Goal: Task Accomplishment & Management: Use online tool/utility

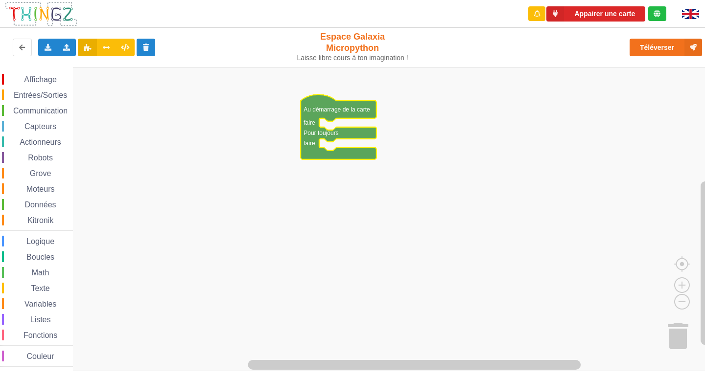
click at [57, 146] on span "Actionneurs" at bounding box center [40, 142] width 45 height 8
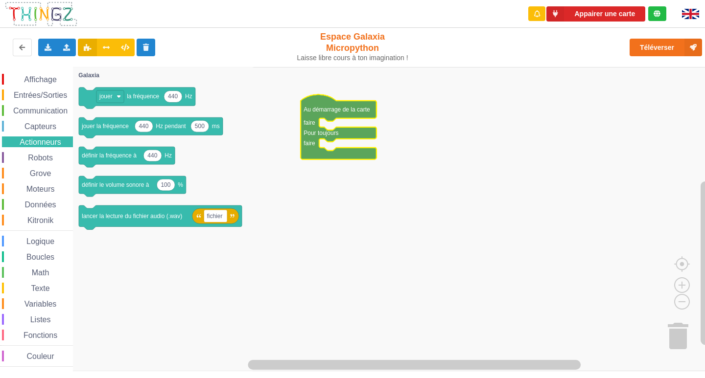
click at [53, 124] on span "Capteurs" at bounding box center [40, 126] width 35 height 8
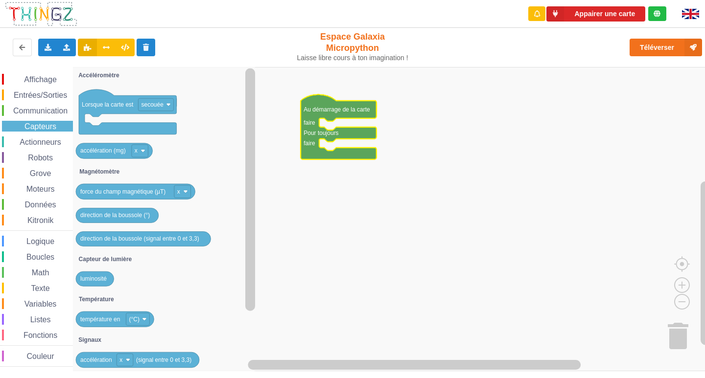
click at [54, 112] on span "Communication" at bounding box center [40, 111] width 57 height 8
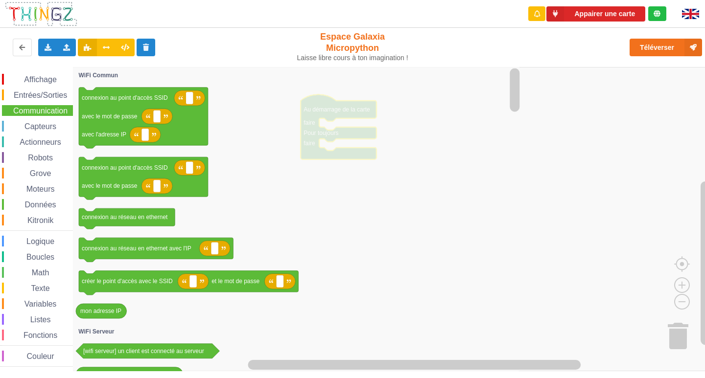
click at [54, 104] on div "Affichage Entrées/Sorties Communication Capteurs Actionneurs Robots Grove Moteu…" at bounding box center [36, 220] width 73 height 293
click at [59, 99] on span "Entrées/Sorties" at bounding box center [40, 95] width 56 height 8
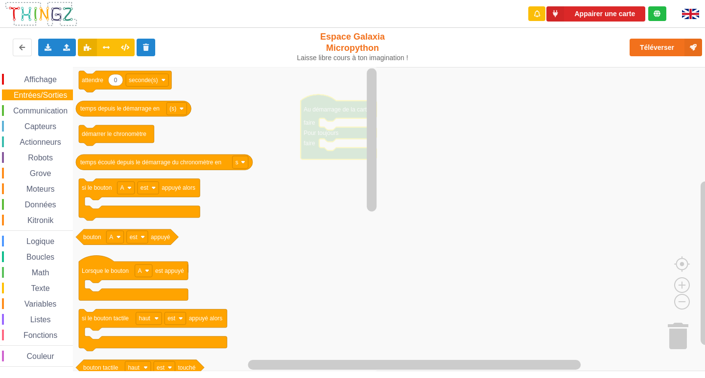
click at [60, 84] on div "Affichage" at bounding box center [37, 79] width 71 height 11
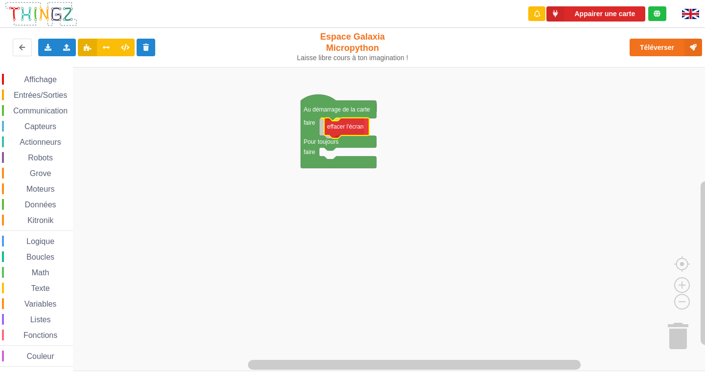
click at [342, 123] on div "Affichage Entrées/Sorties Communication Capteurs Actionneurs Robots Grove Moteu…" at bounding box center [355, 219] width 711 height 304
click at [51, 81] on span "Affichage" at bounding box center [40, 79] width 35 height 8
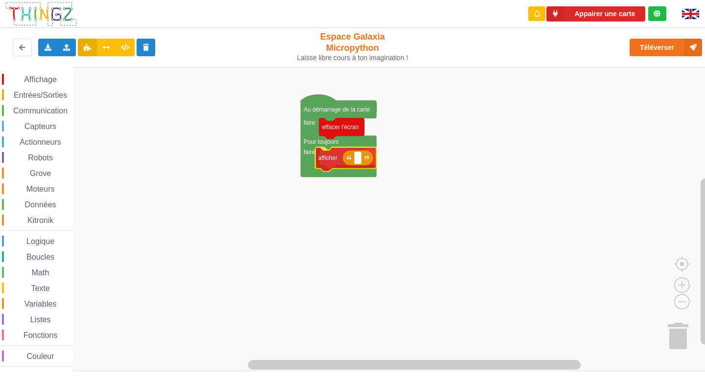
click at [320, 156] on div "Affichage Entrées/Sorties Communication Capteurs Actionneurs Robots Grove Moteu…" at bounding box center [355, 219] width 711 height 304
click at [364, 160] on rect "Espace de travail de Blocky" at bounding box center [361, 158] width 7 height 13
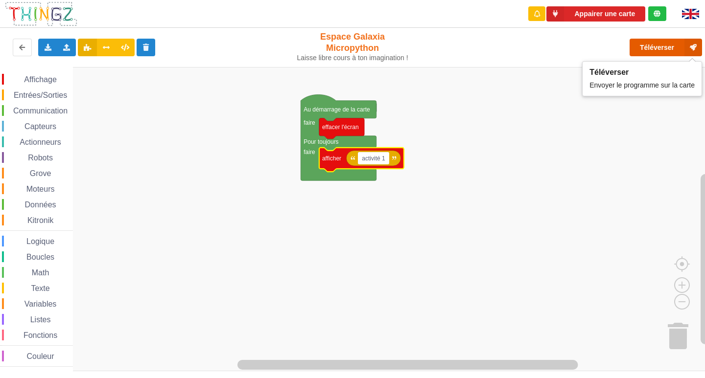
click at [675, 49] on button "Téléverser" at bounding box center [665, 48] width 72 height 18
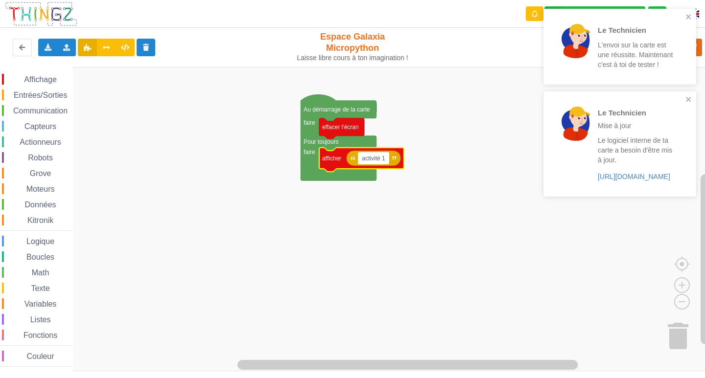
click at [381, 155] on input "activité 1" at bounding box center [373, 158] width 31 height 13
type input "activite 1"
click at [389, 205] on rect "Espace de travail de Blocky" at bounding box center [355, 219] width 711 height 304
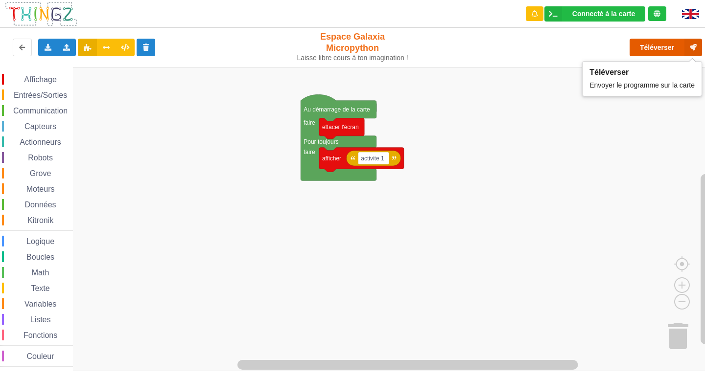
click at [677, 49] on button "Téléverser" at bounding box center [665, 48] width 72 height 18
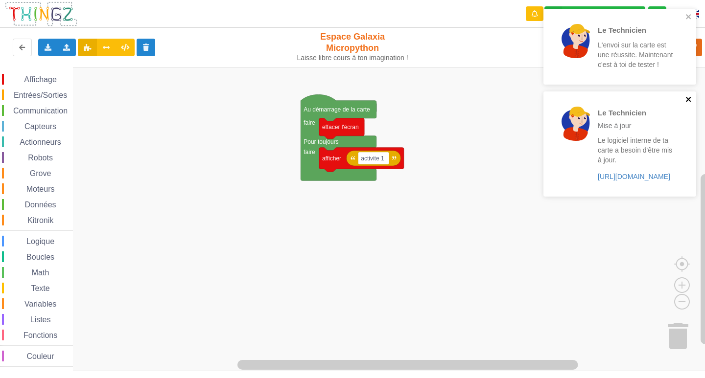
click at [688, 102] on icon "close" at bounding box center [688, 99] width 7 height 8
click at [686, 15] on icon "close" at bounding box center [688, 16] width 5 height 5
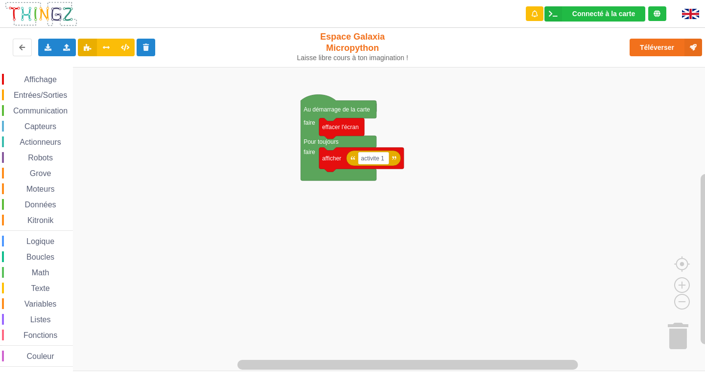
drag, startPoint x: 1, startPoint y: 74, endPoint x: 401, endPoint y: 262, distance: 441.3
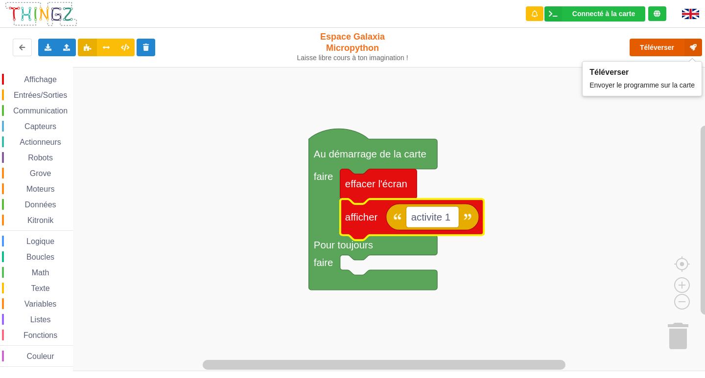
click at [645, 46] on button "Téléverser" at bounding box center [665, 48] width 72 height 18
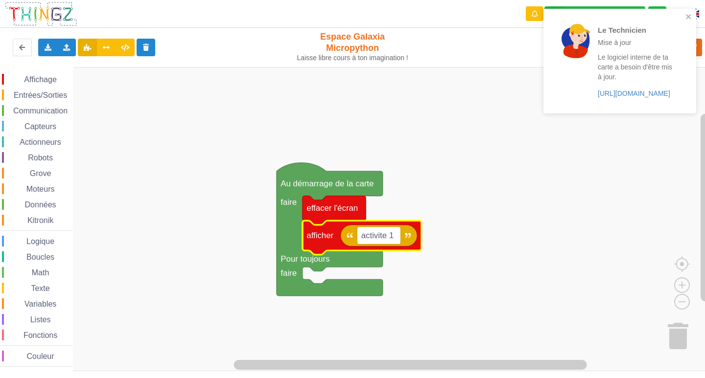
click at [10, 78] on div "Affichage" at bounding box center [37, 79] width 71 height 11
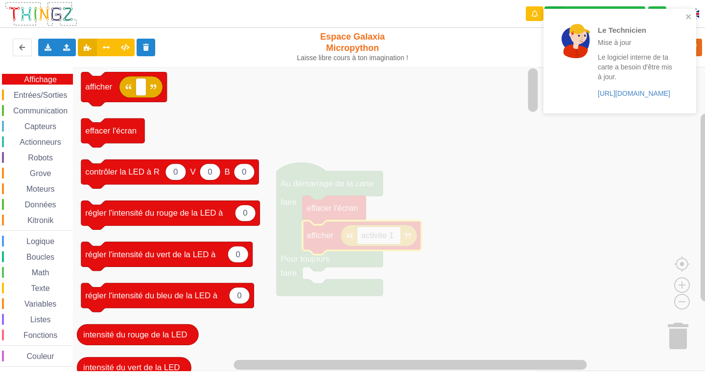
click at [402, 142] on icon "Espace de travail de Blocky" at bounding box center [306, 219] width 467 height 304
click at [686, 21] on button "close" at bounding box center [688, 17] width 7 height 9
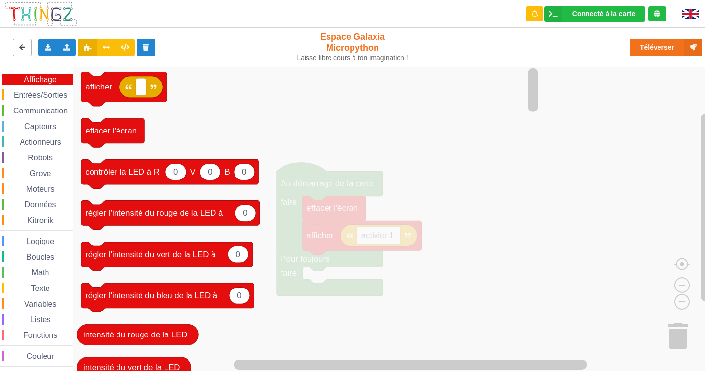
click at [27, 52] on button at bounding box center [22, 48] width 19 height 18
click at [214, 138] on icon "Espace de travail de Blocky" at bounding box center [306, 219] width 467 height 304
click at [510, 86] on div "Affichage Entrées/Sorties Communication Capteurs Actionneurs Robots Grove Moteu…" at bounding box center [355, 219] width 711 height 304
click at [25, 44] on icon at bounding box center [22, 47] width 8 height 6
click at [46, 79] on span "Affichage" at bounding box center [40, 79] width 35 height 8
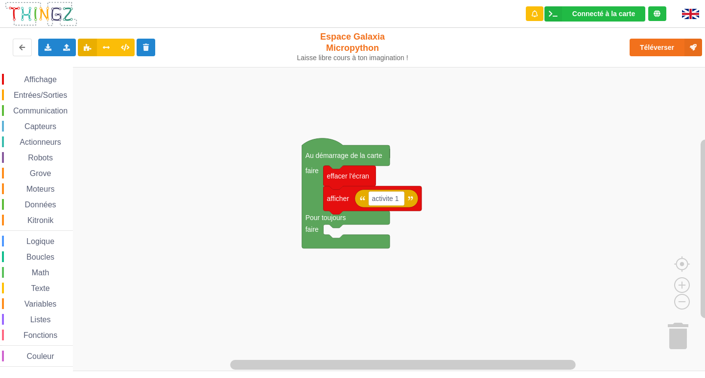
click at [478, 284] on div "Affichage Entrées/Sorties Communication Capteurs Actionneurs Robots Grove Moteu…" at bounding box center [355, 219] width 711 height 304
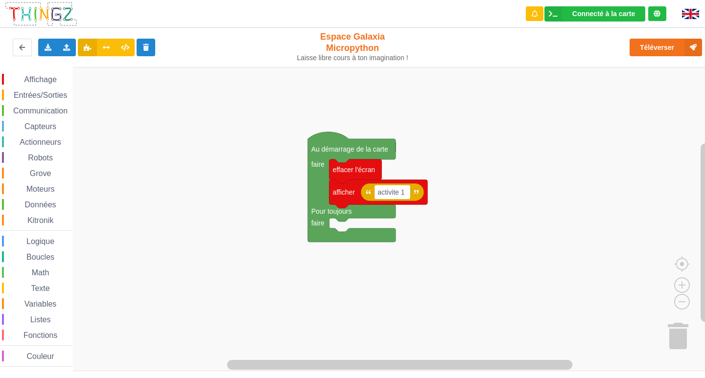
click at [36, 145] on span "Actionneurs" at bounding box center [40, 142] width 45 height 8
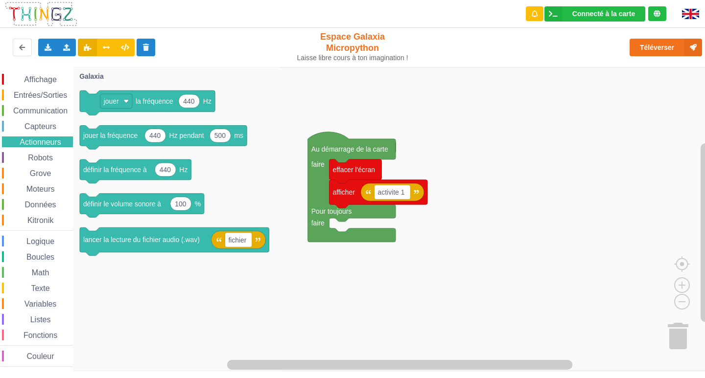
click at [36, 82] on span "Affichage" at bounding box center [40, 79] width 35 height 8
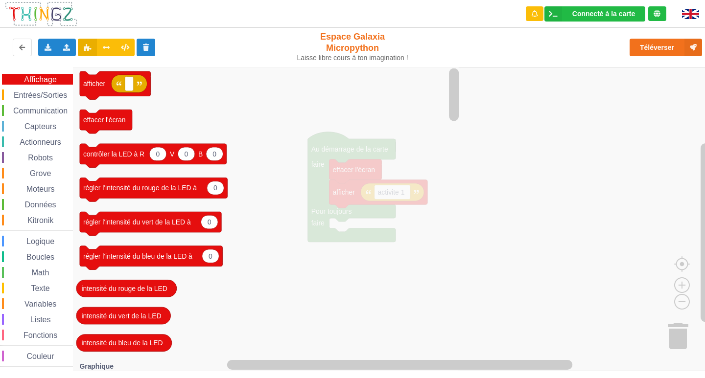
click at [44, 129] on span "Capteurs" at bounding box center [40, 126] width 35 height 8
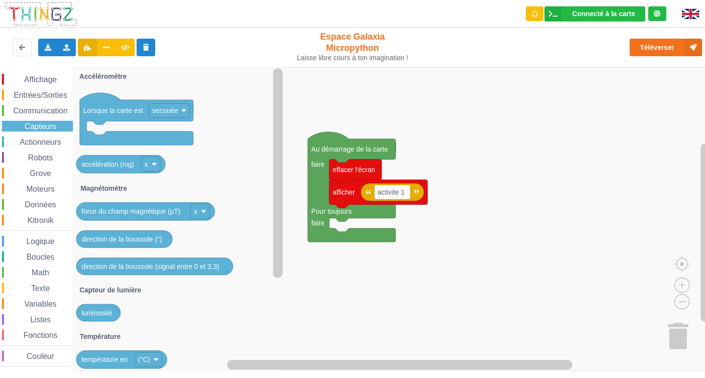
click at [44, 143] on span "Actionneurs" at bounding box center [40, 142] width 45 height 8
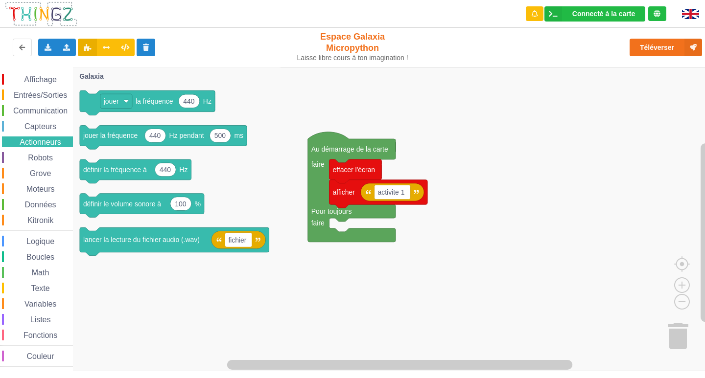
click at [47, 81] on span "Affichage" at bounding box center [40, 79] width 35 height 8
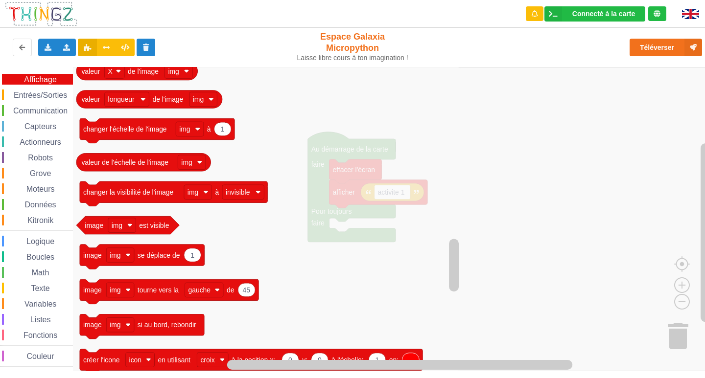
click at [37, 95] on span "Entrées/Sorties" at bounding box center [40, 95] width 56 height 8
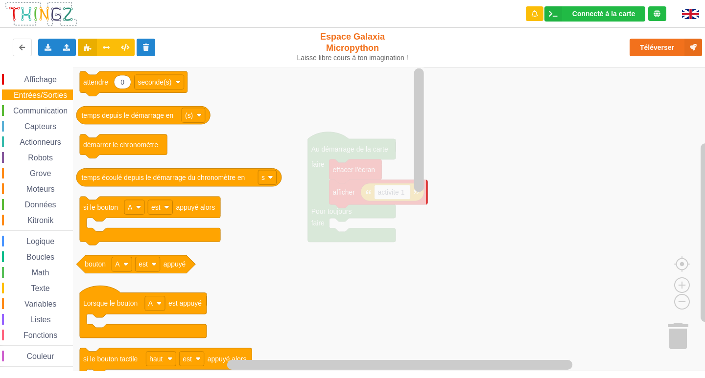
click at [36, 108] on span "Communication" at bounding box center [40, 111] width 57 height 8
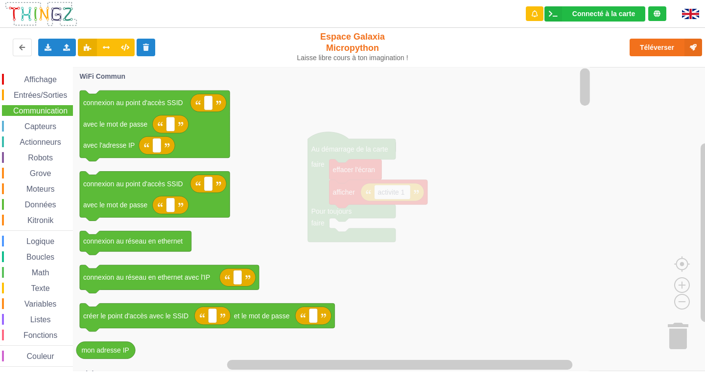
click at [39, 130] on span "Capteurs" at bounding box center [40, 126] width 35 height 8
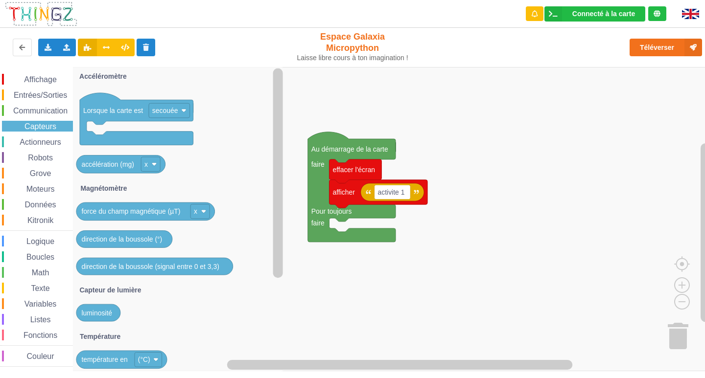
click at [37, 140] on span "Actionneurs" at bounding box center [40, 142] width 45 height 8
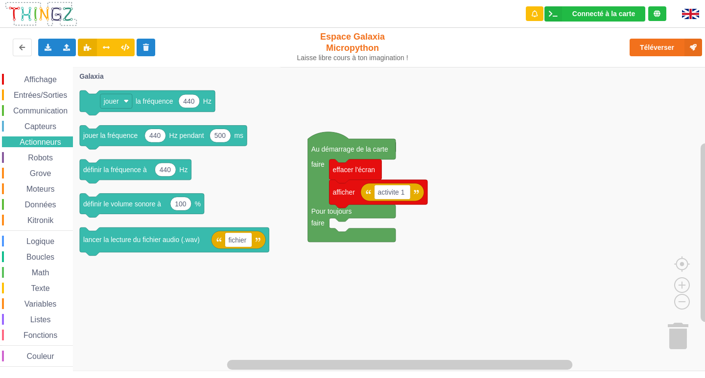
click at [46, 162] on div "Robots" at bounding box center [37, 157] width 71 height 11
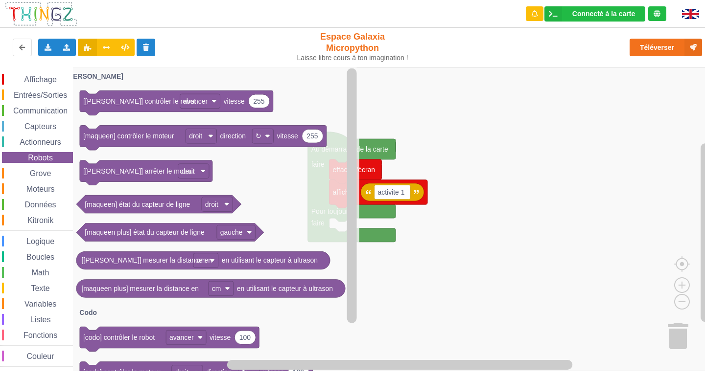
click at [44, 169] on span "Grove" at bounding box center [40, 173] width 24 height 8
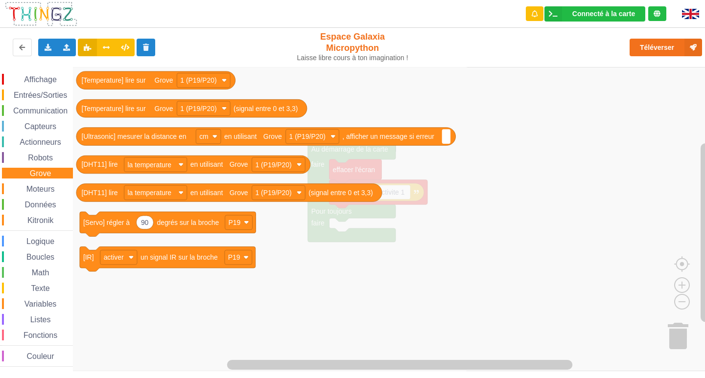
click at [46, 189] on span "Moteurs" at bounding box center [40, 189] width 31 height 8
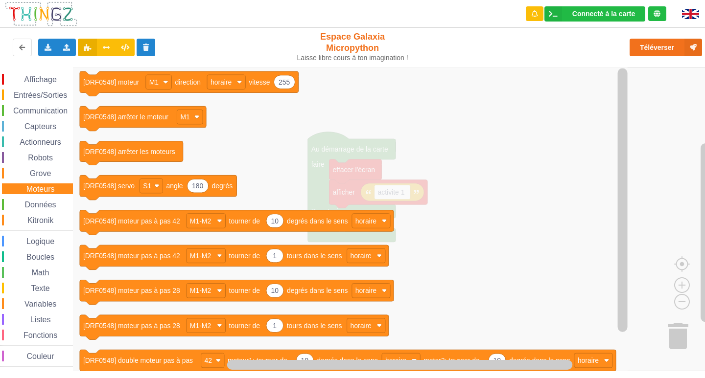
click at [44, 242] on span "Logique" at bounding box center [40, 241] width 31 height 8
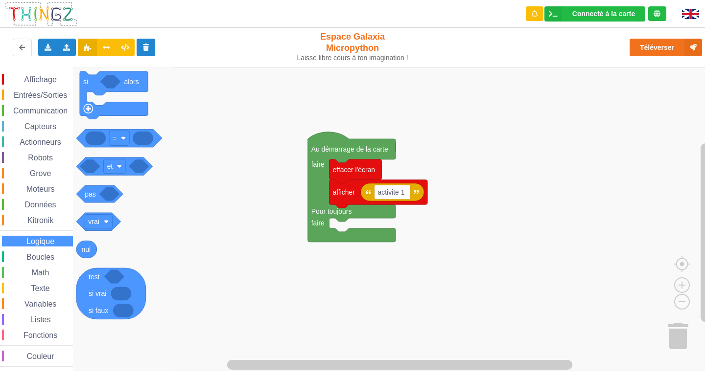
click at [41, 256] on span "Boucles" at bounding box center [40, 257] width 31 height 8
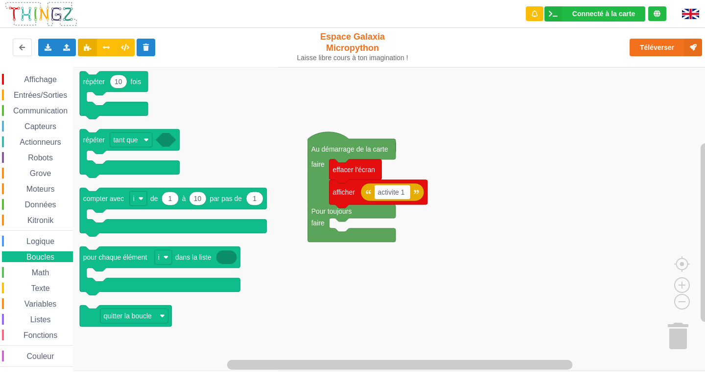
click at [32, 95] on span "Entrées/Sorties" at bounding box center [40, 95] width 56 height 8
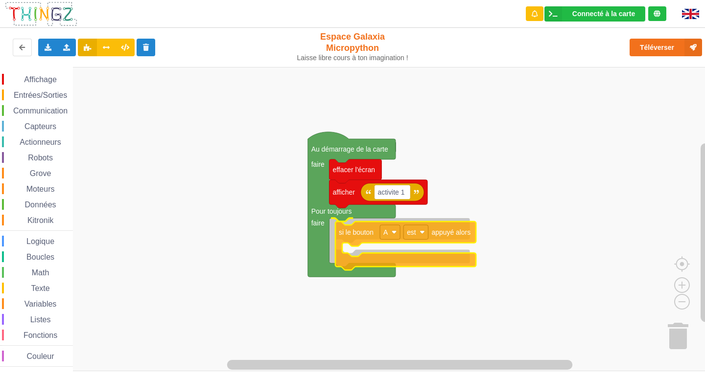
click at [369, 234] on div "Affichage Entrées/Sorties Communication Capteurs Actionneurs Robots Grove Moteu…" at bounding box center [355, 219] width 711 height 304
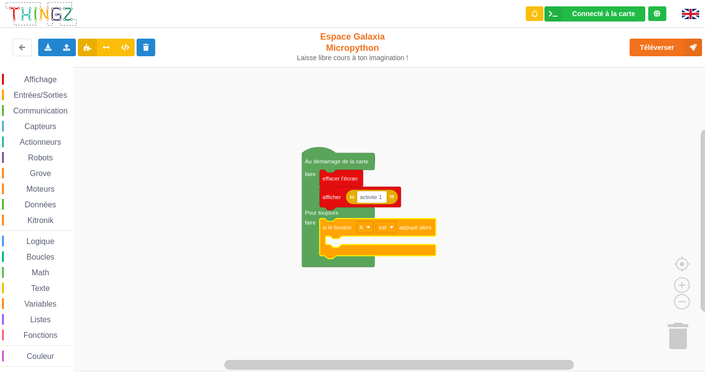
click at [46, 93] on span "Entrées/Sorties" at bounding box center [40, 95] width 56 height 8
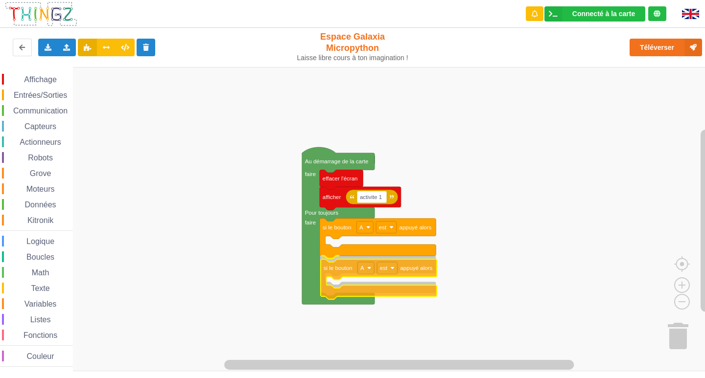
click at [358, 267] on div "Affichage Entrées/Sorties Communication Capteurs Actionneurs Robots Grove Moteu…" at bounding box center [355, 219] width 711 height 304
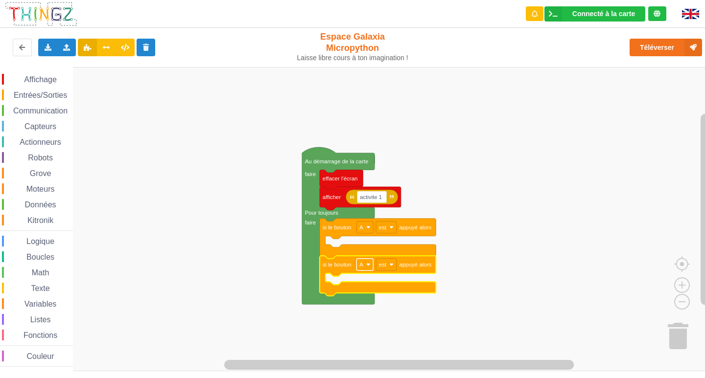
click at [360, 264] on text "A" at bounding box center [361, 265] width 4 height 6
click at [366, 296] on div "B" at bounding box center [364, 300] width 45 height 13
click at [389, 273] on icon "Espace de travail de Blocky" at bounding box center [378, 276] width 116 height 40
click at [389, 266] on image "Espace de travail de Blocky" at bounding box center [391, 265] width 4 height 4
click at [472, 218] on rect "Espace de travail de Blocky" at bounding box center [355, 219] width 711 height 304
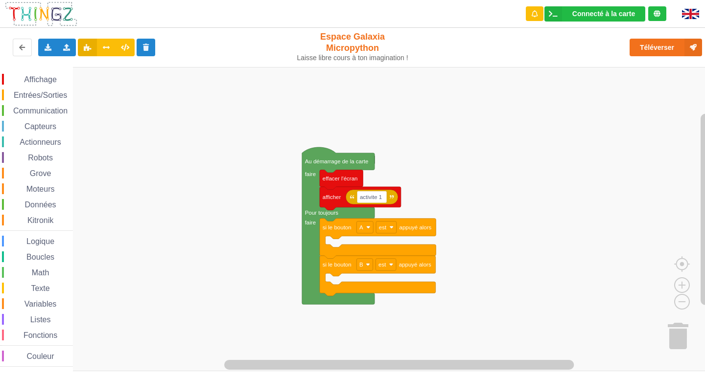
click at [21, 82] on span "Espace de travail de Blocky" at bounding box center [19, 80] width 8 height 8
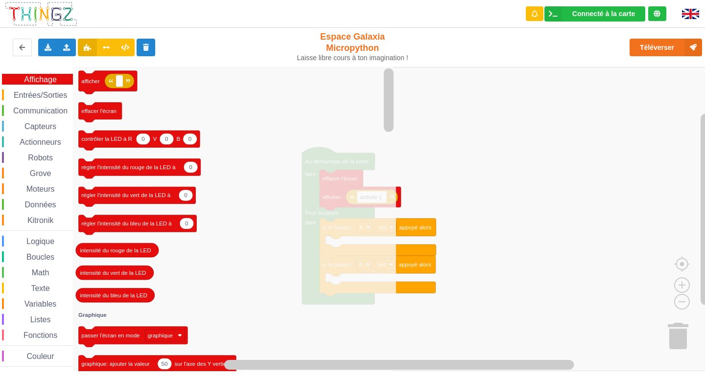
click at [547, 267] on rect "Espace de travail de Blocky" at bounding box center [355, 219] width 711 height 304
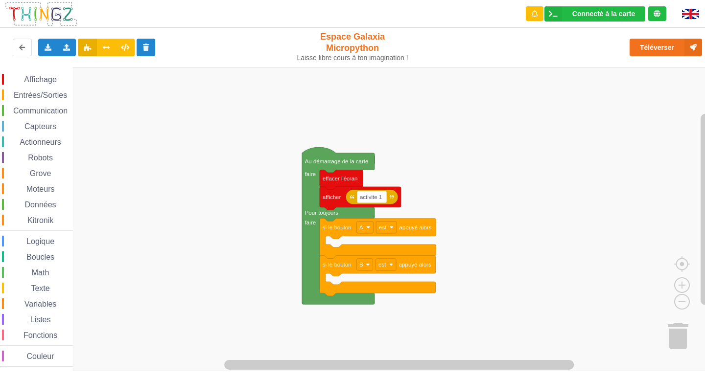
click at [37, 77] on span "Affichage" at bounding box center [40, 79] width 35 height 8
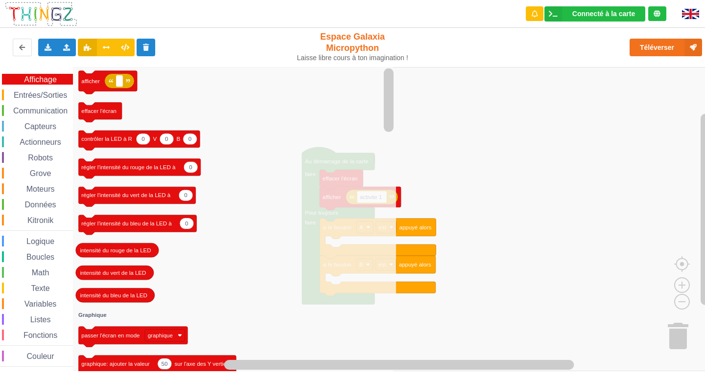
click at [42, 130] on span "Capteurs" at bounding box center [40, 126] width 35 height 8
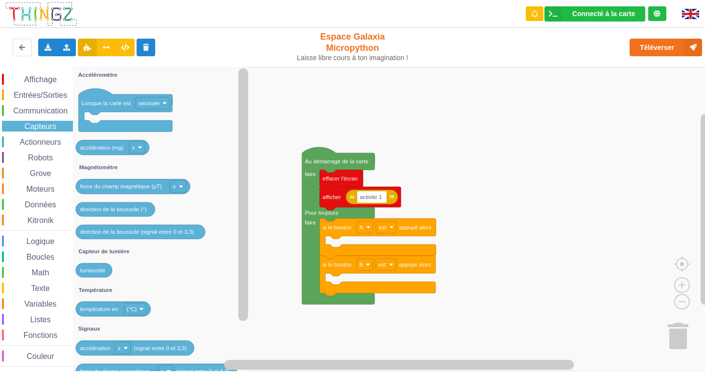
click at [58, 141] on span "Actionneurs" at bounding box center [40, 142] width 45 height 8
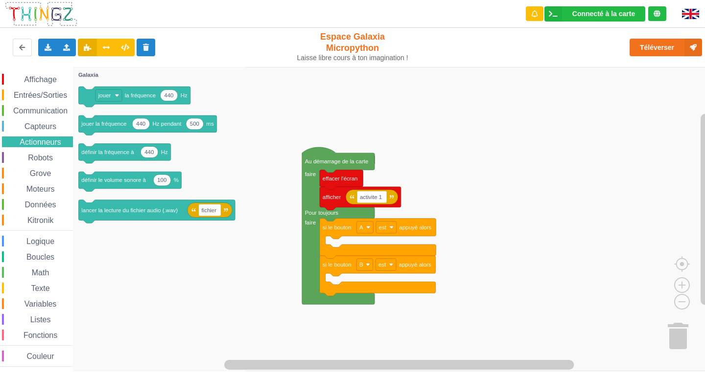
click at [44, 128] on span "Capteurs" at bounding box center [40, 126] width 35 height 8
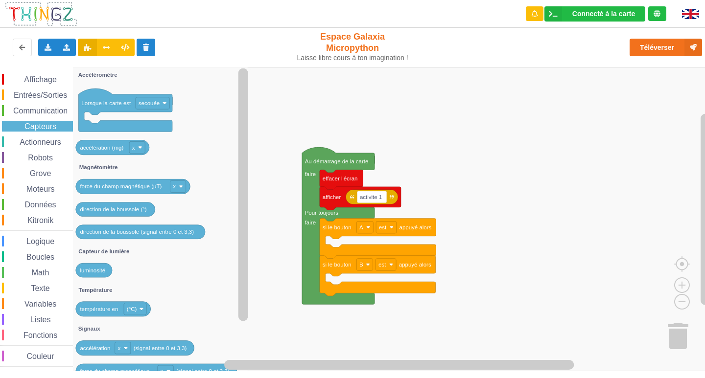
click at [44, 99] on div "Entrées/Sorties" at bounding box center [37, 95] width 71 height 11
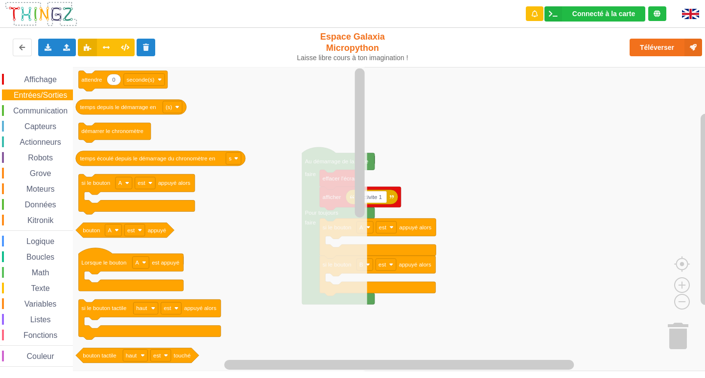
click at [40, 80] on span "Affichage" at bounding box center [40, 79] width 35 height 8
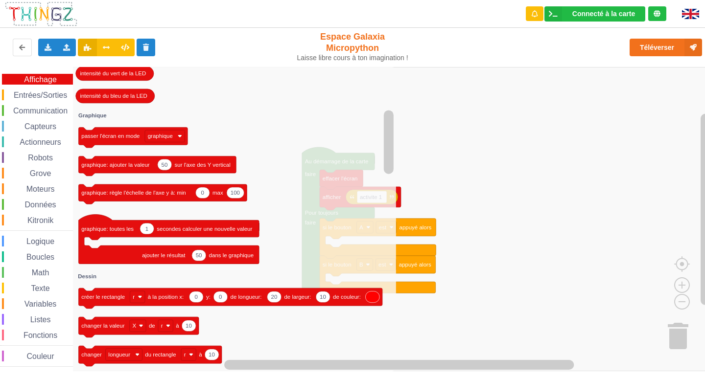
click at [29, 94] on span "Entrées/Sorties" at bounding box center [40, 95] width 56 height 8
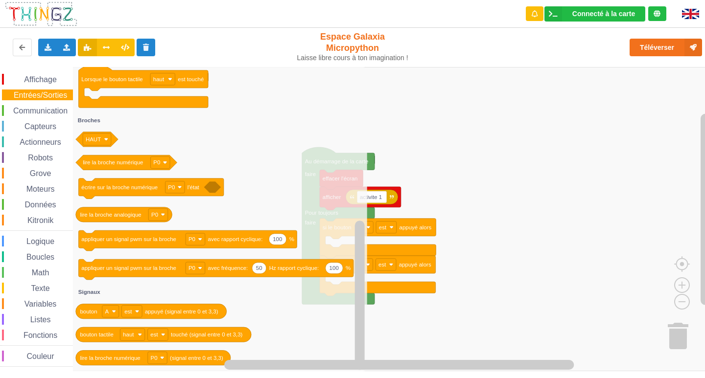
click at [36, 75] on span "Affichage" at bounding box center [40, 79] width 35 height 8
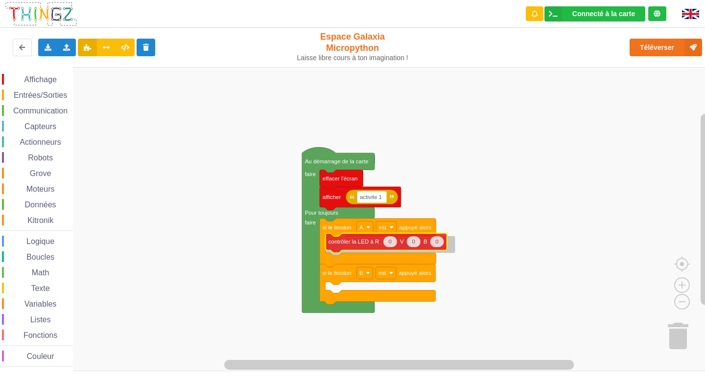
click at [353, 244] on div "Affichage Entrées/Sorties Communication Capteurs Actionneurs Robots Grove Moteu…" at bounding box center [355, 219] width 711 height 304
click at [47, 75] on span "Affichage" at bounding box center [40, 79] width 35 height 8
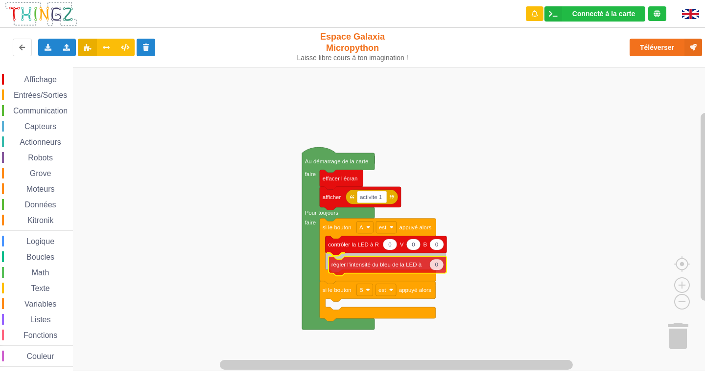
click at [404, 269] on div "Affichage Entrées/Sorties Communication Capteurs Actionneurs Robots Grove Moteu…" at bounding box center [355, 219] width 711 height 304
click at [504, 253] on rect "Espace de travail de Blocky" at bounding box center [355, 219] width 711 height 304
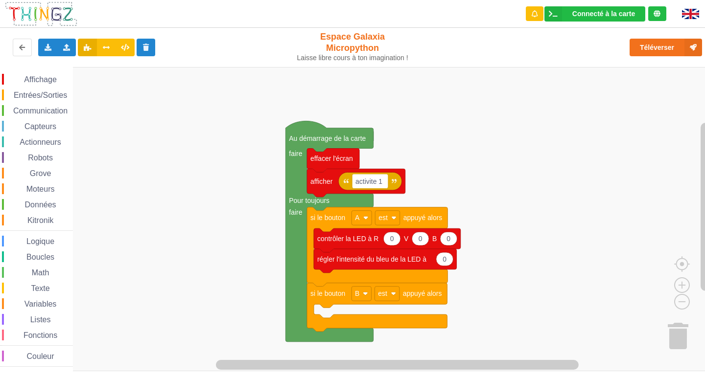
click at [447, 261] on icon "Espace de travail de Blocky" at bounding box center [444, 259] width 17 height 14
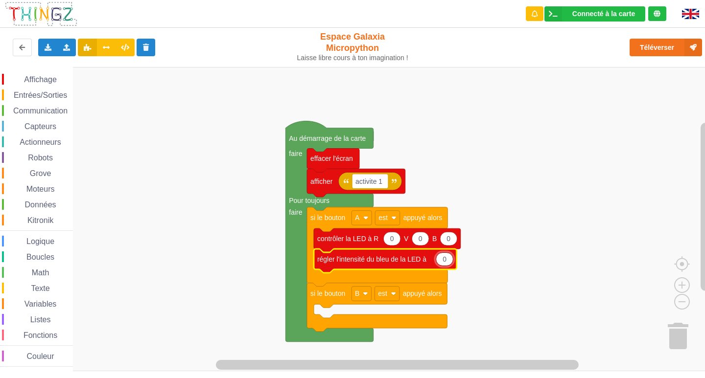
click at [447, 261] on input "0" at bounding box center [444, 259] width 18 height 14
type input "10"
click at [601, 240] on rect "Espace de travail de Blocky" at bounding box center [355, 219] width 711 height 304
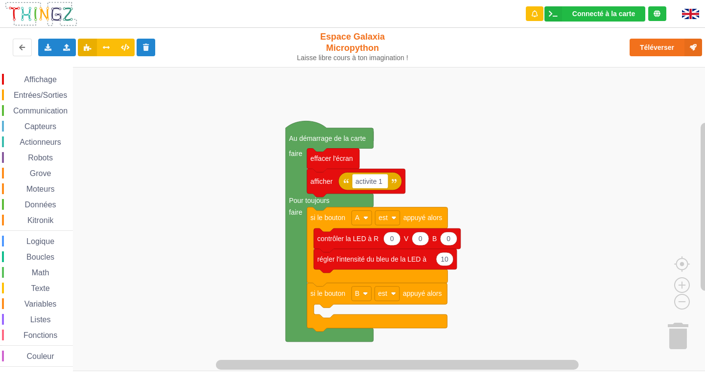
click at [46, 83] on span "Affichage" at bounding box center [40, 79] width 35 height 8
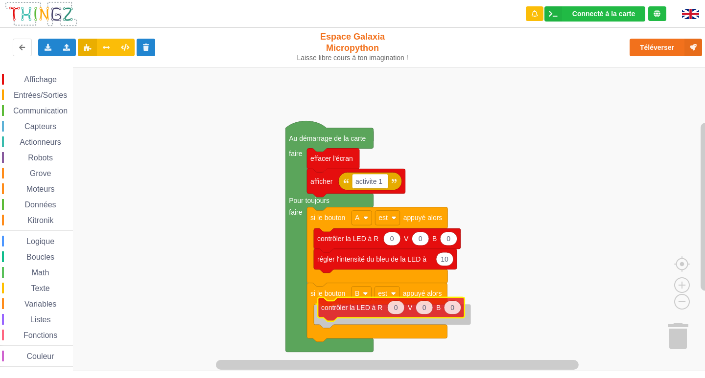
click at [378, 314] on div "Affichage Entrées/Sorties Communication Capteurs Actionneurs Robots Grove Moteu…" at bounding box center [355, 219] width 711 height 304
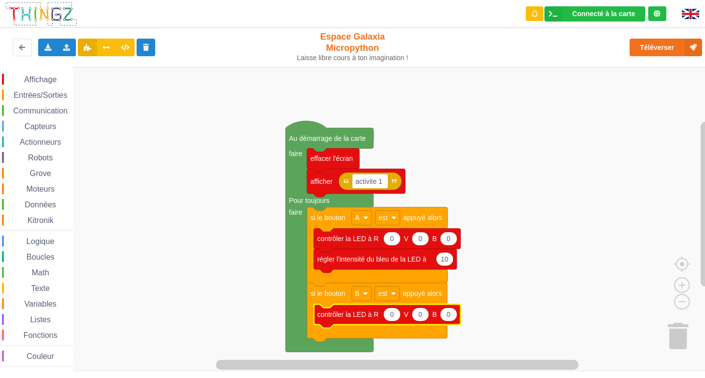
click at [67, 86] on div "Affichage Entrées/Sorties Communication Capteurs Actionneurs Robots Grove Moteu…" at bounding box center [36, 220] width 73 height 293
click at [69, 85] on div "Affichage" at bounding box center [37, 79] width 71 height 11
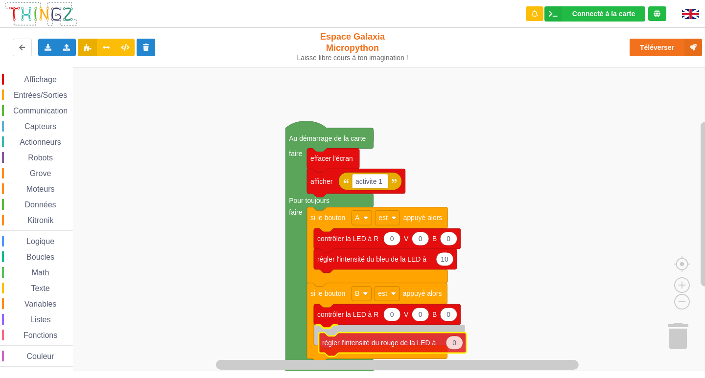
click at [360, 336] on div "Affichage Entrées/Sorties Communication Capteurs Actionneurs Robots Grove Moteu…" at bounding box center [355, 219] width 711 height 304
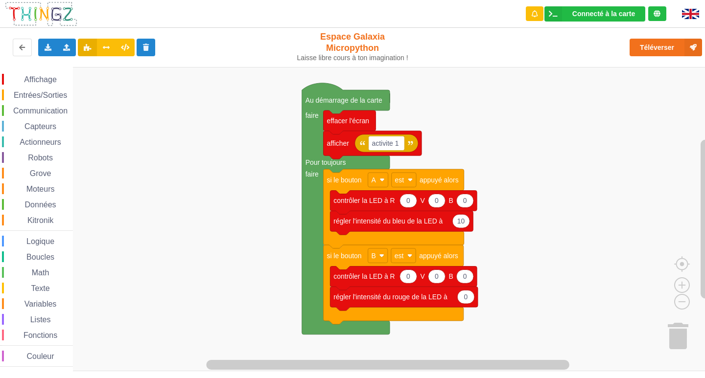
click at [578, 160] on div "Affichage Entrées/Sorties Communication Capteurs Actionneurs Robots Grove Moteu…" at bounding box center [355, 219] width 711 height 304
click at [471, 297] on input "0" at bounding box center [466, 297] width 18 height 14
drag, startPoint x: 471, startPoint y: 297, endPoint x: 462, endPoint y: 294, distance: 9.9
click at [462, 294] on input "0" at bounding box center [466, 297] width 18 height 14
type input "10"
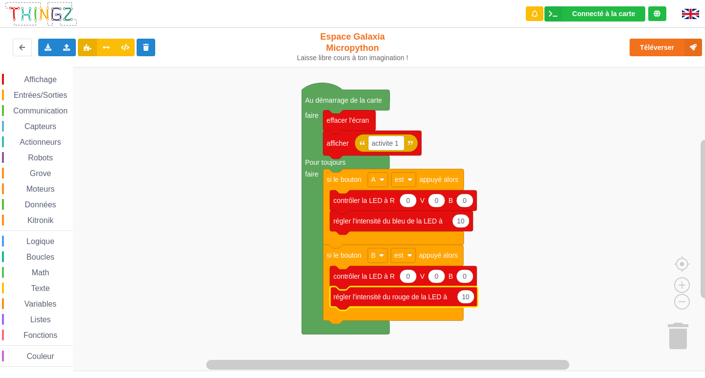
click at [517, 265] on rect "Espace de travail de Blocky" at bounding box center [355, 219] width 711 height 304
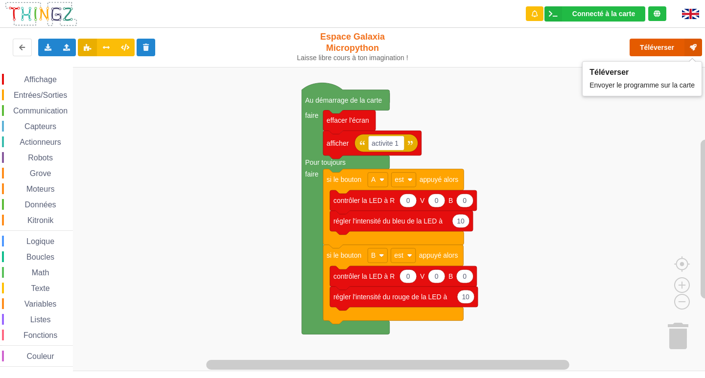
click at [646, 49] on button "Téléverser" at bounding box center [665, 48] width 72 height 18
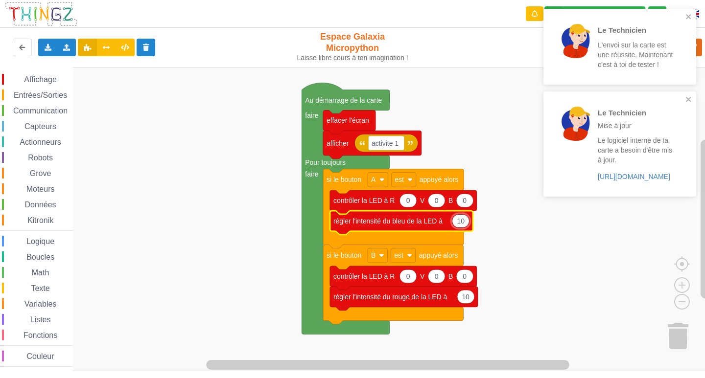
click at [464, 222] on input "10" at bounding box center [461, 221] width 18 height 14
type input "100"
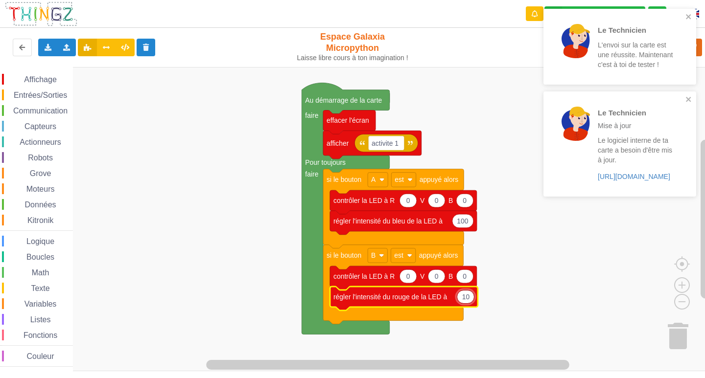
click at [470, 297] on input "10" at bounding box center [466, 297] width 18 height 14
type input "100"
click at [566, 284] on rect "Espace de travail de Blocky" at bounding box center [355, 219] width 711 height 304
click at [694, 95] on div "Le Technicien Mise à jour Le logiciel interne de ta carte a besoin d'être mis à…" at bounding box center [619, 143] width 153 height 105
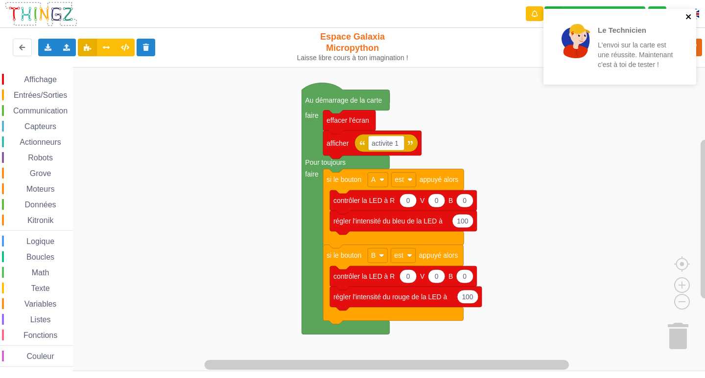
click at [688, 17] on icon "close" at bounding box center [688, 16] width 5 height 5
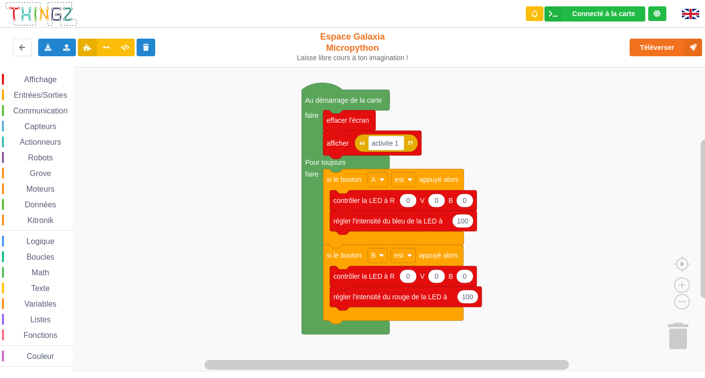
click at [681, 48] on div "Le Technicien L'envoi sur la carte est une réussite. Maintenant c'est à toi de …" at bounding box center [619, 50] width 157 height 87
click at [670, 45] on button "Téléverser" at bounding box center [665, 48] width 72 height 18
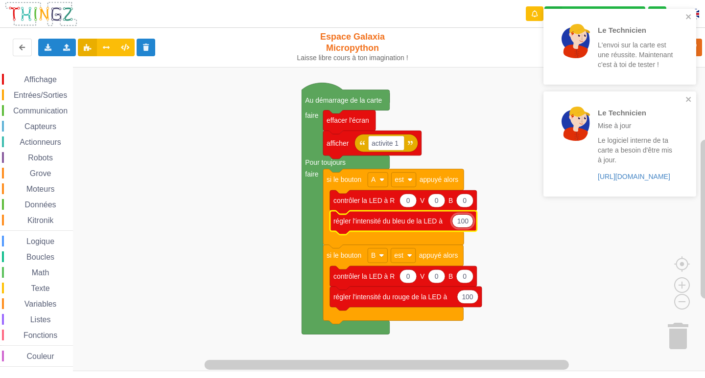
click at [469, 221] on input "100" at bounding box center [463, 221] width 22 height 14
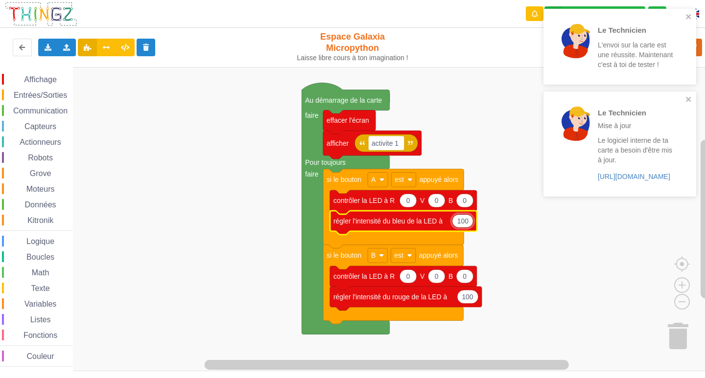
click at [458, 221] on input "100" at bounding box center [463, 221] width 22 height 14
click at [470, 222] on input "100" at bounding box center [463, 221] width 22 height 14
type input "100000000000000000000"
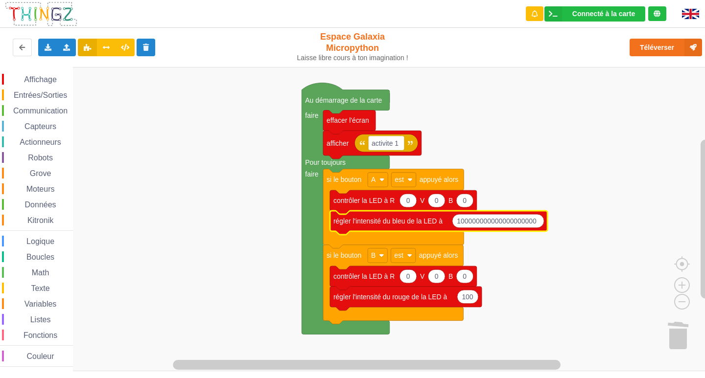
click at [539, 222] on icon "Espace de travail de Blocky" at bounding box center [497, 221] width 91 height 14
click at [539, 222] on input "100000000000000000000" at bounding box center [498, 221] width 92 height 14
drag, startPoint x: 541, startPoint y: 221, endPoint x: 462, endPoint y: 225, distance: 78.4
click at [462, 225] on input "100000000000000000000" at bounding box center [498, 221] width 92 height 14
type input "100"
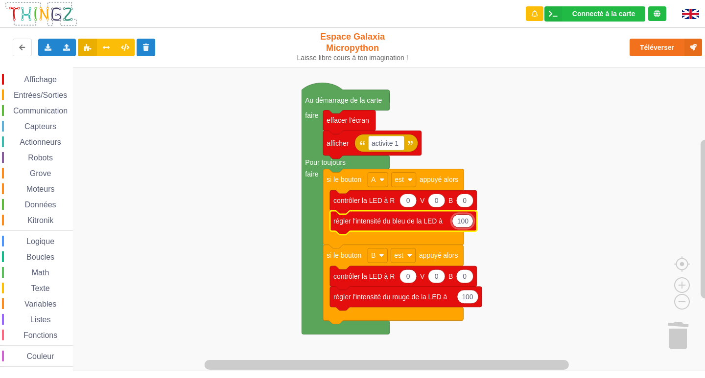
click at [497, 243] on rect "Espace de travail de Blocky" at bounding box center [355, 219] width 711 height 304
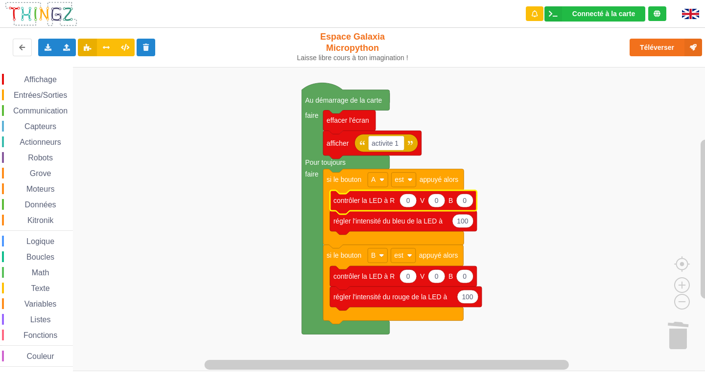
click at [385, 204] on text "contrôler la LED à R" at bounding box center [363, 201] width 61 height 8
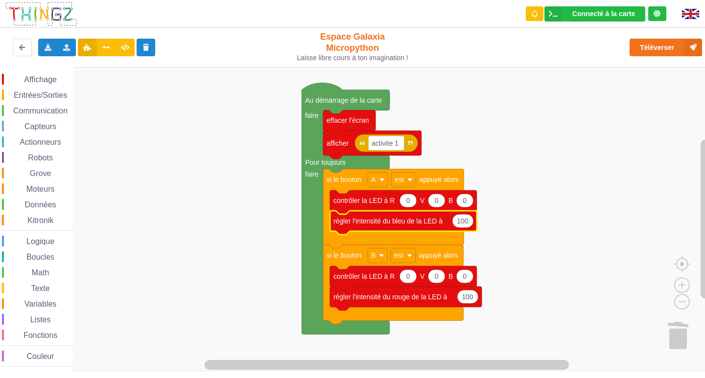
click at [407, 229] on icon "Espace de travail de Blocky" at bounding box center [403, 223] width 147 height 24
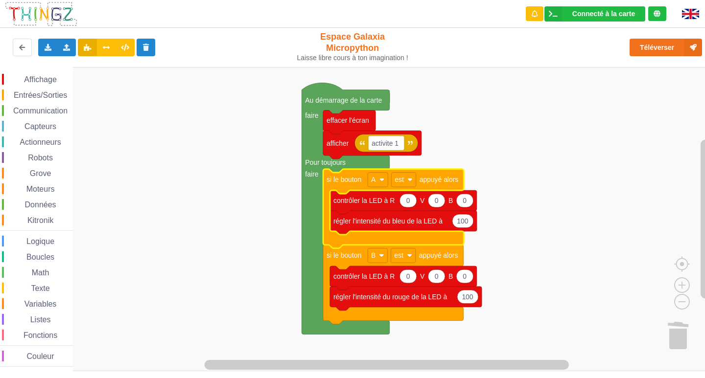
click at [361, 175] on icon "Espace de travail de Blocky" at bounding box center [393, 208] width 140 height 79
click at [15, 95] on span "Entrées/Sorties" at bounding box center [40, 95] width 56 height 8
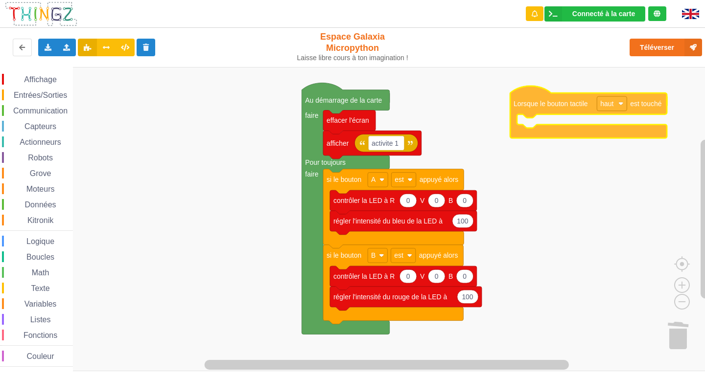
click at [549, 105] on div "Affichage Entrées/Sorties Communication Capteurs Actionneurs Robots Grove Moteu…" at bounding box center [355, 219] width 711 height 304
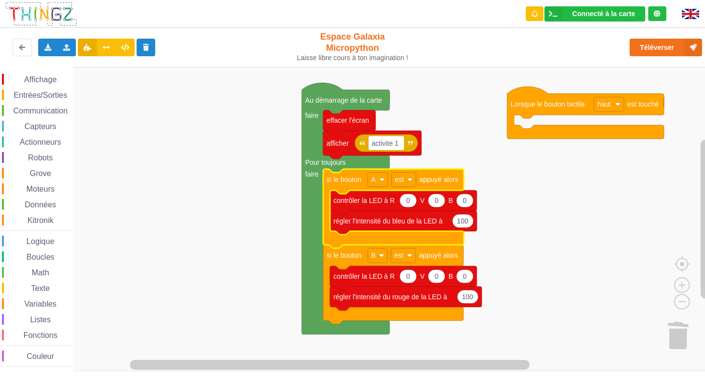
click at [429, 186] on icon "Espace de travail de Blocky" at bounding box center [393, 208] width 140 height 79
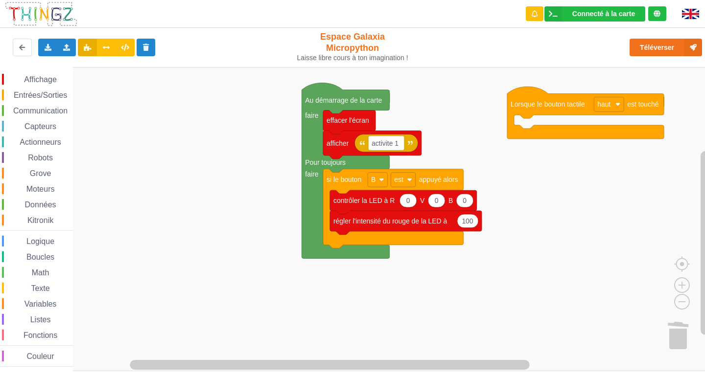
click at [429, 186] on icon "Espace de travail de Blocky" at bounding box center [393, 208] width 140 height 79
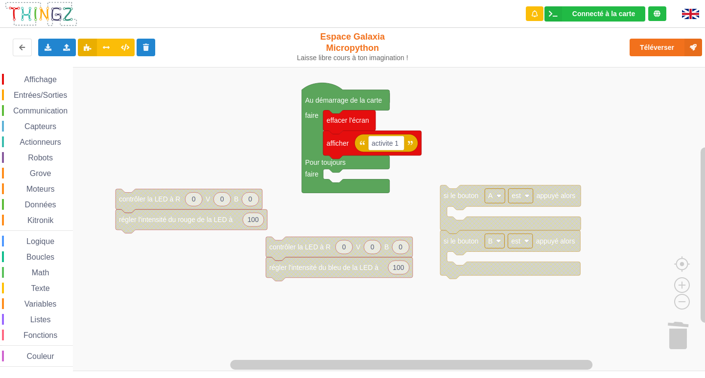
click at [34, 98] on span "Entrées/Sorties" at bounding box center [40, 95] width 56 height 8
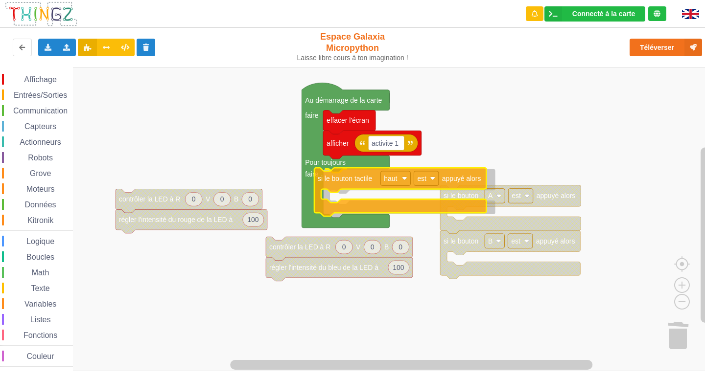
click at [373, 186] on div "Affichage Entrées/Sorties Communication Capteurs Actionneurs Robots Grove Moteu…" at bounding box center [355, 219] width 711 height 304
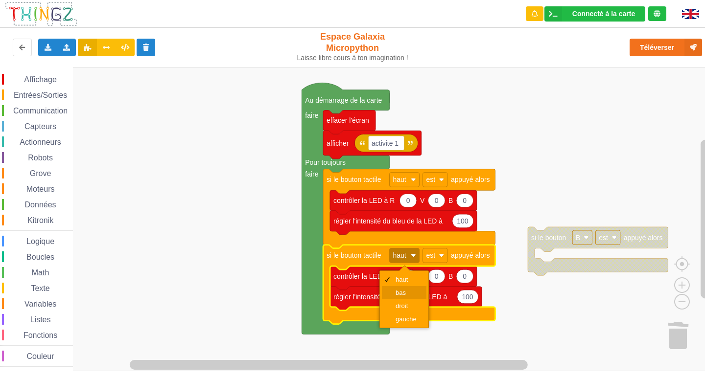
click at [413, 294] on div "bas" at bounding box center [406, 292] width 23 height 7
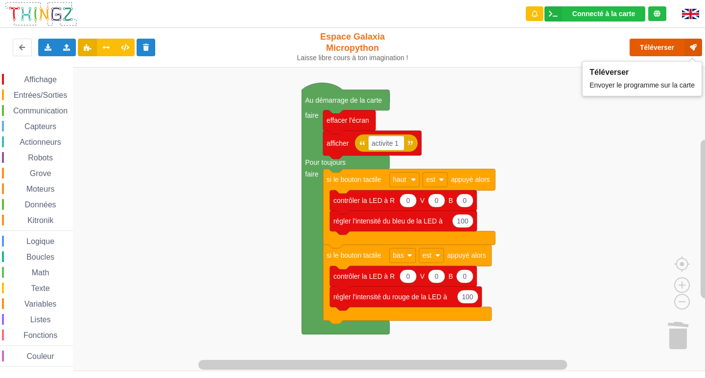
click at [670, 49] on button "Téléverser" at bounding box center [665, 48] width 72 height 18
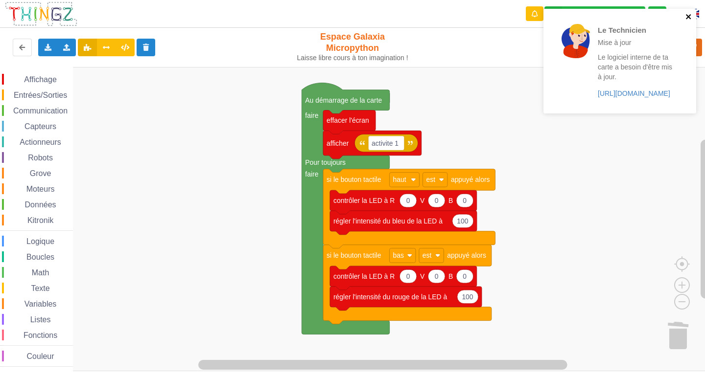
click at [687, 20] on icon "close" at bounding box center [688, 17] width 7 height 8
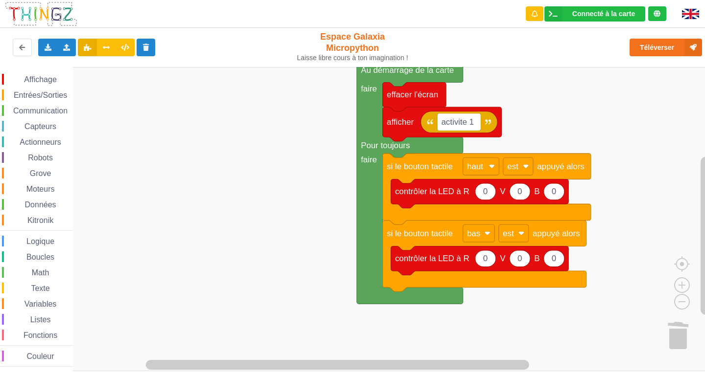
click at [555, 196] on text "0" at bounding box center [553, 191] width 4 height 9
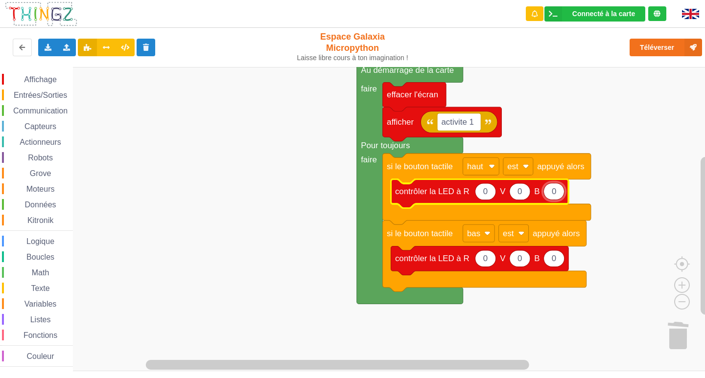
click at [555, 196] on input "0" at bounding box center [553, 191] width 21 height 17
type input "100"
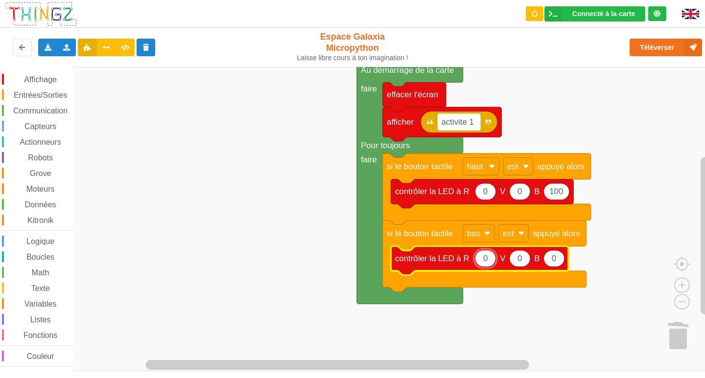
click at [488, 256] on input "0" at bounding box center [485, 258] width 21 height 17
type input "100"
click at [627, 210] on rect "Espace de travail de Blocky" at bounding box center [355, 219] width 711 height 304
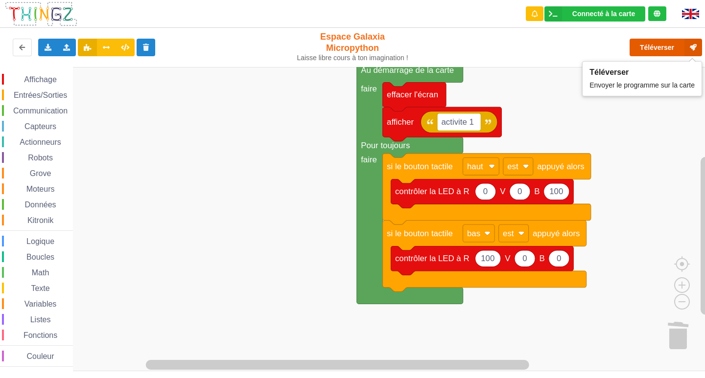
click at [665, 49] on button "Téléverser" at bounding box center [665, 48] width 72 height 18
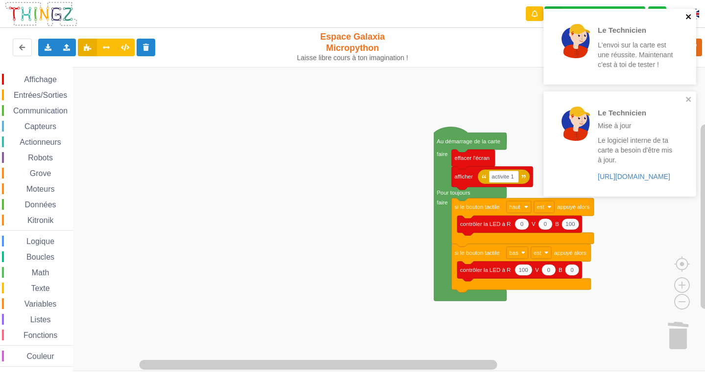
click at [685, 21] on button "close" at bounding box center [688, 17] width 7 height 9
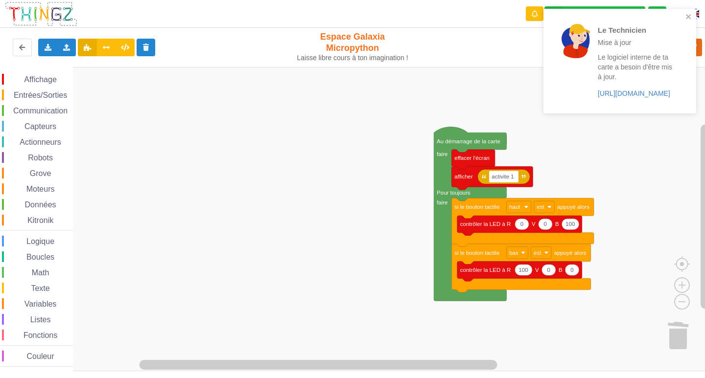
click at [683, 19] on div "Le Technicien Mise à jour Le logiciel interne de ta carte a besoin d'être mis à…" at bounding box center [616, 61] width 138 height 97
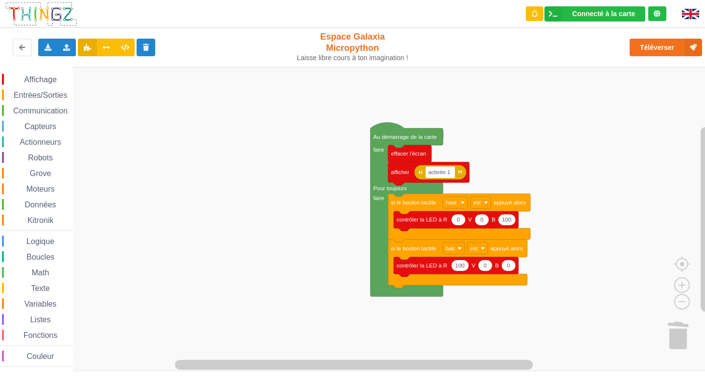
click at [533, 161] on div "Affichage Entrées/Sorties Communication Capteurs Actionneurs Robots Grove Moteu…" at bounding box center [355, 219] width 711 height 304
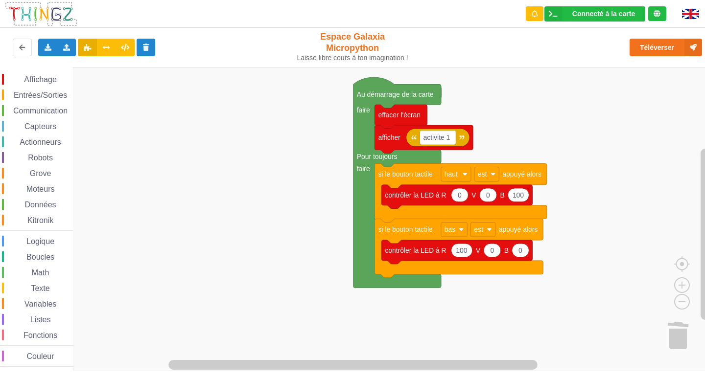
click at [46, 97] on span "Entrées/Sorties" at bounding box center [40, 95] width 56 height 8
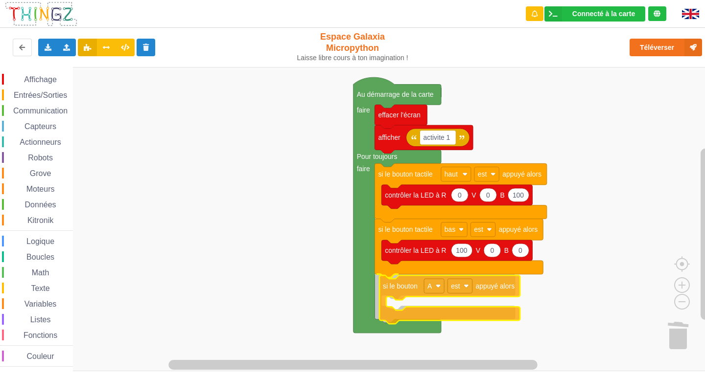
click at [405, 289] on div "Affichage Entrées/Sorties Communication Capteurs Actionneurs Robots Grove Moteu…" at bounding box center [355, 219] width 711 height 304
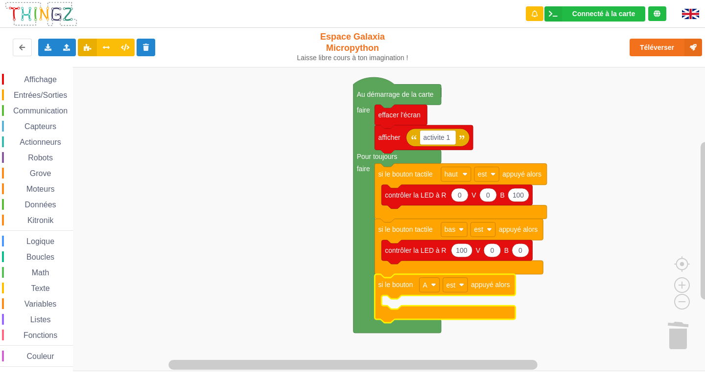
click at [27, 125] on span "Capteurs" at bounding box center [40, 126] width 35 height 8
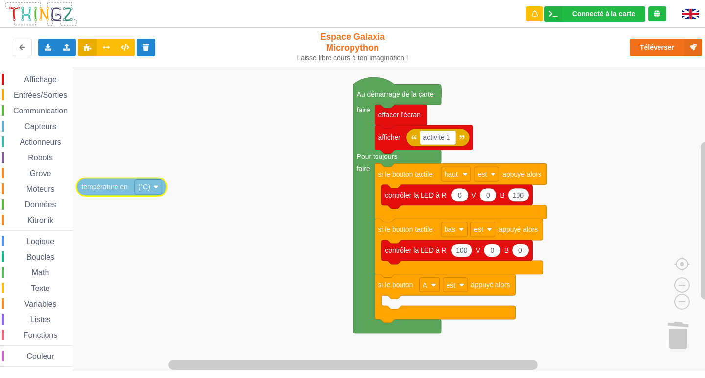
click at [17, 167] on div "Affichage Entrées/Sorties Communication Capteurs Actionneurs Robots Grove Moteu…" at bounding box center [355, 219] width 711 height 304
click at [32, 129] on span "Capteurs" at bounding box center [40, 126] width 35 height 8
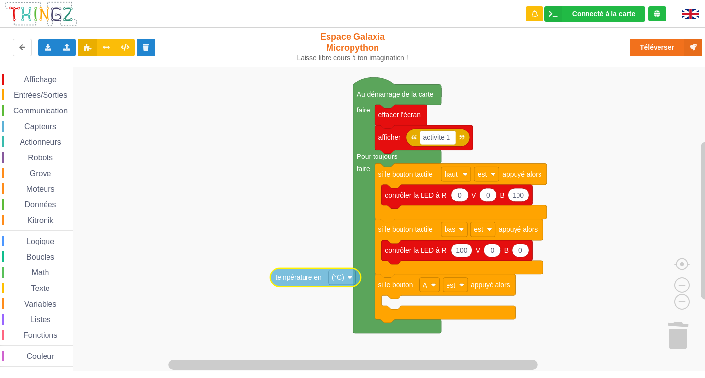
click at [303, 292] on div "Affichage Entrées/Sorties Communication Capteurs Actionneurs Robots Grove Moteu…" at bounding box center [355, 219] width 711 height 304
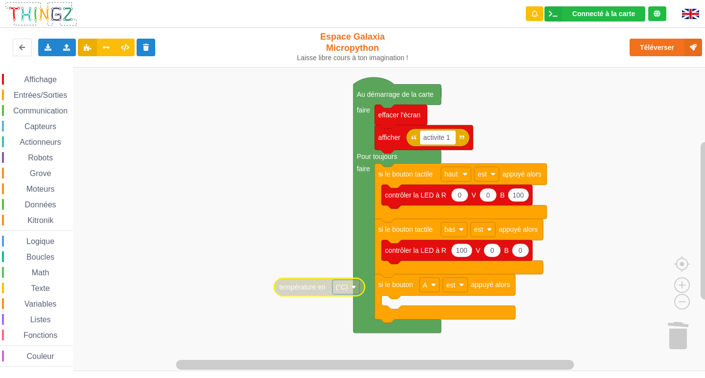
click at [43, 141] on span "Actionneurs" at bounding box center [40, 142] width 45 height 8
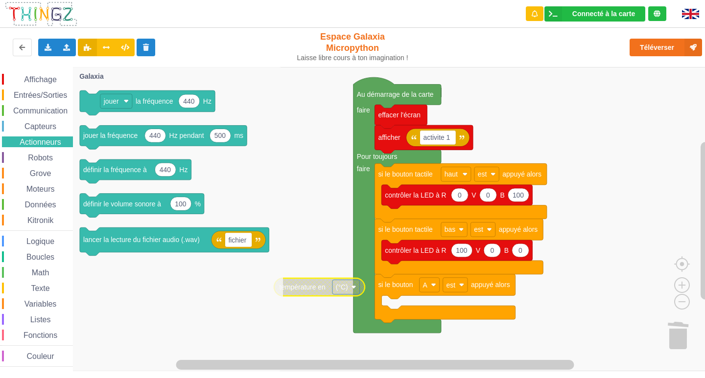
click at [10, 140] on span "Espace de travail de Blocky" at bounding box center [14, 142] width 8 height 8
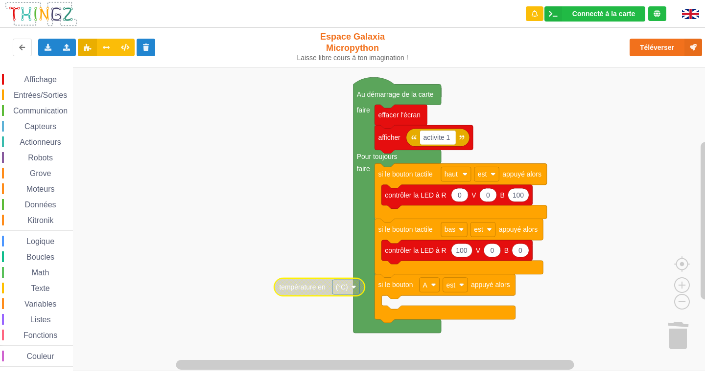
click at [34, 83] on span "Affichage" at bounding box center [40, 79] width 35 height 8
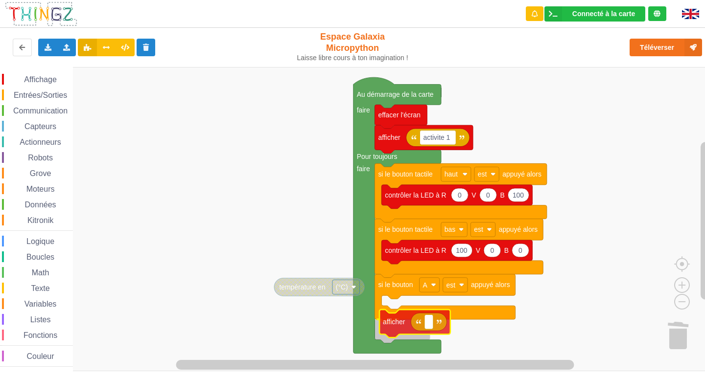
click at [403, 327] on div "Affichage Entrées/Sorties Communication Capteurs Actionneurs Robots Grove Moteu…" at bounding box center [355, 219] width 711 height 304
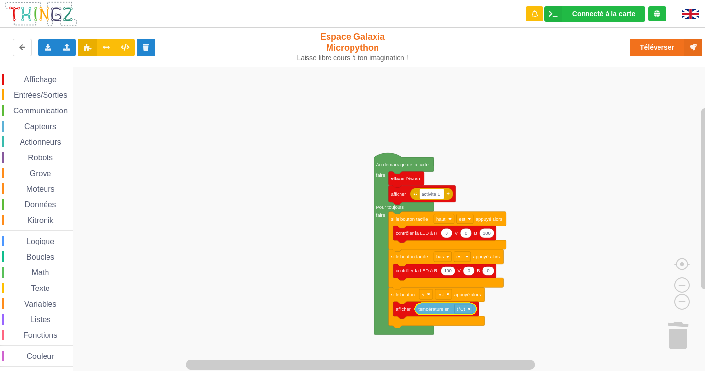
click at [410, 324] on icon "Espace de travail de Blocky" at bounding box center [437, 307] width 96 height 41
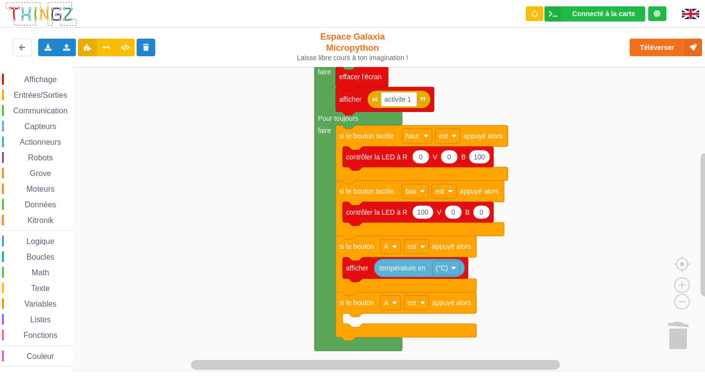
click at [48, 75] on span "Affichage" at bounding box center [40, 79] width 35 height 8
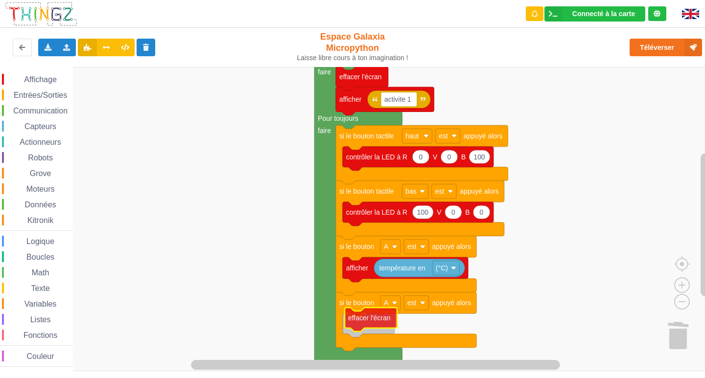
click at [374, 325] on div "Affichage Entrées/Sorties Communication Capteurs Actionneurs Robots Grove Moteu…" at bounding box center [355, 219] width 711 height 304
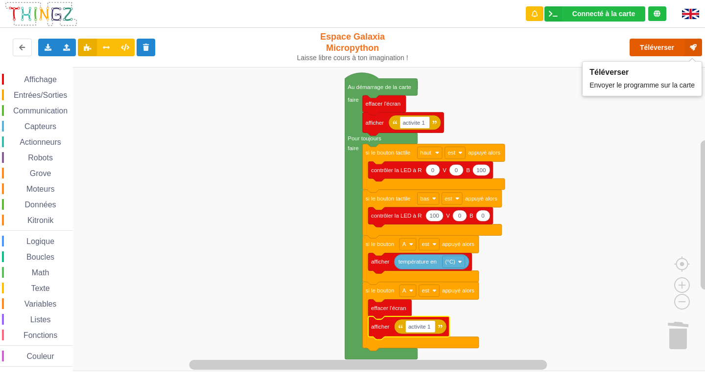
click at [678, 43] on button "Téléverser" at bounding box center [665, 48] width 72 height 18
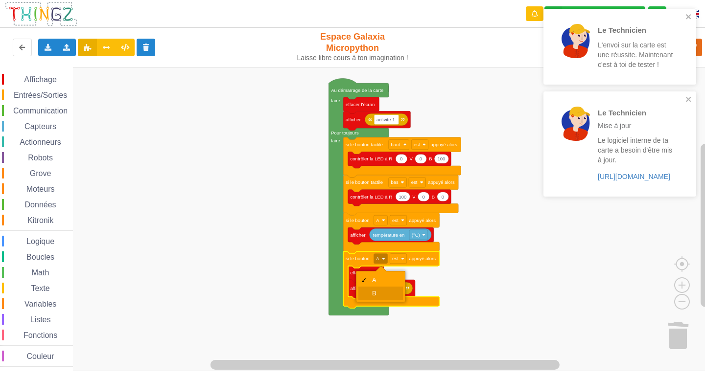
click at [372, 291] on div "B" at bounding box center [383, 293] width 23 height 7
click at [686, 95] on icon "close" at bounding box center [688, 99] width 7 height 8
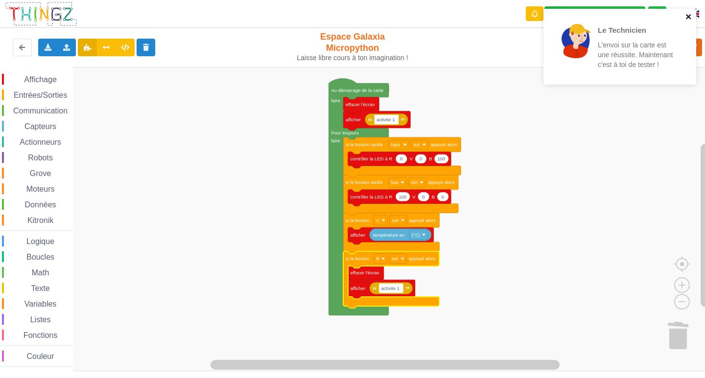
click at [687, 18] on icon "close" at bounding box center [688, 16] width 5 height 5
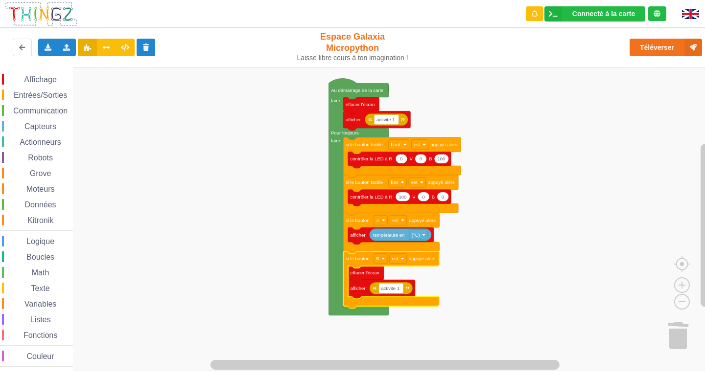
click at [689, 46] on div "Le Technicien L'envoi sur la carte est une réussite. Maintenant c'est à toi de …" at bounding box center [619, 50] width 157 height 87
click at [672, 55] on button "Téléverser" at bounding box center [665, 48] width 72 height 18
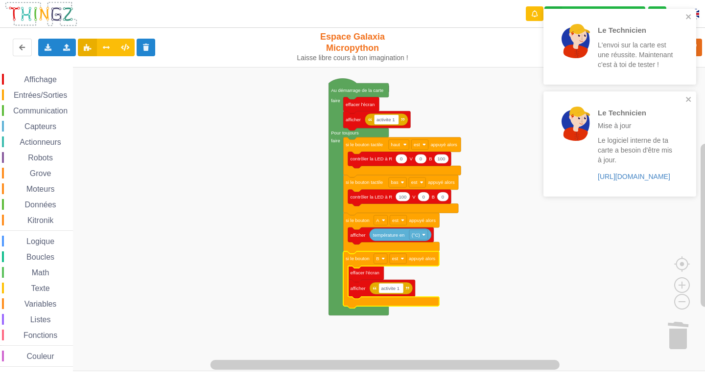
click at [476, 278] on rect "Espace de travail de Blocky" at bounding box center [355, 219] width 711 height 304
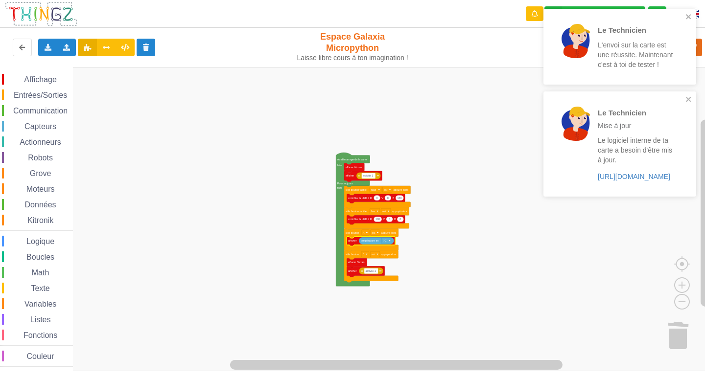
click at [349, 234] on text "si le bouton" at bounding box center [351, 232] width 13 height 3
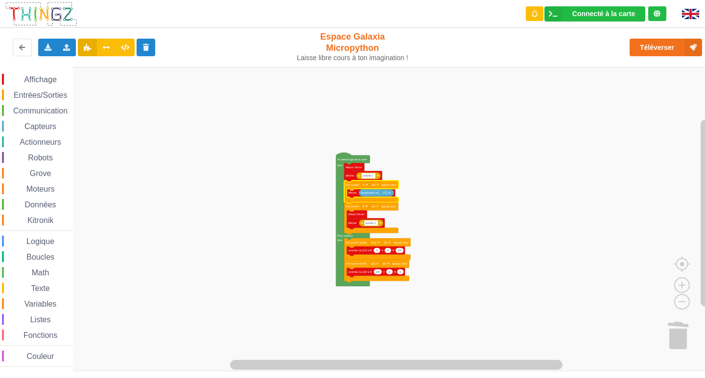
click at [457, 225] on rect "Espace de travail de Blocky" at bounding box center [355, 219] width 711 height 304
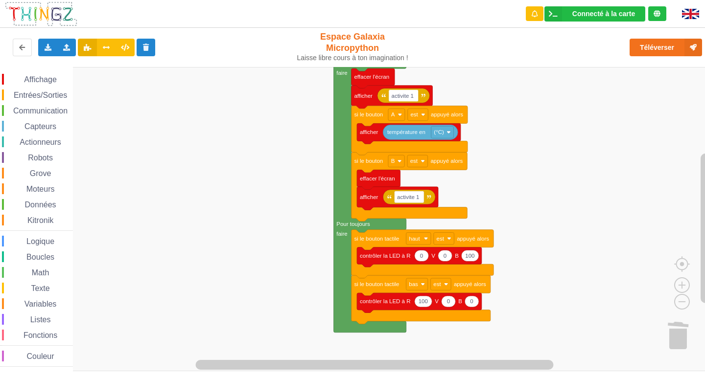
click at [518, 148] on div "Affichage Entrées/Sorties Communication Capteurs Actionneurs Robots Grove Moteu…" at bounding box center [355, 219] width 711 height 304
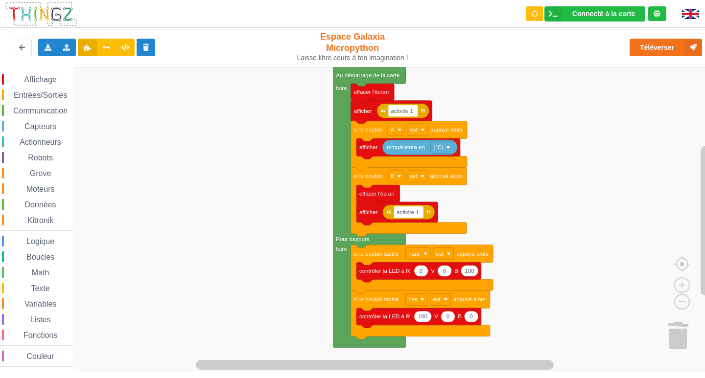
click at [514, 201] on div "Affichage Entrées/Sorties Communication Capteurs Actionneurs Robots Grove Moteu…" at bounding box center [355, 219] width 711 height 304
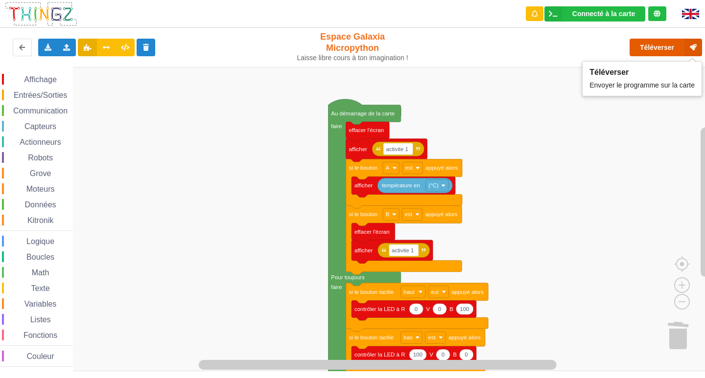
click at [660, 44] on button "Téléverser" at bounding box center [665, 48] width 72 height 18
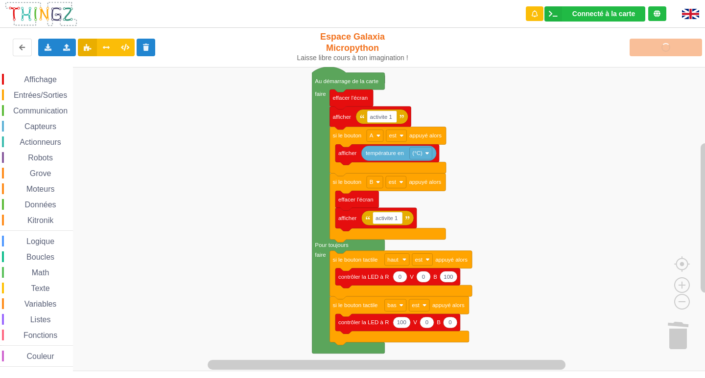
click at [566, 146] on div "Affichage Entrées/Sorties Communication Capteurs Actionneurs Robots Grove Moteu…" at bounding box center [355, 219] width 711 height 304
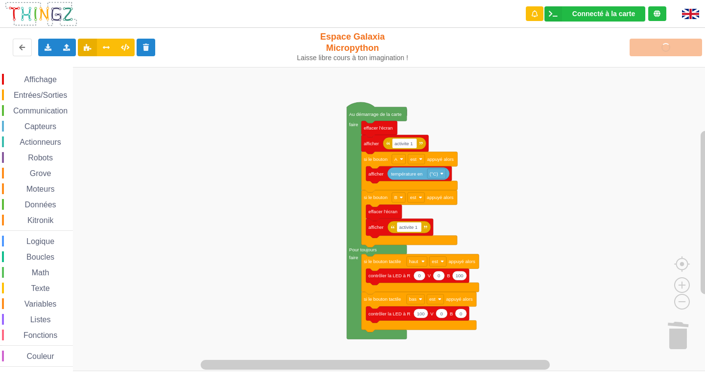
click at [501, 215] on div "Affichage Entrées/Sorties Communication Capteurs Actionneurs Robots Grove Moteu…" at bounding box center [355, 219] width 711 height 304
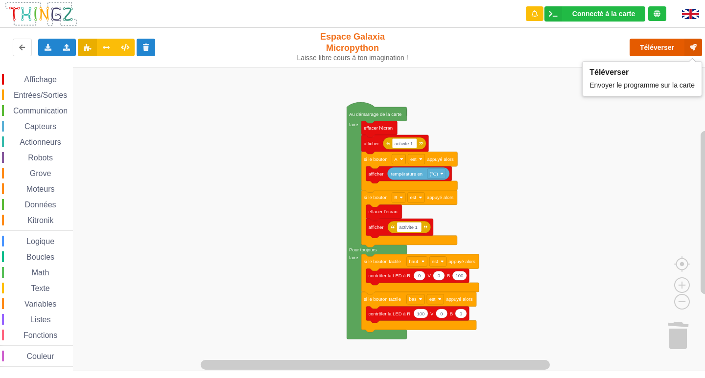
click at [648, 48] on button "Téléverser" at bounding box center [665, 48] width 72 height 18
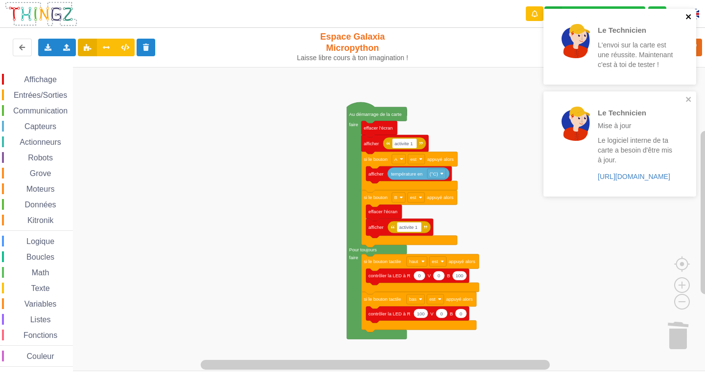
click at [686, 14] on icon "close" at bounding box center [688, 17] width 7 height 8
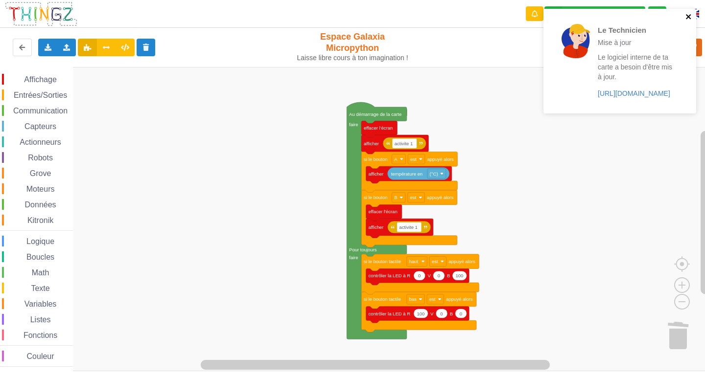
click at [688, 18] on icon "close" at bounding box center [688, 17] width 7 height 8
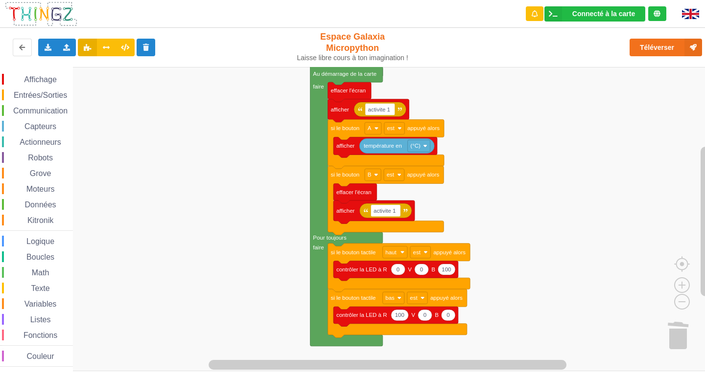
click at [549, 131] on div "Affichage Entrées/Sorties Communication Capteurs Actionneurs Robots Grove Moteu…" at bounding box center [355, 219] width 711 height 304
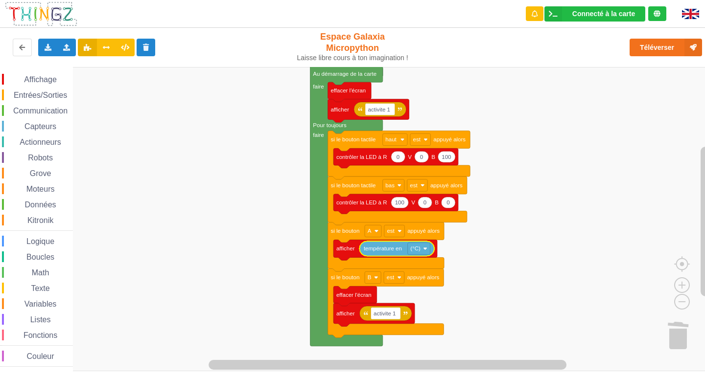
click at [490, 244] on div "Affichage Entrées/Sorties Communication Capteurs Actionneurs Robots Grove Moteu…" at bounding box center [355, 219] width 711 height 304
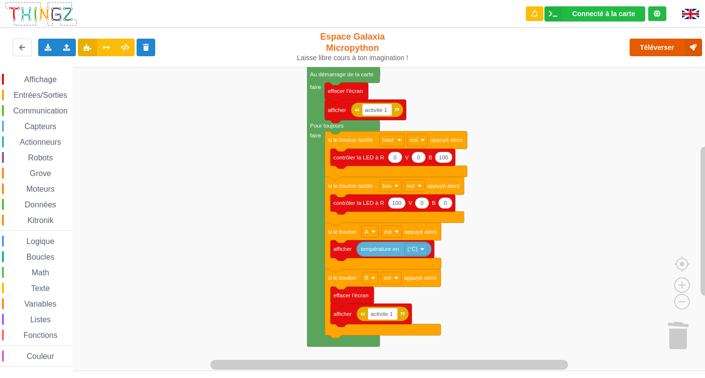
click at [653, 47] on button "Téléverser" at bounding box center [665, 48] width 72 height 18
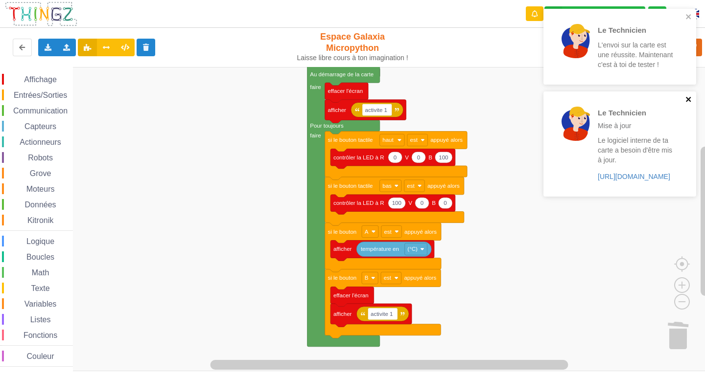
click at [688, 96] on icon "close" at bounding box center [688, 99] width 7 height 8
click at [688, 12] on div "Le Technicien L'envoi sur la carte est une réussite. Maintenant c'est à toi de …" at bounding box center [619, 47] width 153 height 76
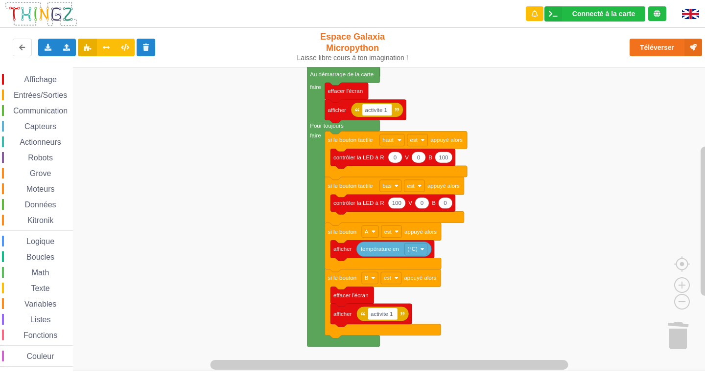
click at [20, 113] on span "Communication" at bounding box center [40, 111] width 57 height 8
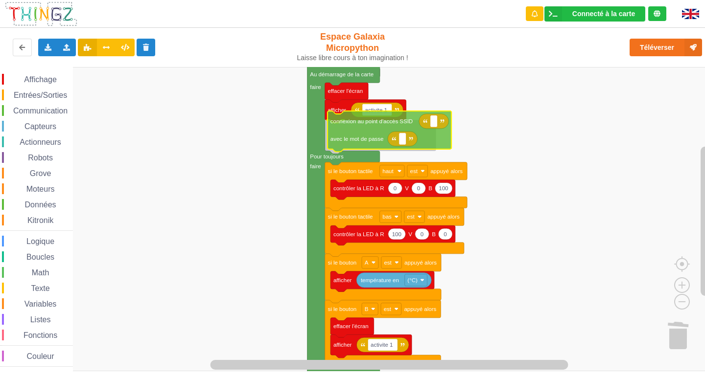
click at [374, 139] on div "Affichage Entrées/Sorties Communication Capteurs Actionneurs Robots Grove Moteu…" at bounding box center [355, 219] width 711 height 304
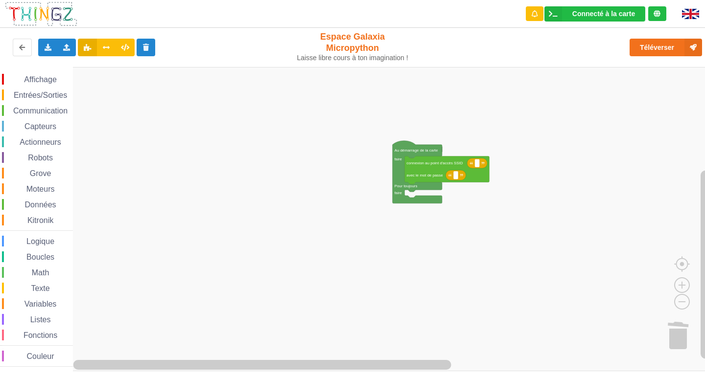
click at [547, 191] on div "Affichage Entrées/Sorties Communication Capteurs Actionneurs Robots Grove Moteu…" at bounding box center [355, 219] width 711 height 304
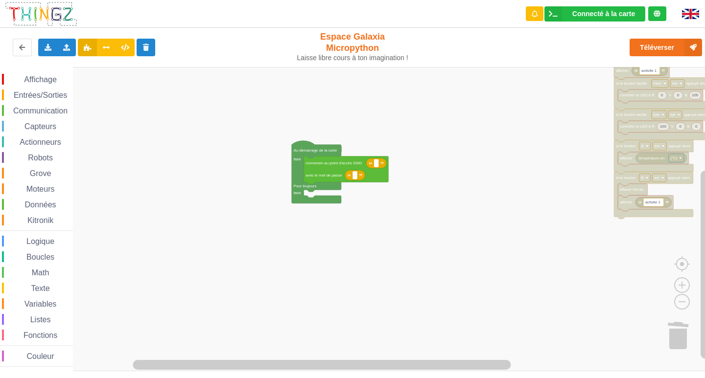
click at [469, 188] on div "Affichage Entrées/Sorties Communication Capteurs Actionneurs Robots Grove Moteu…" at bounding box center [355, 219] width 711 height 304
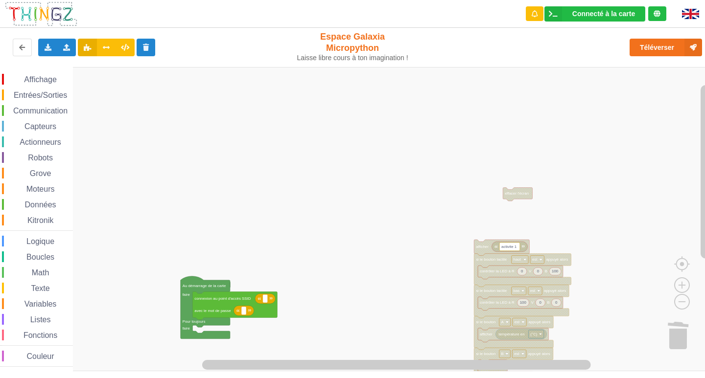
click at [452, 260] on rect "Espace de travail de Blocky" at bounding box center [355, 219] width 711 height 304
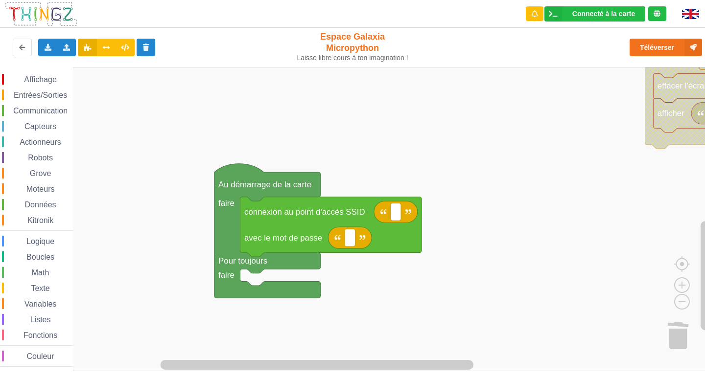
click at [421, 162] on rect "Espace de travail de Blocky" at bounding box center [355, 219] width 711 height 304
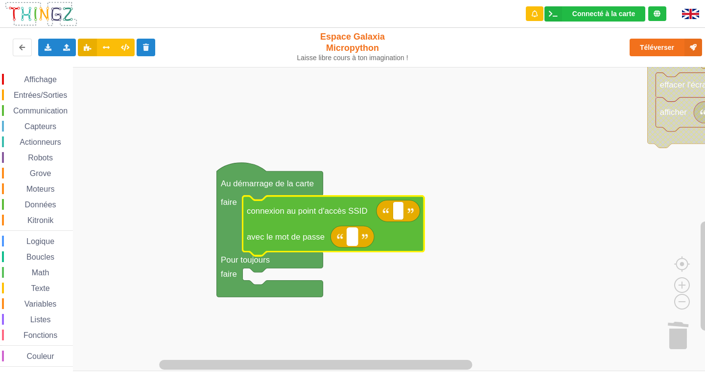
click at [350, 236] on rect "Espace de travail de Blocky" at bounding box center [352, 237] width 11 height 18
type input "joyoustuba995"
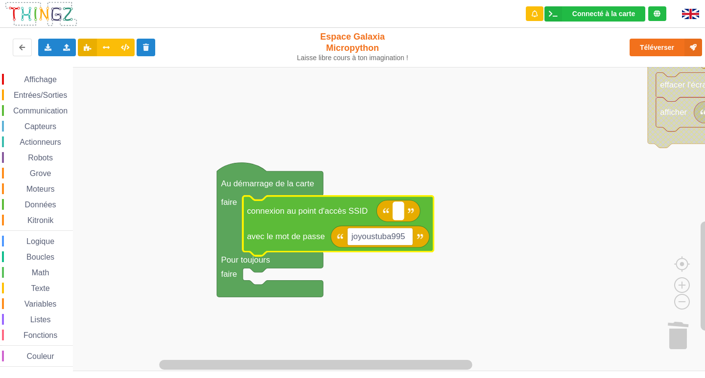
click at [398, 212] on text "Espace de travail de Blocky" at bounding box center [398, 210] width 2 height 9
type input "NETGEAR28"
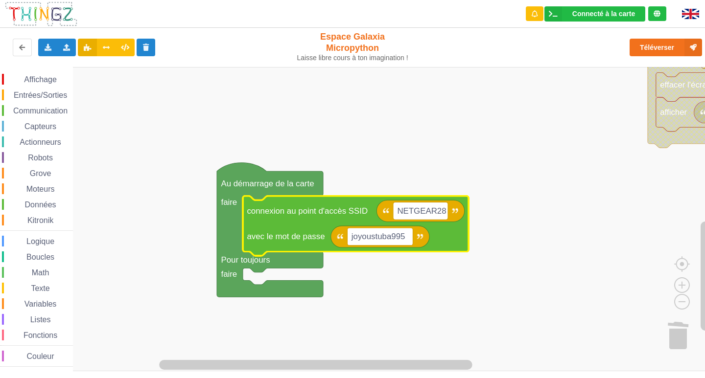
click at [367, 285] on rect "Espace de travail de Blocky" at bounding box center [355, 219] width 711 height 304
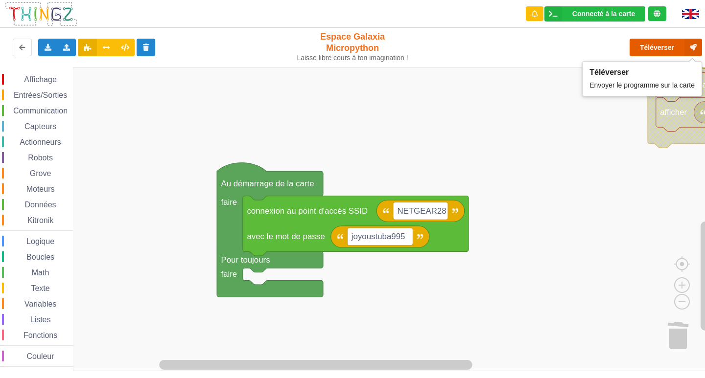
click at [675, 54] on button "Téléverser" at bounding box center [665, 48] width 72 height 18
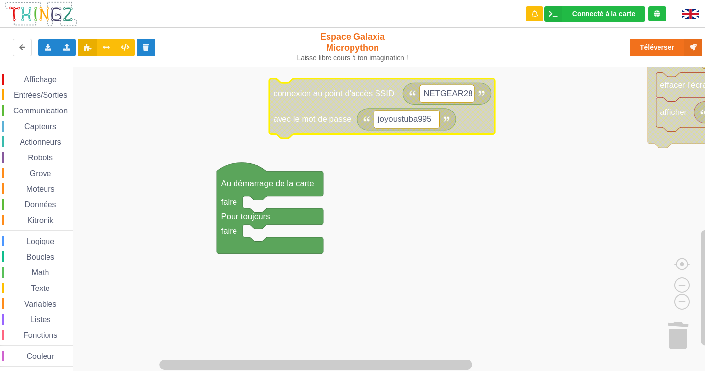
click at [23, 97] on span "Entrées/Sorties" at bounding box center [40, 95] width 56 height 8
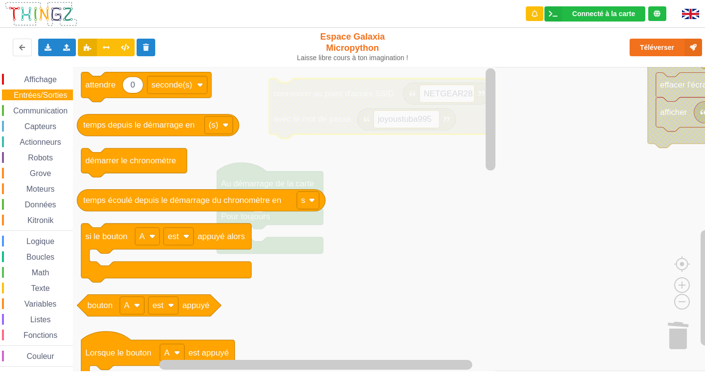
click at [35, 108] on span "Communication" at bounding box center [40, 111] width 57 height 8
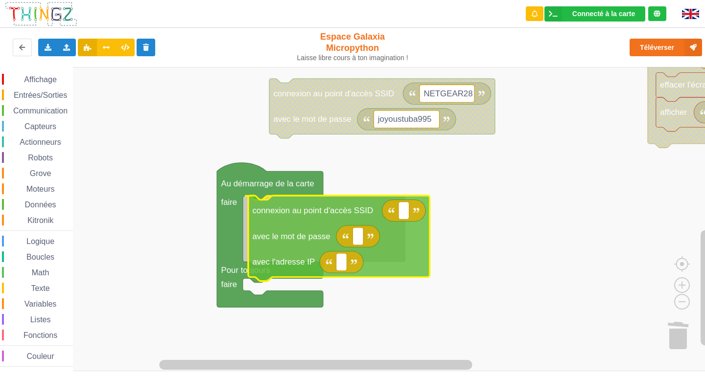
click at [262, 207] on div "Affichage Entrées/Sorties Communication Capteurs Actionneurs Robots Grove Moteu…" at bounding box center [355, 219] width 711 height 304
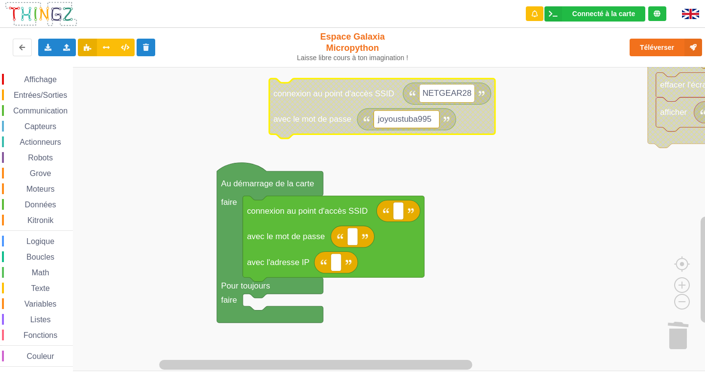
click at [425, 95] on input "NETGEAR28" at bounding box center [446, 94] width 55 height 18
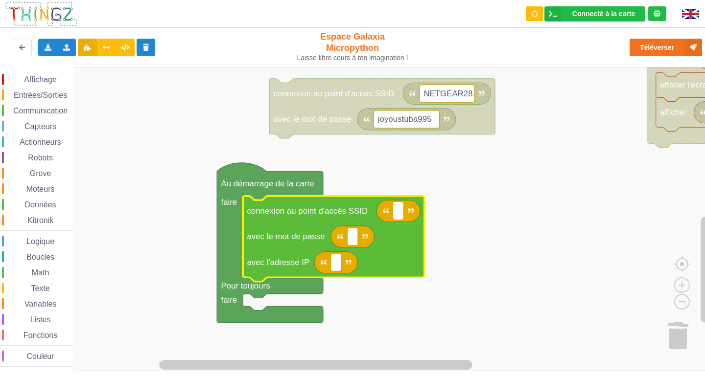
type input "NETGEAR28"
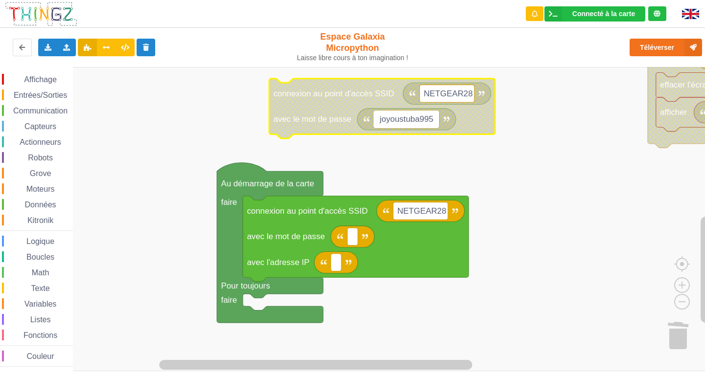
click at [406, 120] on input "joyoustuba995" at bounding box center [406, 120] width 66 height 18
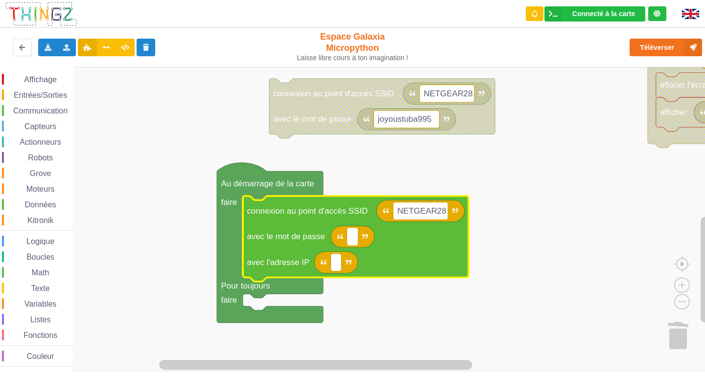
type input "joyoustuba995"
click at [338, 258] on rect "Espace de travail de Blocky" at bounding box center [336, 263] width 11 height 18
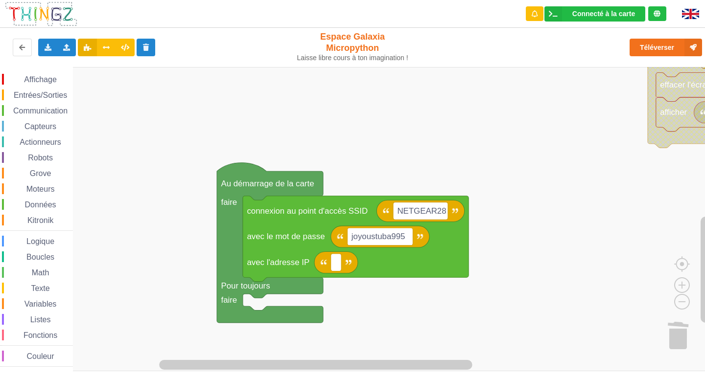
click at [23, 95] on span "Entrées/Sorties" at bounding box center [40, 95] width 56 height 8
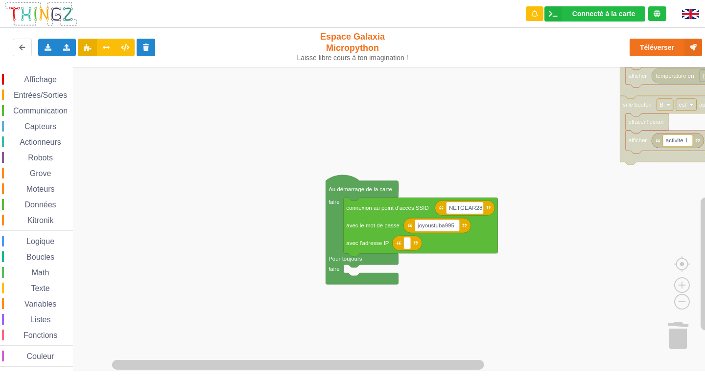
click at [60, 96] on span "Entrées/Sorties" at bounding box center [40, 95] width 56 height 8
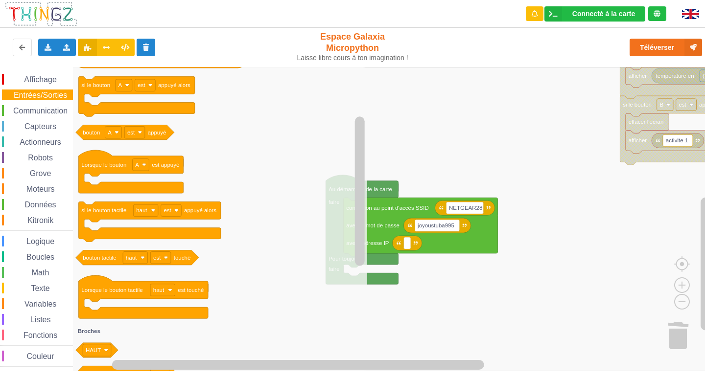
click at [54, 105] on div "Affichage Entrées/Sorties Communication Capteurs Actionneurs Robots Grove Moteu…" at bounding box center [36, 220] width 73 height 293
click at [54, 113] on span "Communication" at bounding box center [40, 111] width 57 height 8
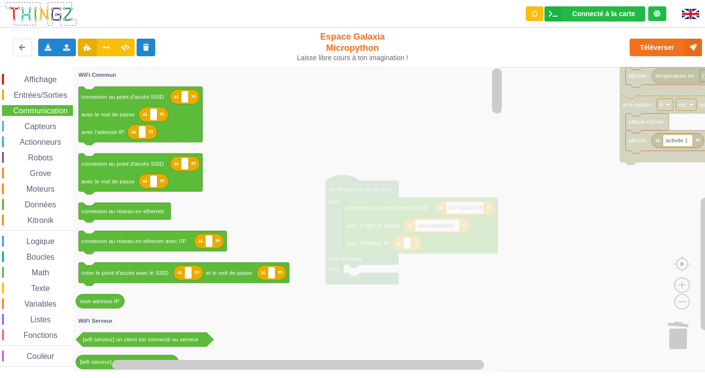
drag, startPoint x: 52, startPoint y: 124, endPoint x: 46, endPoint y: 120, distance: 7.7
click at [48, 122] on span "Capteurs" at bounding box center [40, 126] width 35 height 8
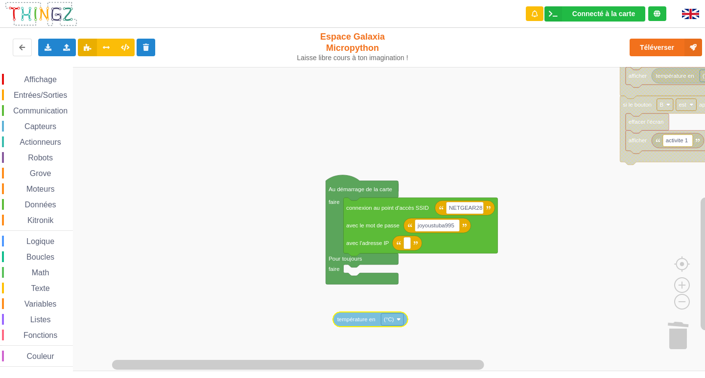
click at [364, 317] on div "Affichage Entrées/Sorties Communication Capteurs Actionneurs Robots Grove Moteu…" at bounding box center [355, 219] width 711 height 304
click at [51, 85] on div "Affichage Entrées/Sorties Communication Capteurs Actionneurs Robots Grove Moteu…" at bounding box center [36, 220] width 73 height 293
click at [48, 80] on span "Affichage" at bounding box center [40, 79] width 35 height 8
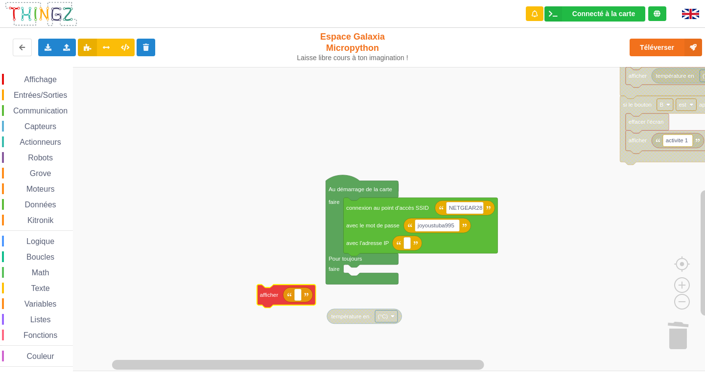
click at [277, 301] on div "Affichage Entrées/Sorties Communication Capteurs Actionneurs Robots Grove Moteu…" at bounding box center [355, 219] width 711 height 304
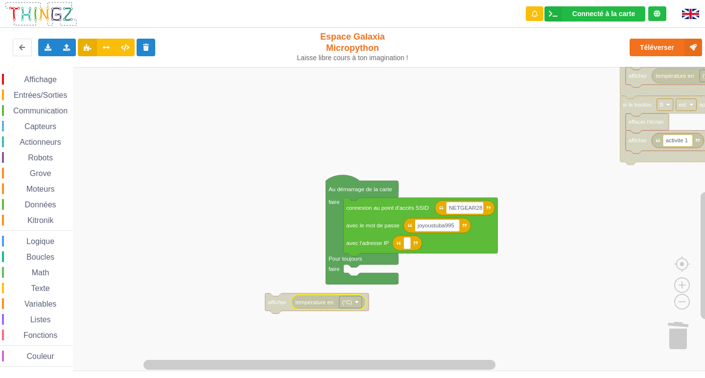
click at [67, 88] on div "Affichage Entrées/Sorties Communication Capteurs Actionneurs Robots Grove Moteu…" at bounding box center [36, 220] width 73 height 293
click at [65, 96] on span "Entrées/Sorties" at bounding box center [40, 95] width 56 height 8
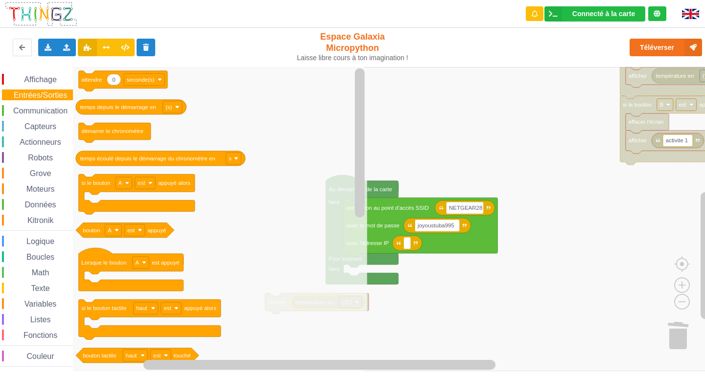
click at [47, 87] on div "Affichage Entrées/Sorties Communication Capteurs Actionneurs Robots Grove Moteu…" at bounding box center [36, 220] width 73 height 293
click at [48, 78] on span "Affichage" at bounding box center [40, 79] width 35 height 8
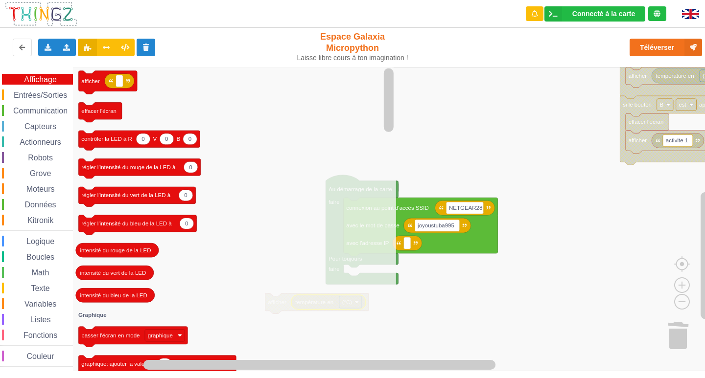
click at [49, 98] on span "Entrées/Sorties" at bounding box center [40, 95] width 56 height 8
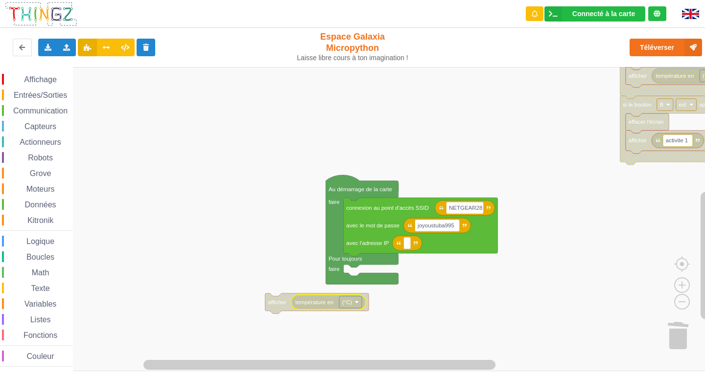
click at [583, 139] on rect "Espace de travail de Blocky" at bounding box center [355, 219] width 711 height 304
click at [333, 303] on text "température en" at bounding box center [314, 302] width 38 height 6
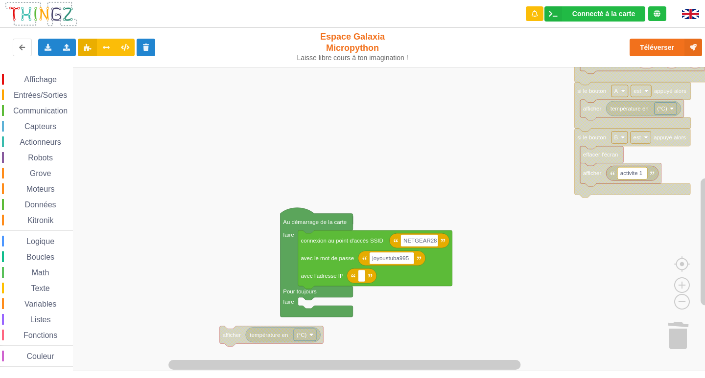
click at [543, 316] on div "Affichage Entrées/Sorties Communication Capteurs Actionneurs Robots Grove Moteu…" at bounding box center [355, 219] width 711 height 304
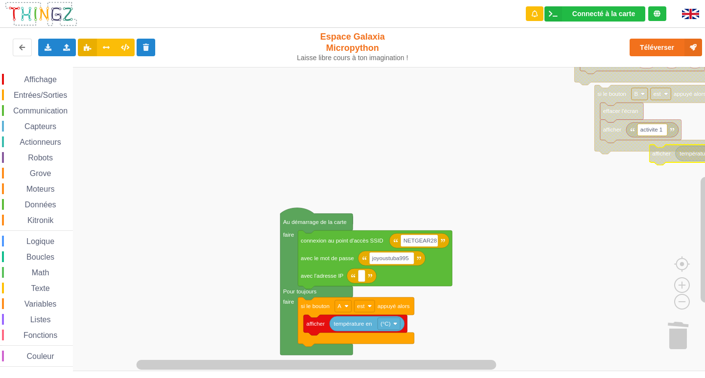
click at [643, 116] on g "effacer l'écran activite 1 afficher si le bouton tactile haut est appuyé alors …" at bounding box center [376, 163] width 753 height 418
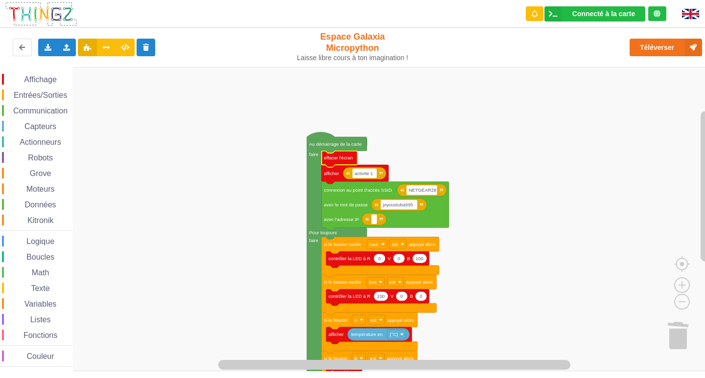
click at [431, 164] on rect "Espace de travail de Blocky" at bounding box center [355, 219] width 711 height 304
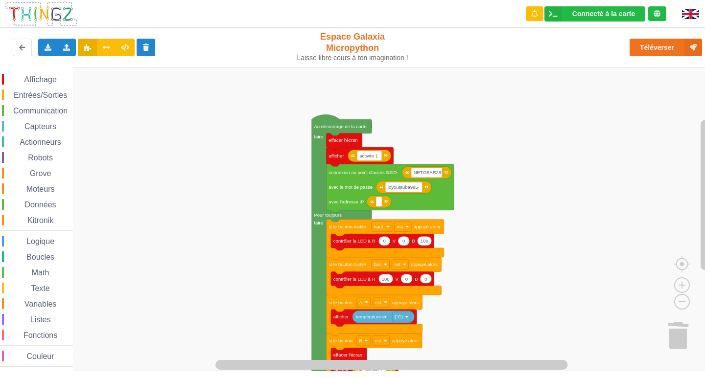
click at [484, 300] on div "Affichage Entrées/Sorties Communication Capteurs Actionneurs Robots Grove Moteu…" at bounding box center [355, 219] width 711 height 304
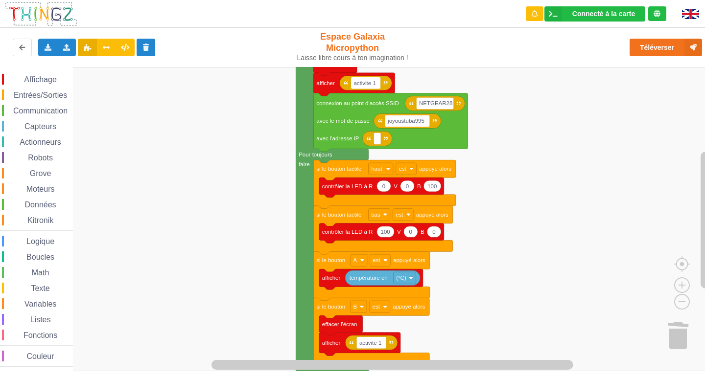
click at [36, 255] on span "Boucles" at bounding box center [40, 257] width 31 height 8
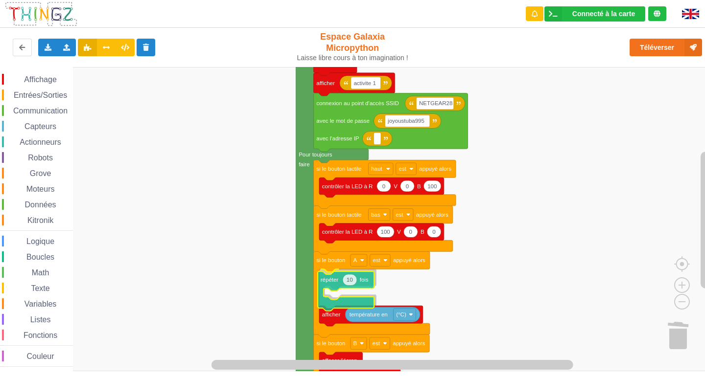
click at [324, 278] on div "Affichage Entrées/Sorties Communication Capteurs Actionneurs Robots Grove Moteu…" at bounding box center [355, 219] width 711 height 304
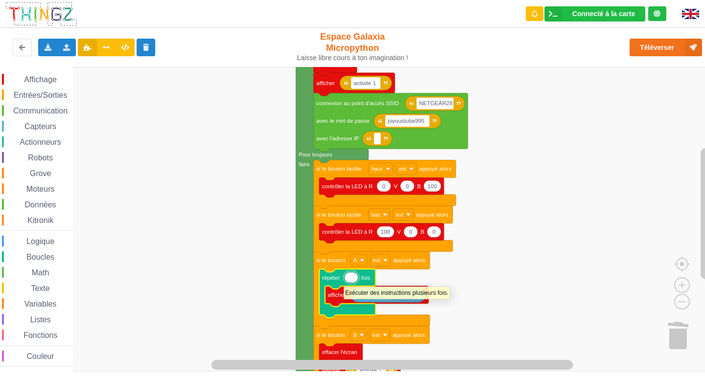
type input "1"
click at [507, 251] on rect "Espace de travail de Blocky" at bounding box center [355, 219] width 711 height 304
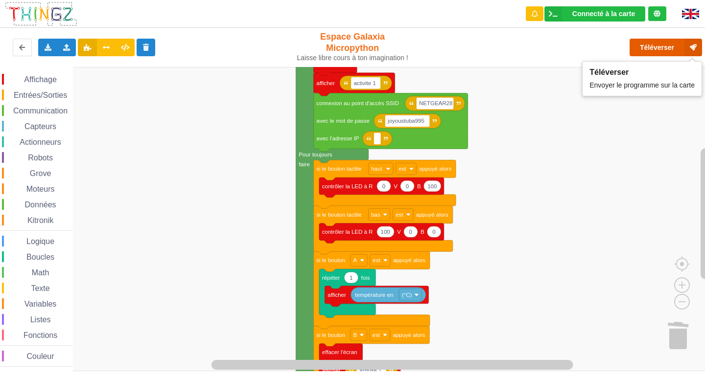
click at [638, 50] on button "Téléverser" at bounding box center [665, 48] width 72 height 18
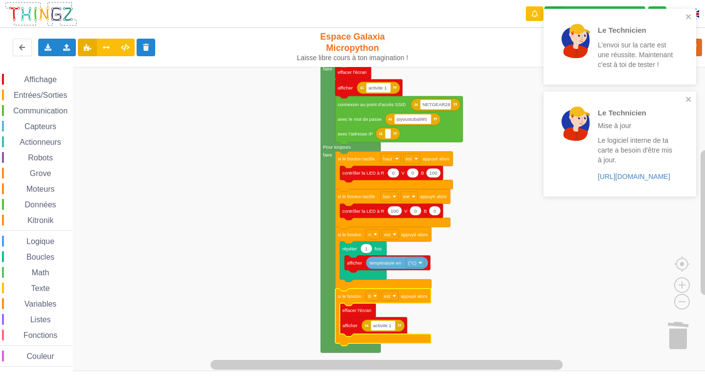
click at [502, 283] on rect "Espace de travail de Blocky" at bounding box center [355, 219] width 711 height 304
click at [691, 101] on icon "close" at bounding box center [688, 99] width 7 height 8
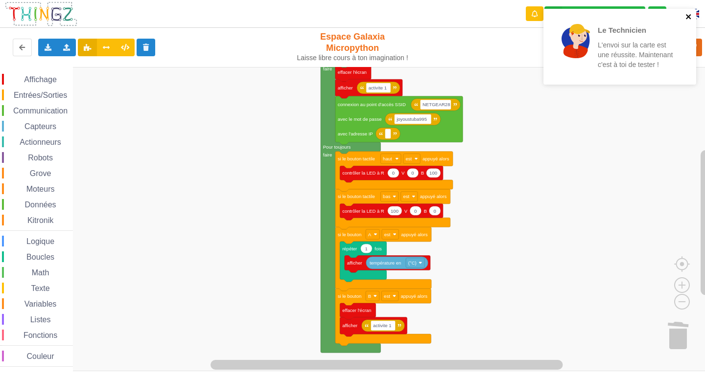
click at [686, 18] on icon "close" at bounding box center [688, 16] width 5 height 5
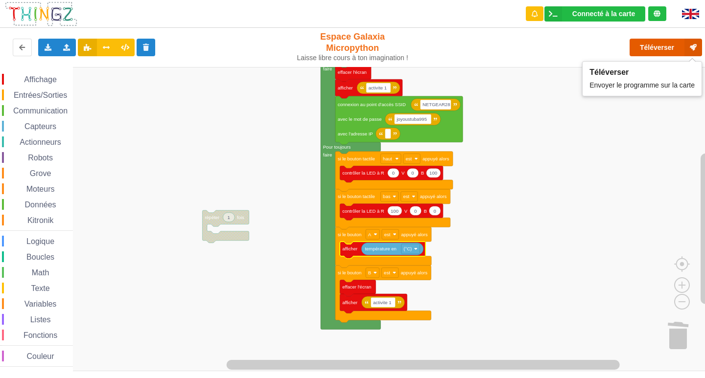
click at [654, 52] on button "Téléverser" at bounding box center [665, 48] width 72 height 18
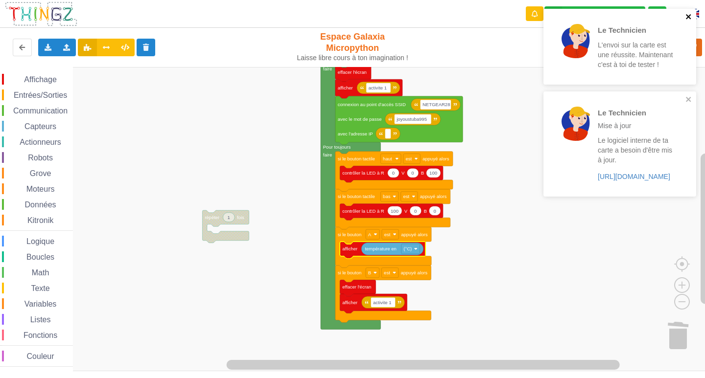
click at [688, 13] on icon "close" at bounding box center [688, 17] width 7 height 8
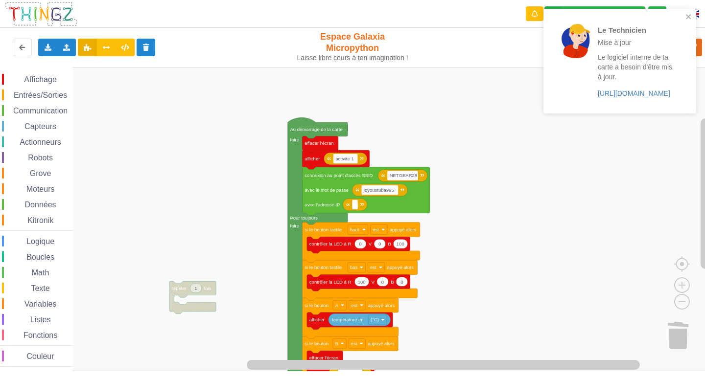
click at [465, 169] on div "Affichage Entrées/Sorties Communication Capteurs Actionneurs Robots Grove Moteu…" at bounding box center [355, 219] width 711 height 304
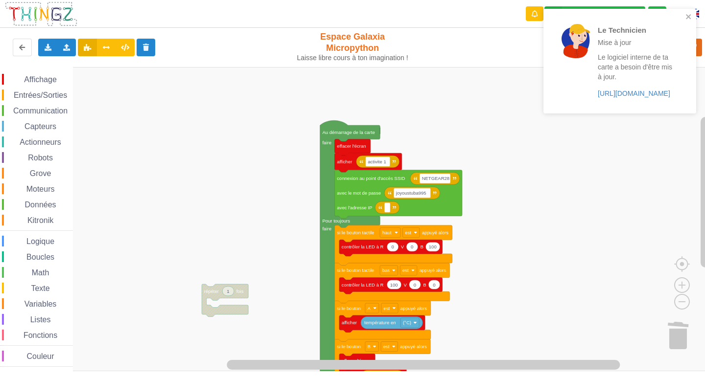
click at [374, 83] on rect "Espace de travail de Blocky" at bounding box center [355, 219] width 711 height 304
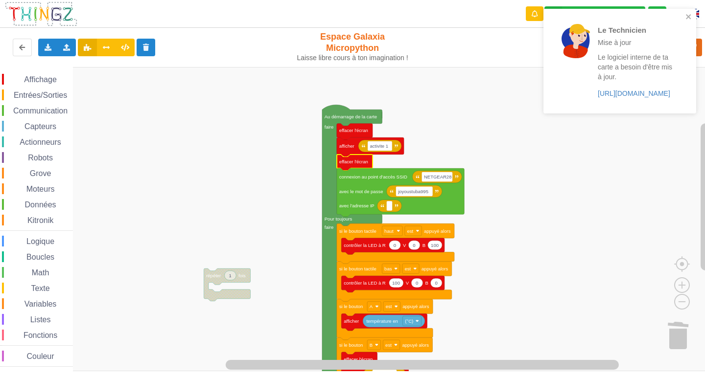
click at [498, 160] on rect "Espace de travail de Blocky" at bounding box center [355, 219] width 711 height 304
click at [684, 21] on div "Le Technicien Mise à jour Le logiciel interne de ta carte a besoin d'être mis à…" at bounding box center [616, 61] width 138 height 97
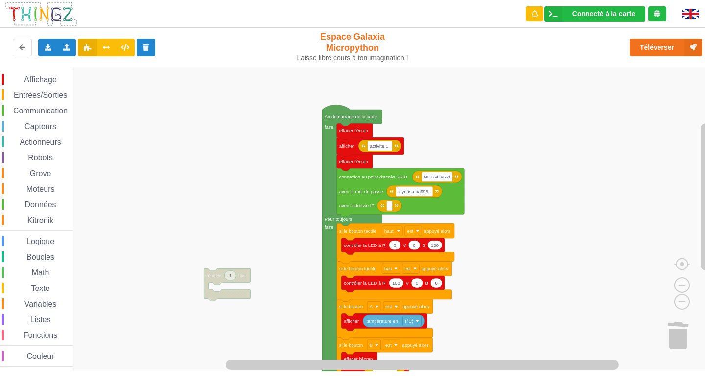
click at [683, 45] on div "Le Technicien Mise à jour Le logiciel interne de ta carte a besoin d'être mis à…" at bounding box center [619, 64] width 157 height 115
click at [663, 50] on button "Téléverser" at bounding box center [665, 48] width 72 height 18
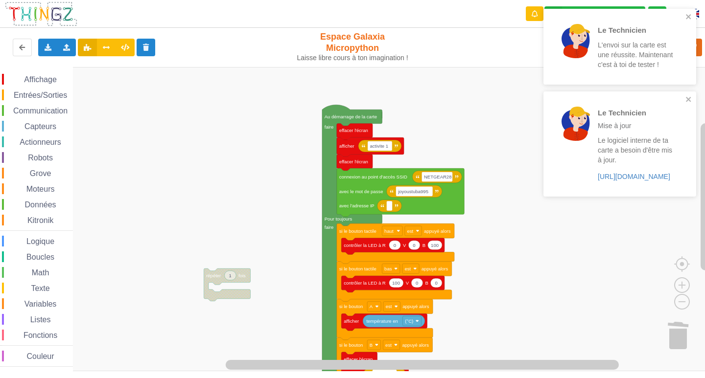
click at [571, 290] on rect "Espace de travail de Blocky" at bounding box center [355, 219] width 711 height 304
click at [688, 96] on icon "close" at bounding box center [688, 99] width 7 height 8
click at [686, 14] on icon "close" at bounding box center [688, 17] width 7 height 8
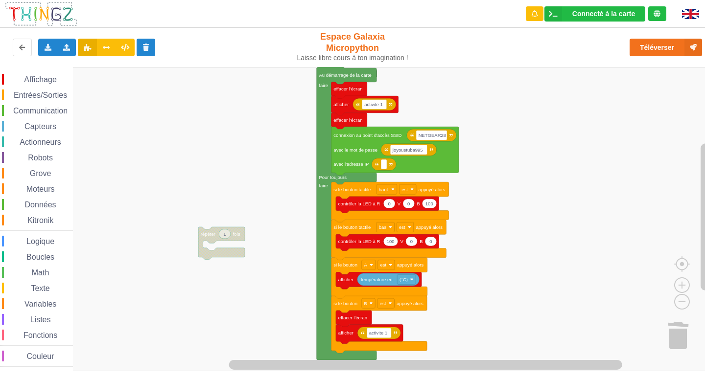
click at [523, 193] on div "Affichage Entrées/Sorties Communication Capteurs Actionneurs Robots Grove Moteu…" at bounding box center [355, 219] width 711 height 304
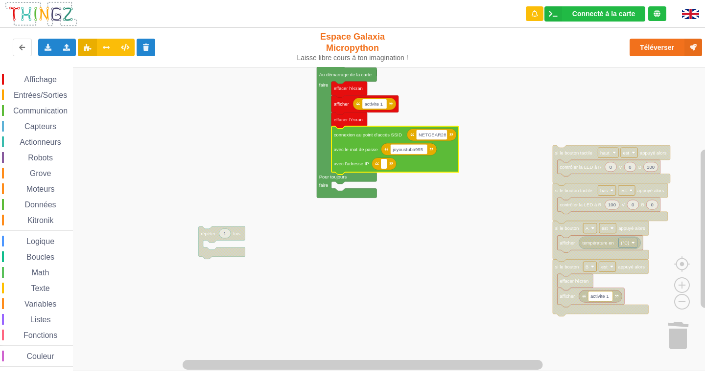
click at [126, 186] on rect "Espace de travail de Blocky" at bounding box center [355, 219] width 711 height 304
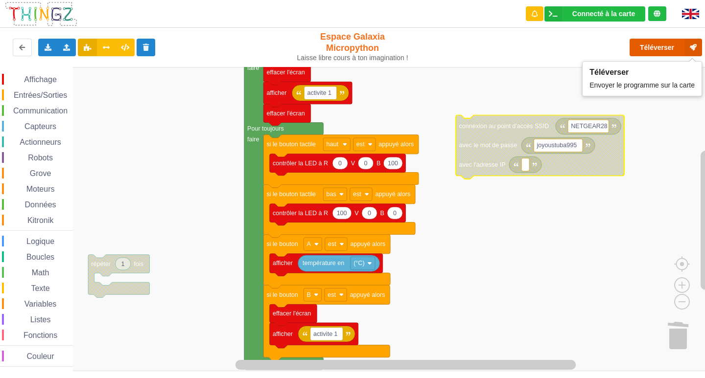
click at [675, 49] on button "Téléverser" at bounding box center [665, 48] width 72 height 18
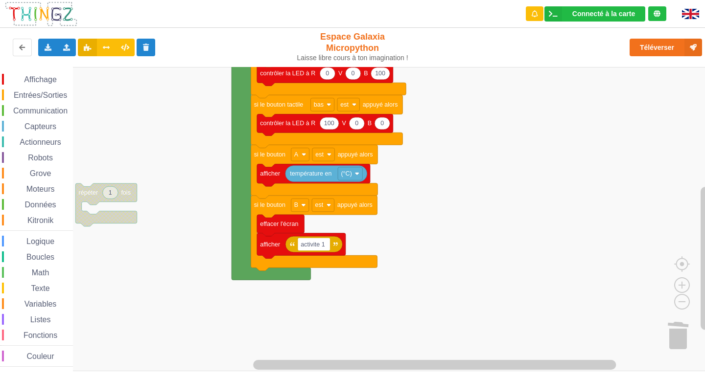
click at [41, 129] on span "Capteurs" at bounding box center [40, 126] width 35 height 8
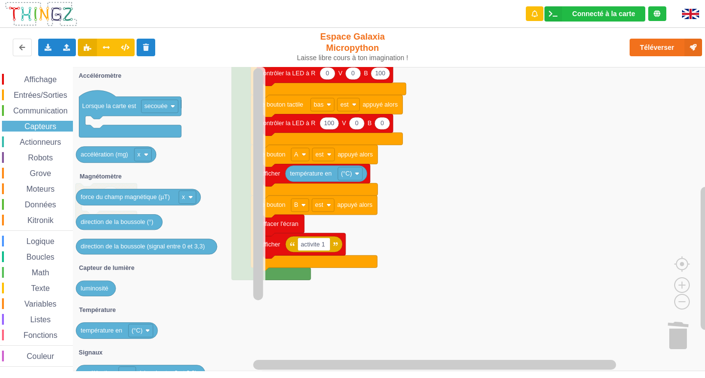
click at [39, 108] on span "Communication" at bounding box center [40, 111] width 57 height 8
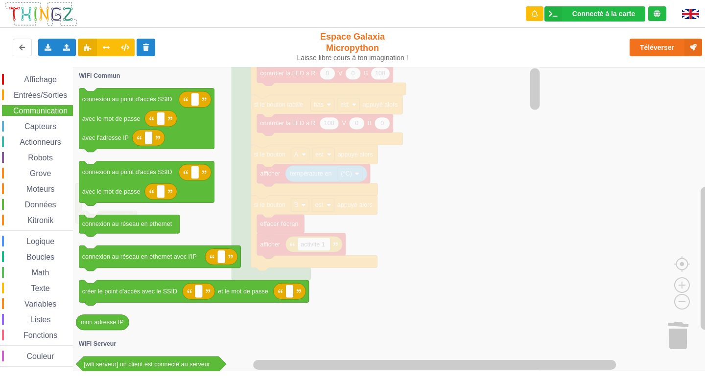
click at [39, 254] on span "Boucles" at bounding box center [40, 257] width 31 height 8
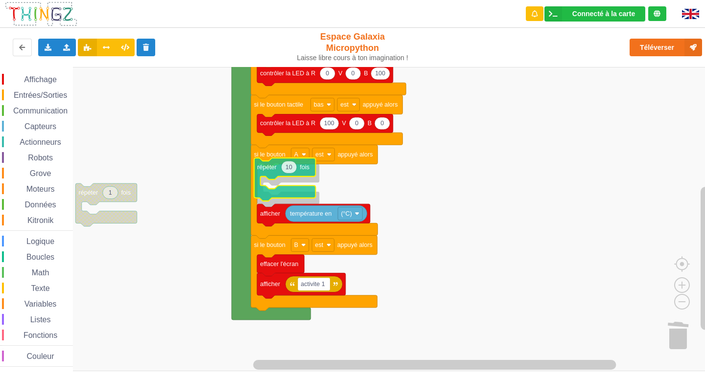
click at [271, 166] on div "Affichage Entrées/Sorties Communication Capteurs Actionneurs Robots Grove Moteu…" at bounding box center [355, 219] width 711 height 304
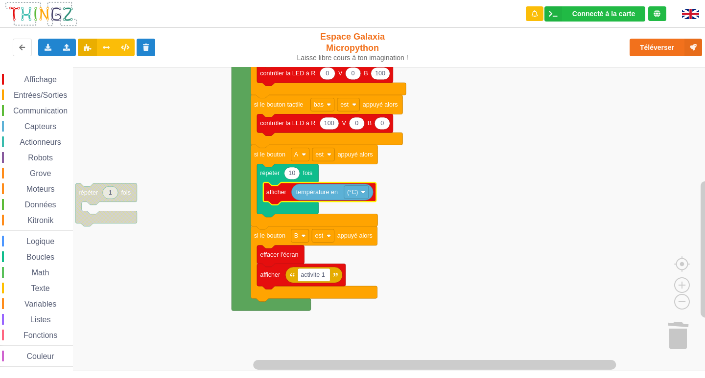
click at [300, 176] on icon "Espace de travail de Blocky" at bounding box center [288, 190] width 62 height 53
click at [292, 176] on text "10" at bounding box center [291, 173] width 7 height 7
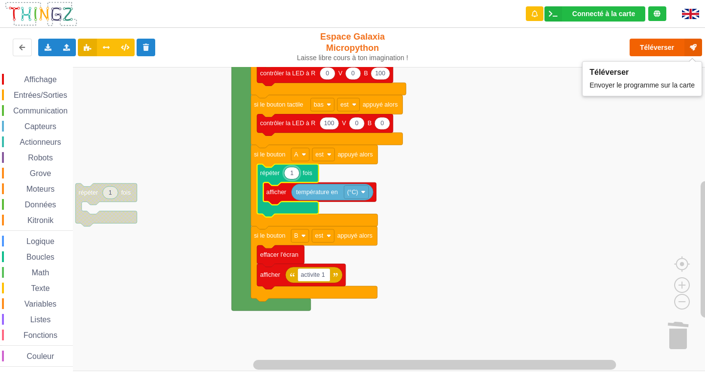
type input "1"
click at [644, 50] on button "Téléverser" at bounding box center [665, 48] width 72 height 18
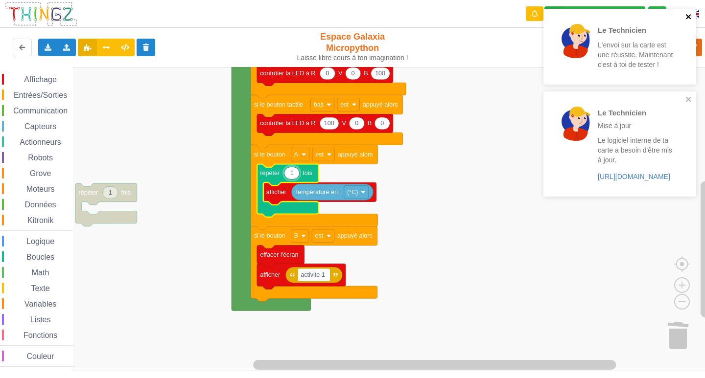
click at [689, 16] on icon "close" at bounding box center [688, 16] width 5 height 5
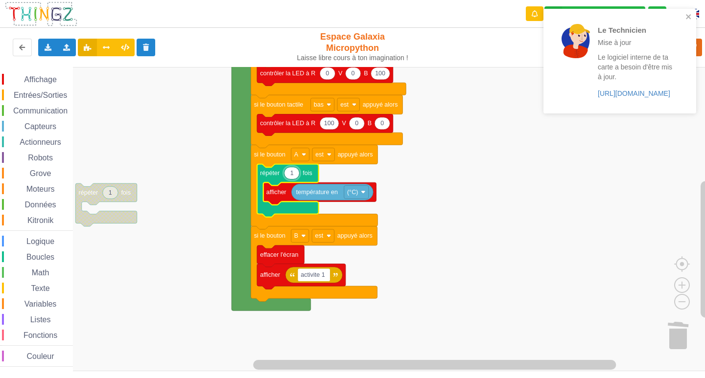
click at [690, 99] on div "Le Technicien Mise à jour Le logiciel interne de ta carte a besoin d'être mis à…" at bounding box center [619, 61] width 153 height 105
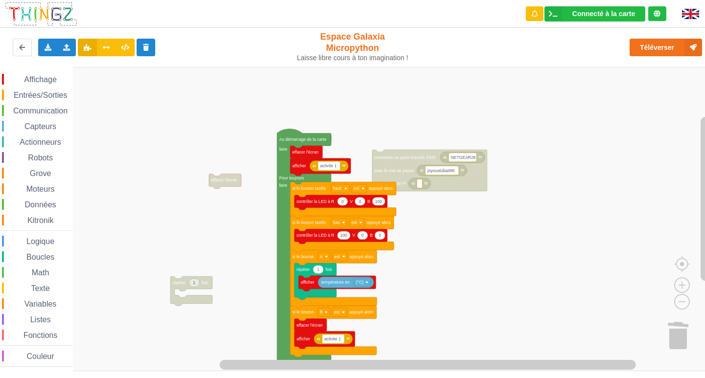
click at [482, 277] on div "Affichage Entrées/Sorties Communication Capteurs Actionneurs Robots Grove Moteu…" at bounding box center [355, 219] width 711 height 304
click at [309, 260] on icon "Espace de travail de Blocky" at bounding box center [333, 279] width 87 height 58
click at [312, 272] on icon "Espace de travail de Blocky" at bounding box center [315, 281] width 42 height 36
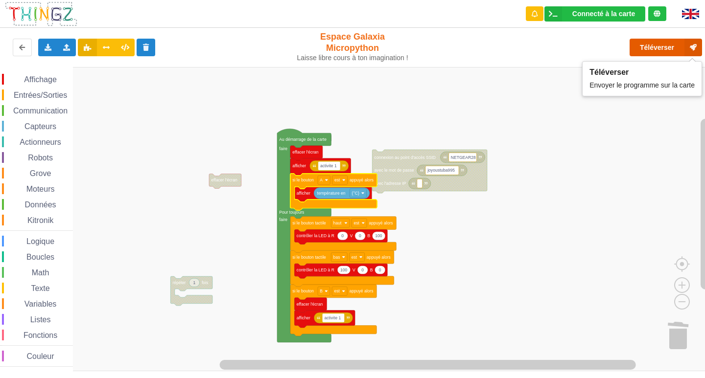
click at [640, 51] on button "Téléverser" at bounding box center [665, 48] width 72 height 18
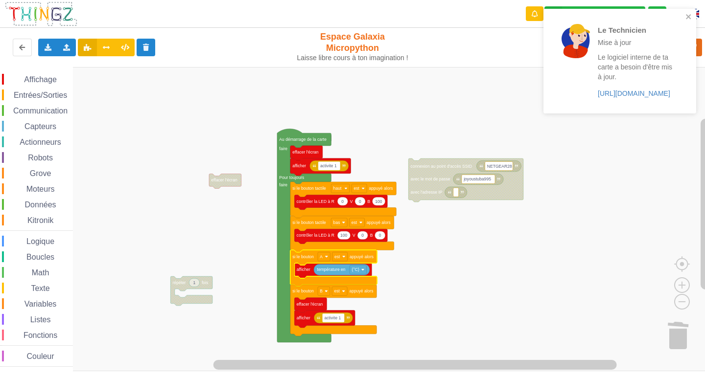
click at [541, 261] on rect "Espace de travail de Blocky" at bounding box center [355, 219] width 711 height 304
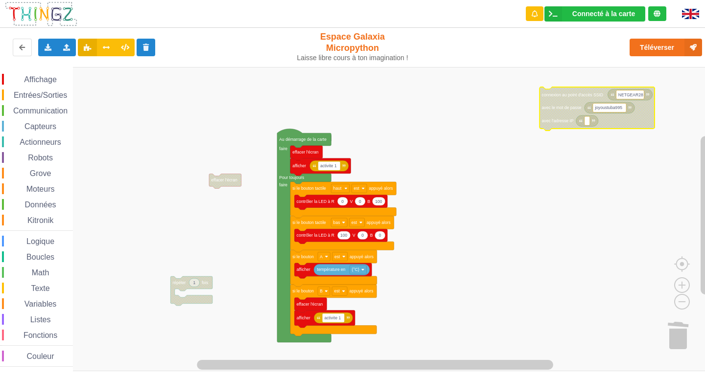
click at [37, 111] on span "Communication" at bounding box center [40, 111] width 57 height 8
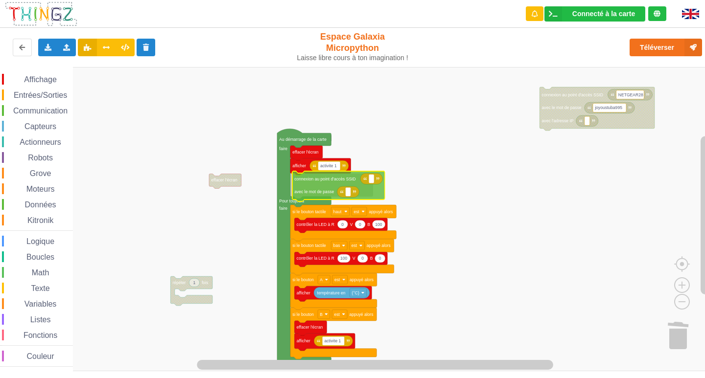
click at [316, 185] on div "Affichage Entrées/Sorties Communication Capteurs Actionneurs Robots Grove Moteu…" at bounding box center [355, 219] width 711 height 304
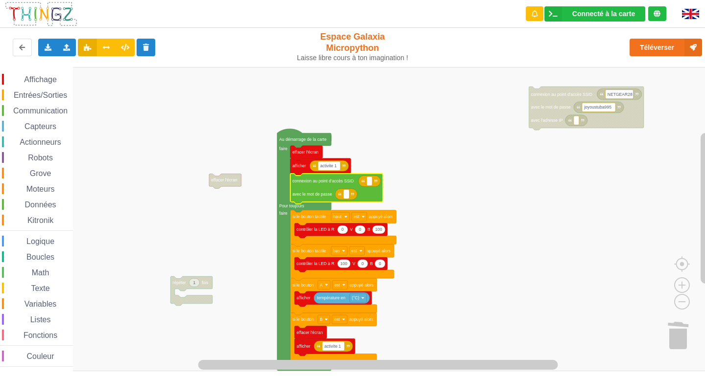
type input "joyoustuba995"
click at [373, 183] on icon "Espace de travail de Blocky" at bounding box center [369, 181] width 22 height 11
type input "NETGEAR28"
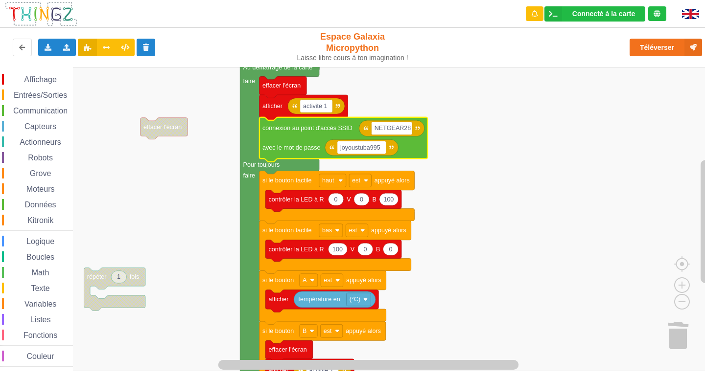
click at [45, 76] on span "Affichage" at bounding box center [40, 79] width 35 height 8
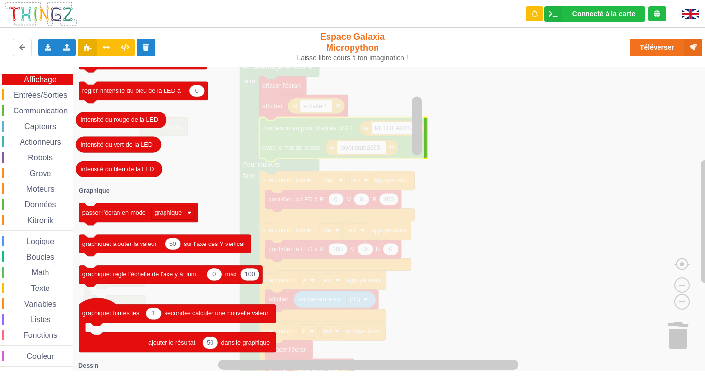
click at [47, 257] on span "Boucles" at bounding box center [40, 257] width 31 height 8
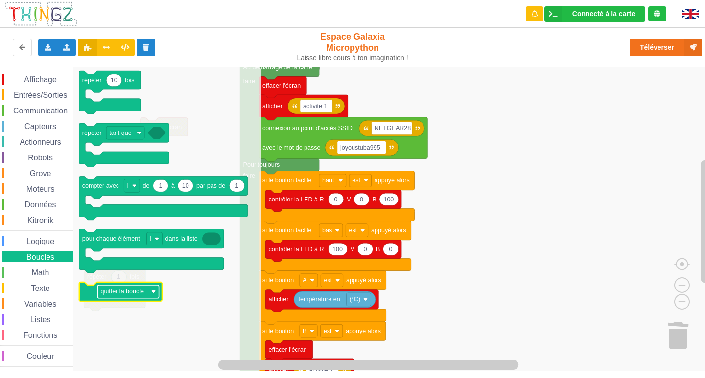
click at [133, 291] on text "quitter la boucle" at bounding box center [122, 291] width 44 height 7
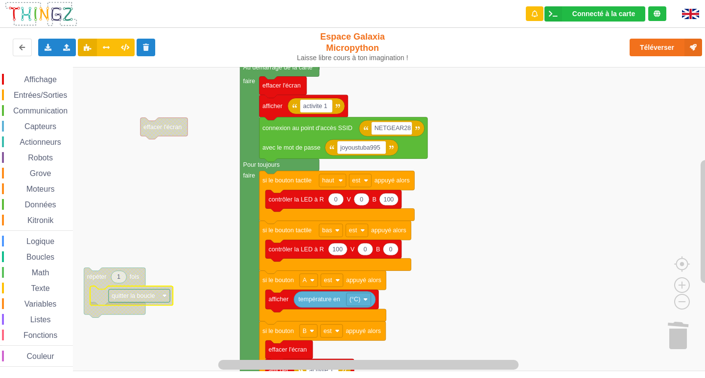
click at [111, 196] on rect "Espace de travail de Blocky" at bounding box center [355, 219] width 711 height 304
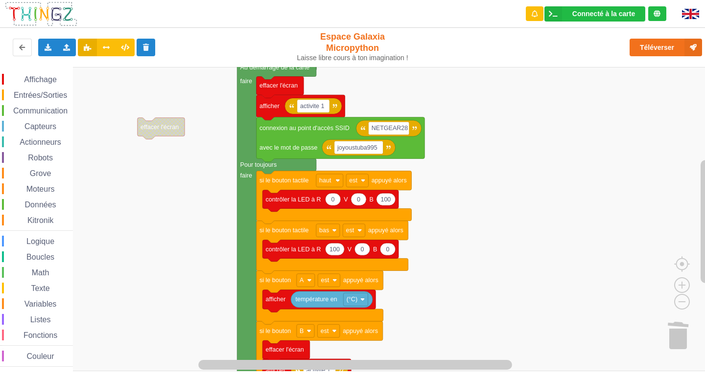
click at [38, 80] on span "Affichage" at bounding box center [40, 79] width 35 height 8
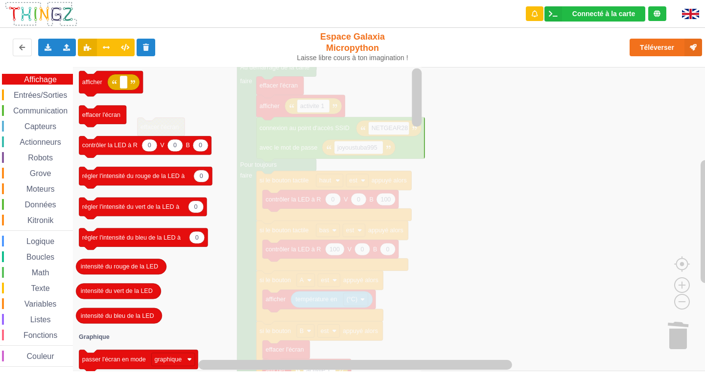
click at [35, 92] on span "Entrées/Sorties" at bounding box center [40, 95] width 56 height 8
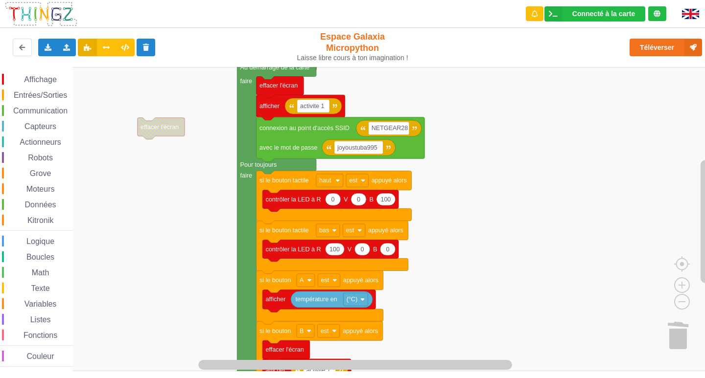
click at [35, 92] on span "Entrées/Sorties" at bounding box center [40, 95] width 56 height 8
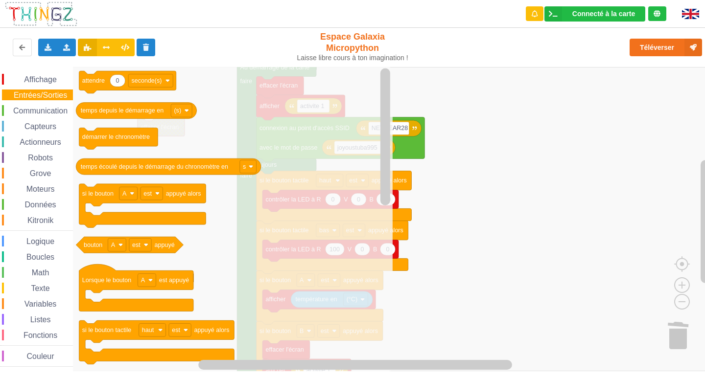
click at [35, 92] on span "Entrées/Sorties" at bounding box center [40, 95] width 56 height 8
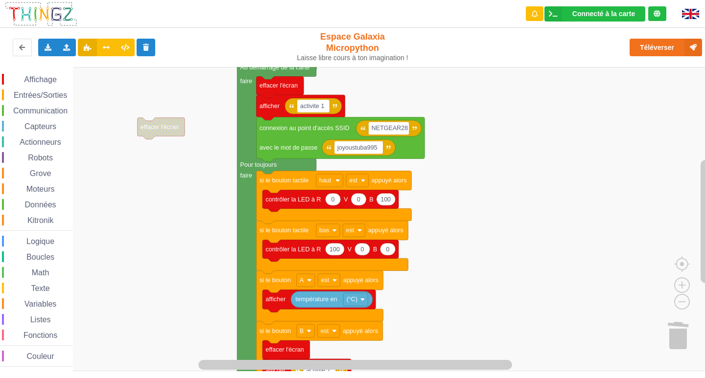
click at [35, 92] on span "Entrées/Sorties" at bounding box center [40, 95] width 56 height 8
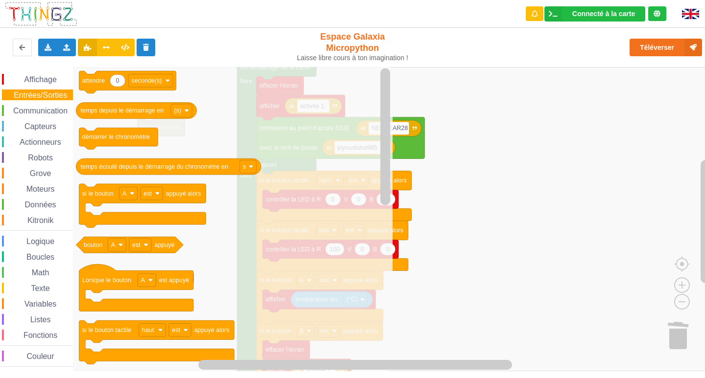
click at [32, 114] on span "Communication" at bounding box center [40, 111] width 57 height 8
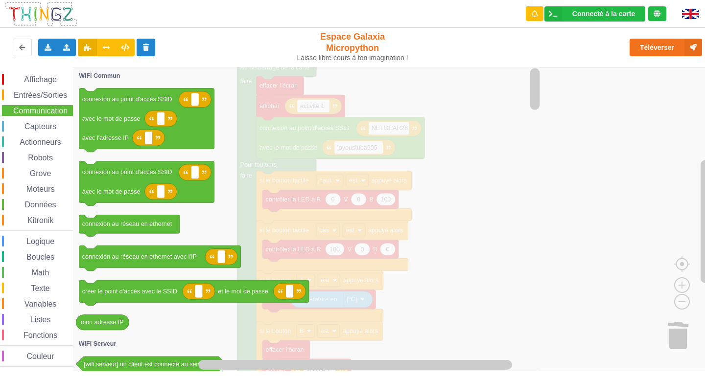
click at [42, 86] on div "Affichage Entrées/Sorties Communication Capteurs Actionneurs Robots Grove Moteu…" at bounding box center [36, 220] width 73 height 293
click at [39, 252] on div "Boucles" at bounding box center [37, 256] width 71 height 11
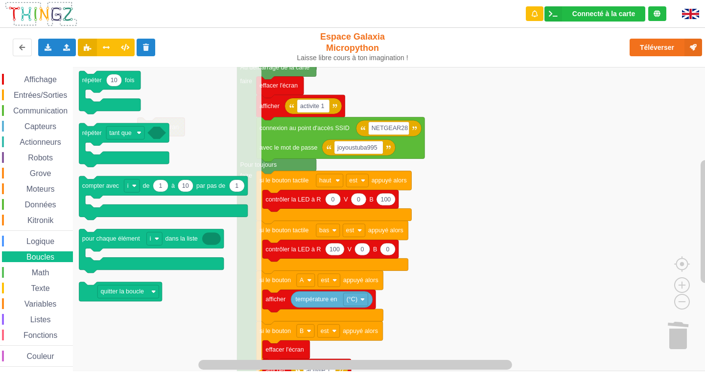
click at [42, 242] on span "Logique" at bounding box center [40, 241] width 31 height 8
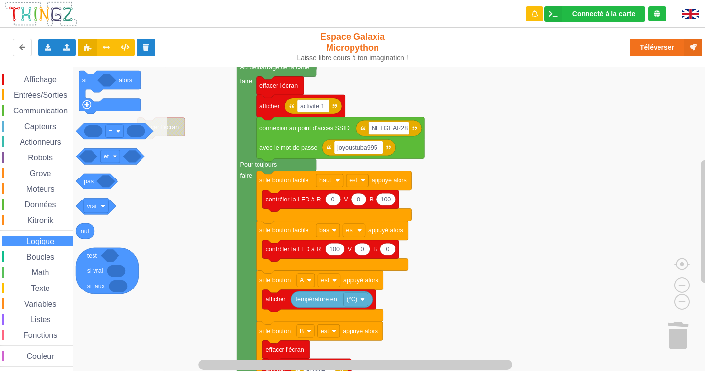
click at [40, 249] on div "Affichage Entrées/Sorties Communication Capteurs Actionneurs Robots Grove Moteu…" at bounding box center [36, 220] width 73 height 293
click at [40, 255] on span "Boucles" at bounding box center [40, 257] width 31 height 8
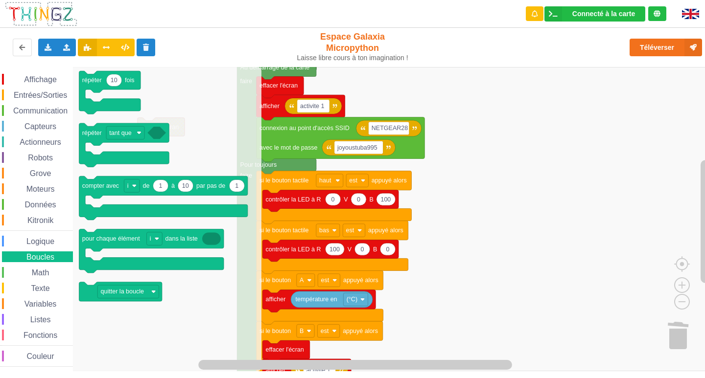
click at [51, 75] on div "Affichage" at bounding box center [37, 79] width 71 height 11
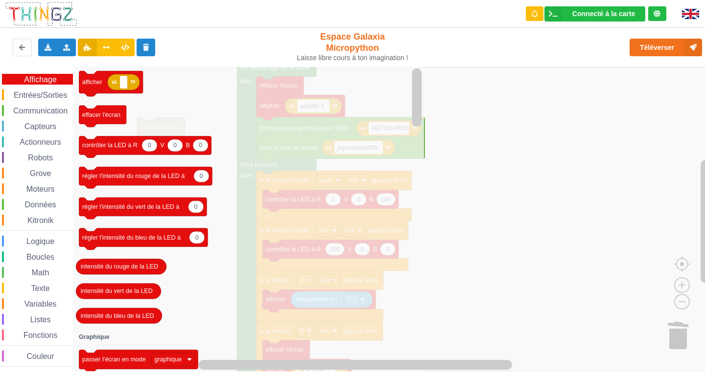
click at [175, 77] on icon "Espace de travail de Blocky" at bounding box center [248, 219] width 351 height 304
click at [534, 125] on rect "Espace de travail de Blocky" at bounding box center [355, 219] width 711 height 304
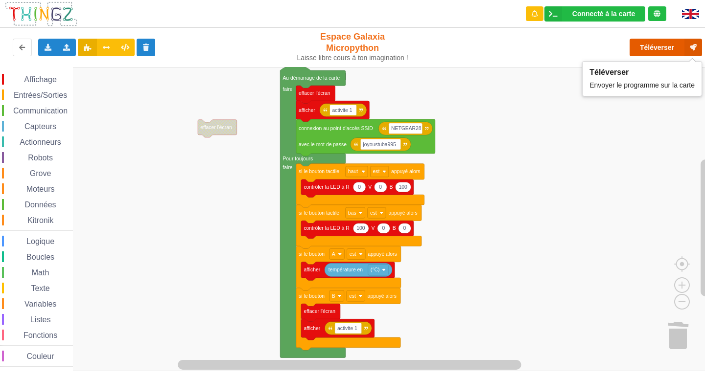
click at [675, 42] on button "Téléverser" at bounding box center [665, 48] width 72 height 18
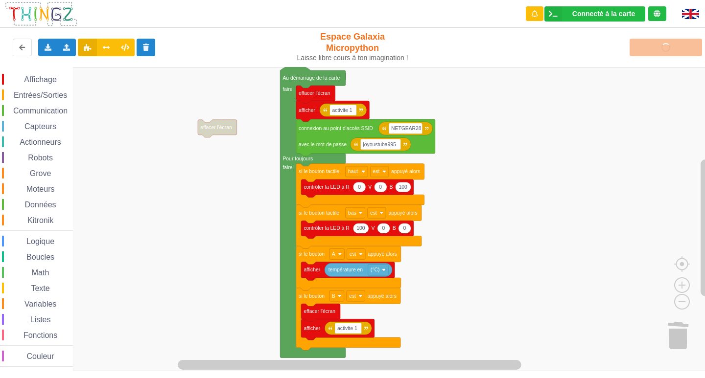
click at [37, 115] on div "Communication" at bounding box center [37, 110] width 71 height 11
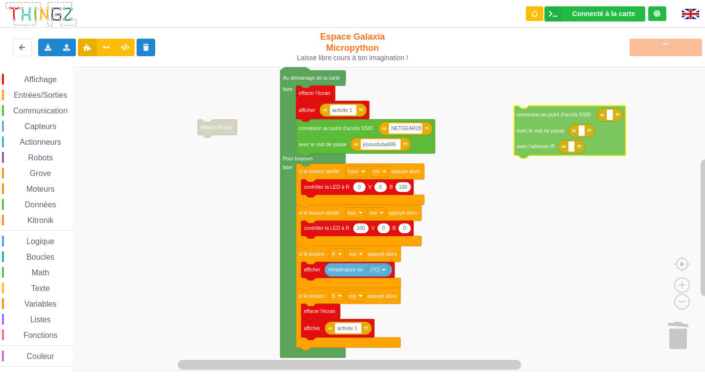
click at [526, 129] on div "Affichage Entrées/Sorties Communication Capteurs Actionneurs Robots Grove Moteu…" at bounding box center [355, 219] width 711 height 304
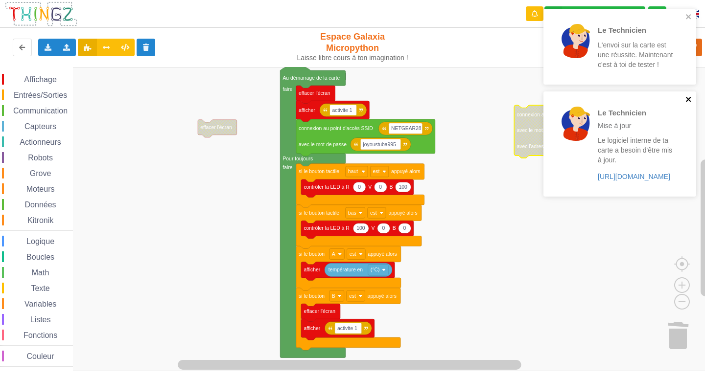
click at [686, 95] on icon "close" at bounding box center [688, 99] width 7 height 8
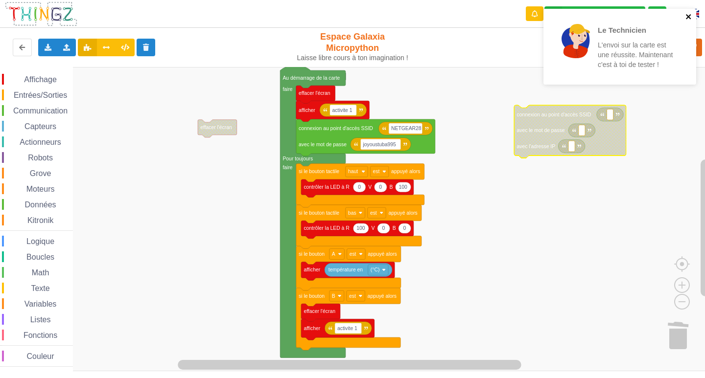
click at [688, 15] on icon "close" at bounding box center [688, 17] width 7 height 8
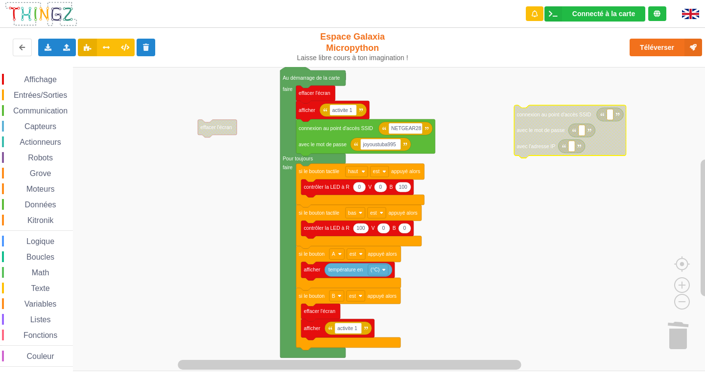
click at [561, 129] on text "avec le mot de passe" at bounding box center [541, 130] width 48 height 5
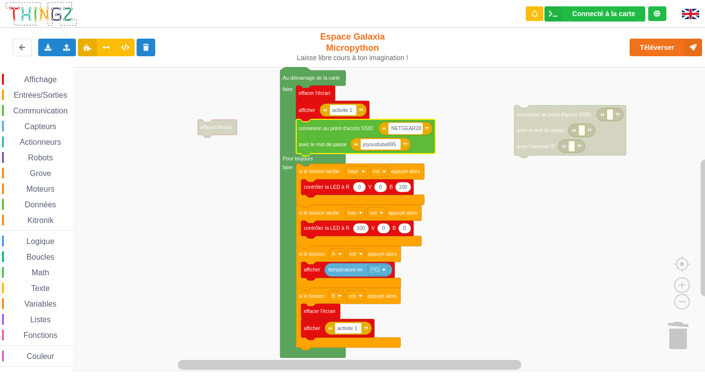
click at [392, 128] on text "NETGEAR28" at bounding box center [406, 128] width 30 height 5
click at [392, 128] on input "NETGEAR28" at bounding box center [406, 128] width 34 height 11
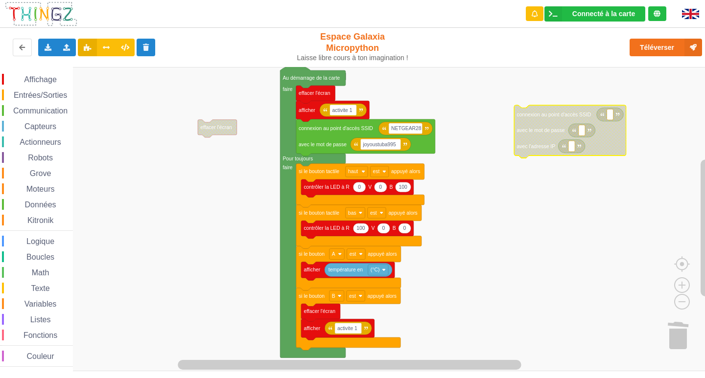
click at [608, 114] on rect "Espace de travail de Blocky" at bounding box center [609, 114] width 6 height 11
click at [581, 135] on rect "Espace de travail de Blocky" at bounding box center [581, 130] width 6 height 11
type input "NETGEAR28"
click at [610, 116] on text "Espace de travail de Blocky" at bounding box center [609, 114] width 1 height 5
type input "NETGEAR28"
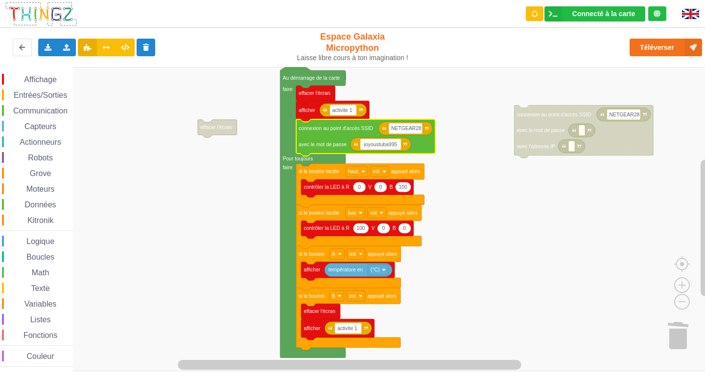
click at [396, 147] on input "joyoustuba995" at bounding box center [380, 144] width 40 height 11
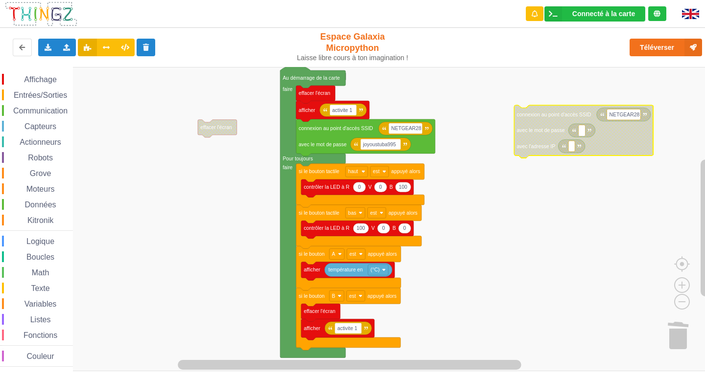
type input "joyoustuba995"
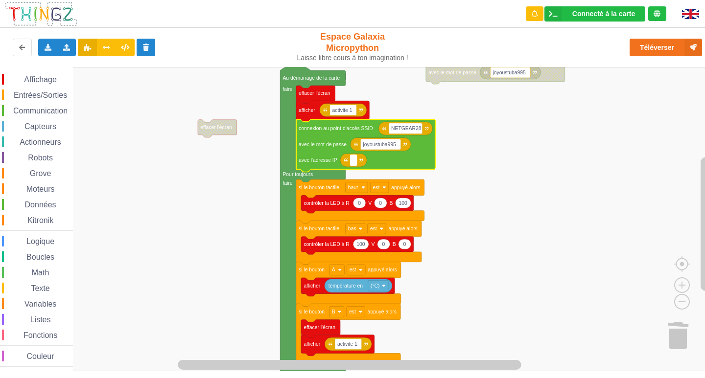
click at [352, 164] on rect "Espace de travail de Blocky" at bounding box center [353, 160] width 6 height 11
type input "0"
click at [317, 166] on icon "Espace de travail de Blocky" at bounding box center [365, 145] width 139 height 53
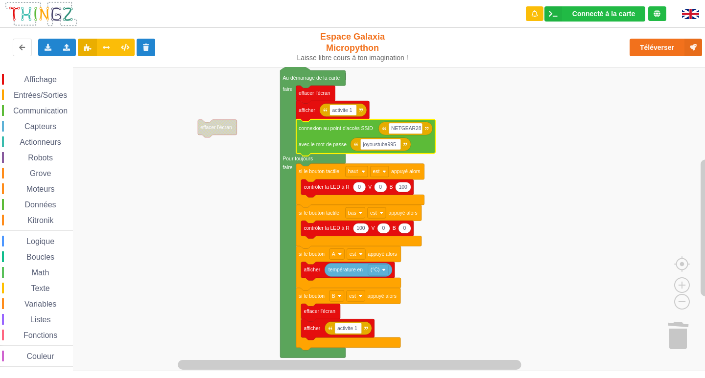
click at [554, 180] on rect "Espace de travail de Blocky" at bounding box center [355, 219] width 711 height 304
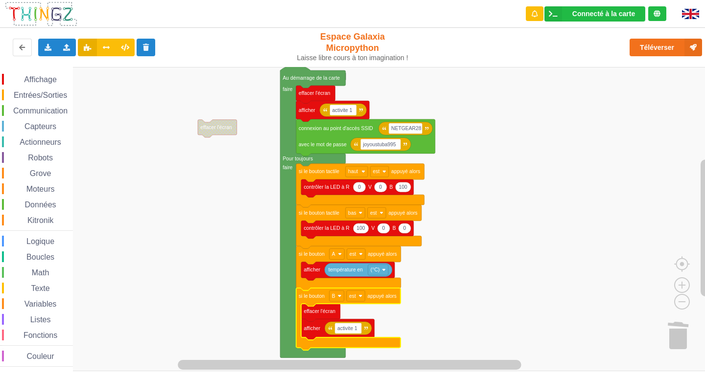
click at [306, 300] on icon "Espace de travail de Blocky" at bounding box center [348, 319] width 104 height 62
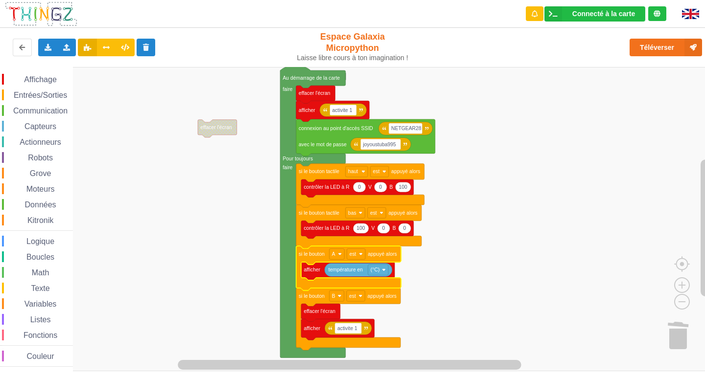
click at [320, 256] on text "si le bouton" at bounding box center [311, 253] width 26 height 5
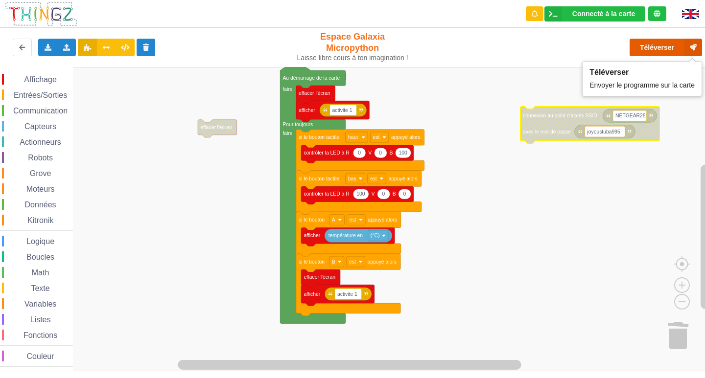
click at [644, 47] on button "Téléverser" at bounding box center [665, 48] width 72 height 18
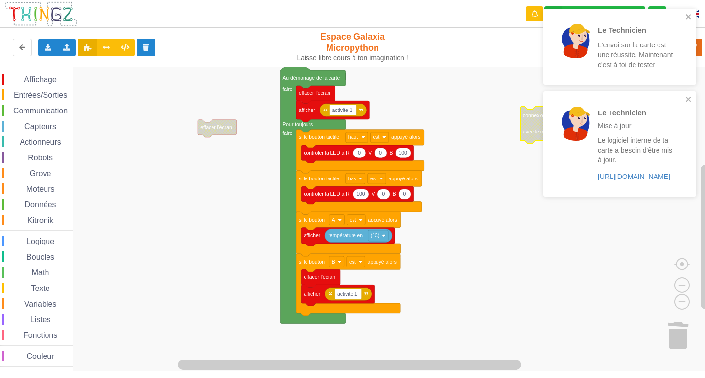
click at [67, 106] on div "Communication" at bounding box center [37, 110] width 71 height 11
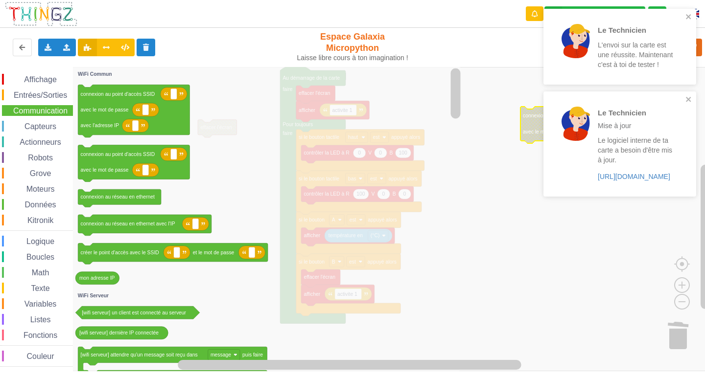
click at [71, 103] on div "Affichage Entrées/Sorties Communication Capteurs Actionneurs Robots Grove Moteu…" at bounding box center [36, 220] width 73 height 293
drag, startPoint x: 70, startPoint y: 101, endPoint x: 69, endPoint y: 95, distance: 6.0
click at [69, 96] on div "Affichage Entrées/Sorties Communication Capteurs Actionneurs Robots Grove Moteu…" at bounding box center [36, 220] width 73 height 293
click at [69, 95] on div "Entrées/Sorties" at bounding box center [37, 95] width 71 height 11
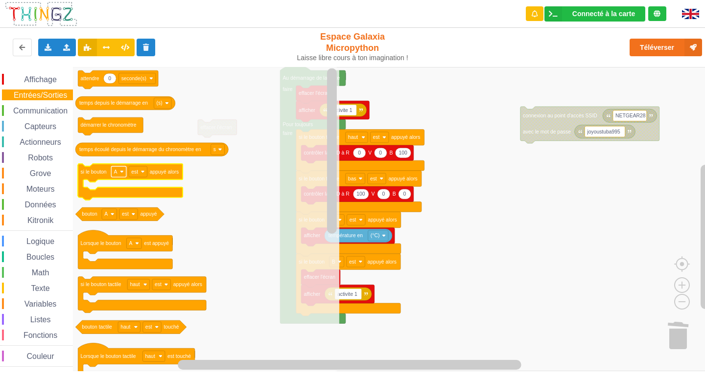
click at [123, 174] on rect "Espace de travail de Blocky" at bounding box center [118, 171] width 15 height 11
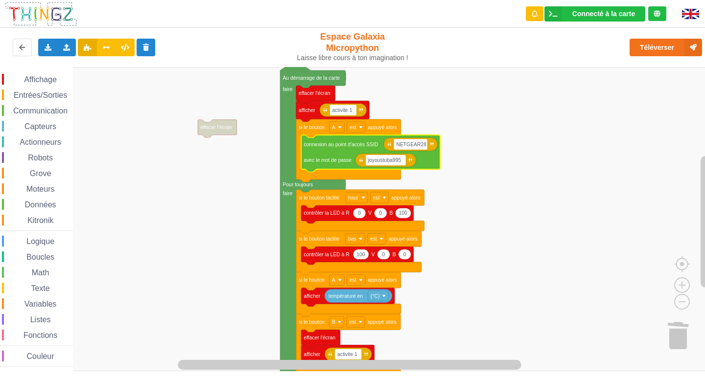
click at [546, 112] on rect "Espace de travail de Blocky" at bounding box center [355, 219] width 711 height 304
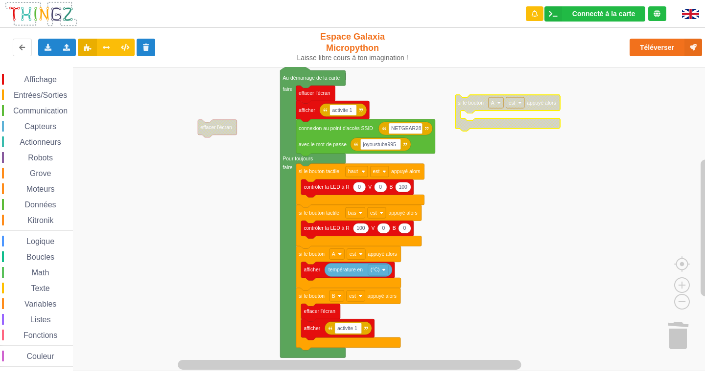
click at [473, 106] on text "si le bouton" at bounding box center [470, 102] width 26 height 5
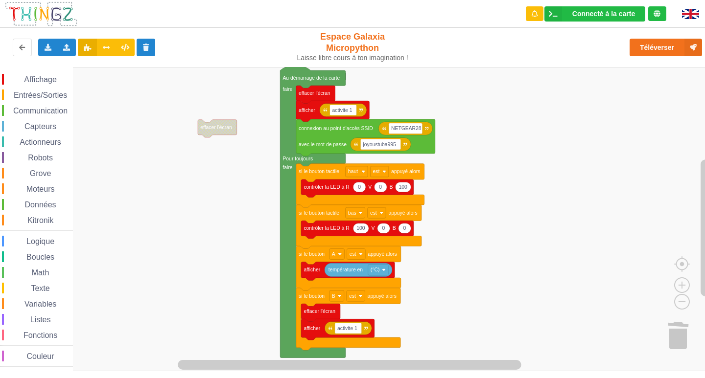
click at [29, 91] on div "Entrées/Sorties" at bounding box center [37, 95] width 71 height 11
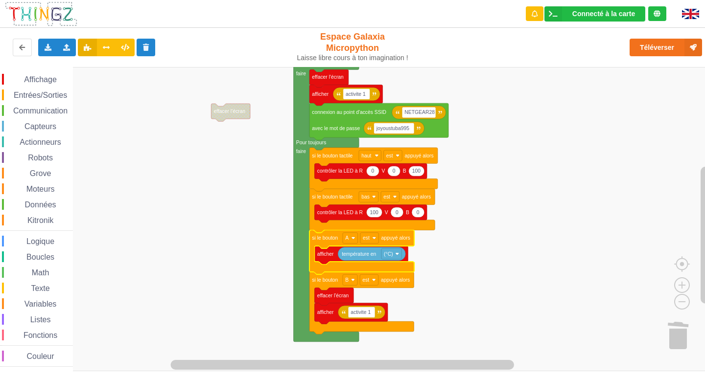
click at [188, 185] on rect "Espace de travail de Blocky" at bounding box center [355, 219] width 711 height 304
click at [39, 134] on div "Affichage Entrées/Sorties Communication Capteurs Actionneurs Robots Grove Moteu…" at bounding box center [36, 220] width 73 height 293
click at [36, 141] on span "Actionneurs" at bounding box center [40, 142] width 45 height 8
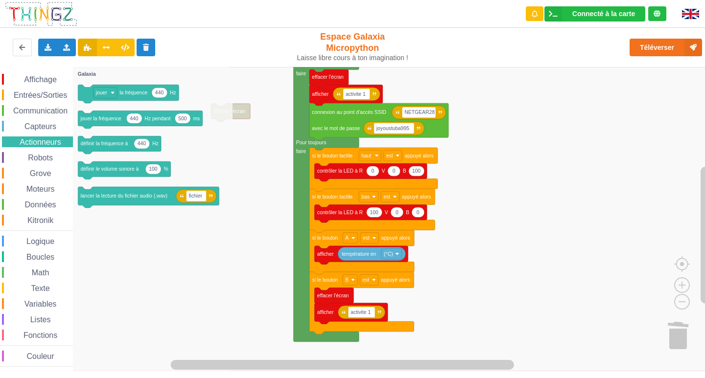
click at [48, 77] on span "Affichage" at bounding box center [40, 79] width 35 height 8
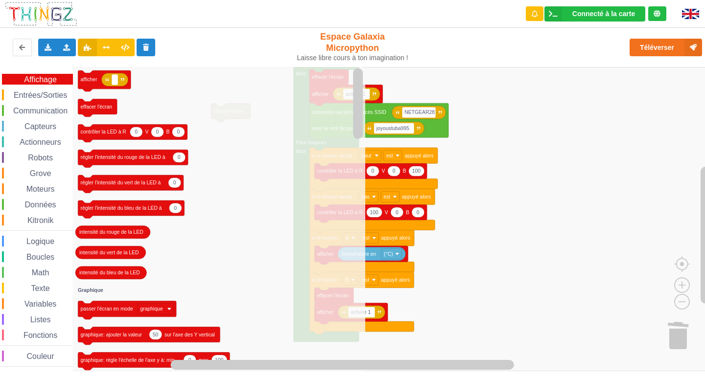
click at [37, 109] on span "Communication" at bounding box center [40, 111] width 57 height 8
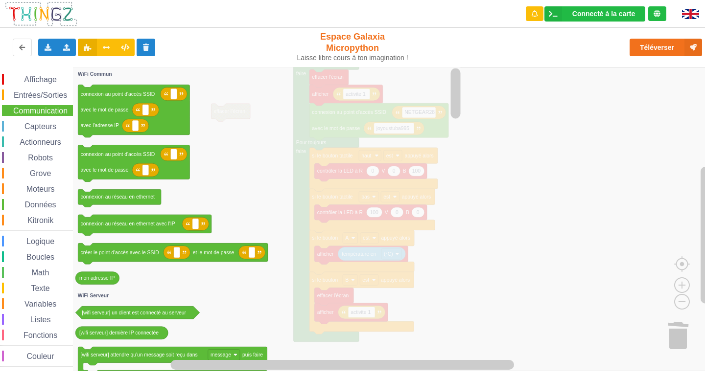
click at [48, 98] on span "Entrées/Sorties" at bounding box center [40, 95] width 56 height 8
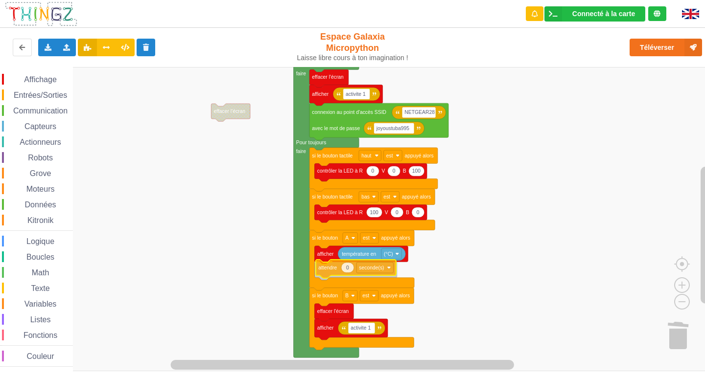
click at [327, 272] on div "Affichage Entrées/Sorties Communication Capteurs Actionneurs Robots Grove Moteu…" at bounding box center [355, 219] width 711 height 304
type input "1"
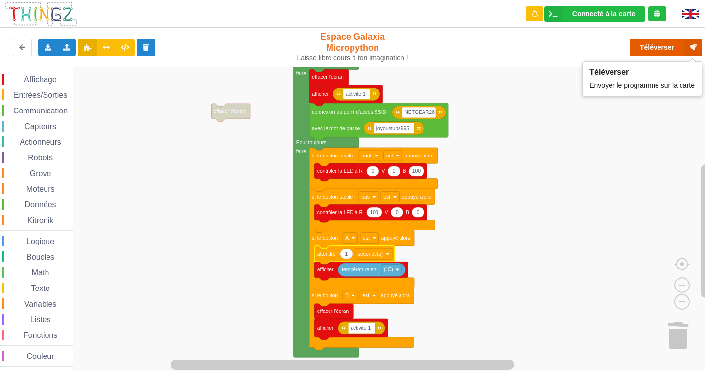
click at [647, 47] on button "Téléverser" at bounding box center [665, 48] width 72 height 18
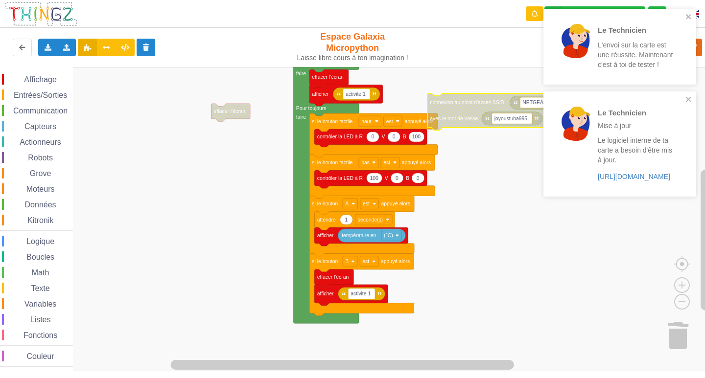
click at [583, 274] on rect "Espace de travail de Blocky" at bounding box center [355, 219] width 711 height 304
click at [699, 48] on icon at bounding box center [693, 48] width 18 height 18
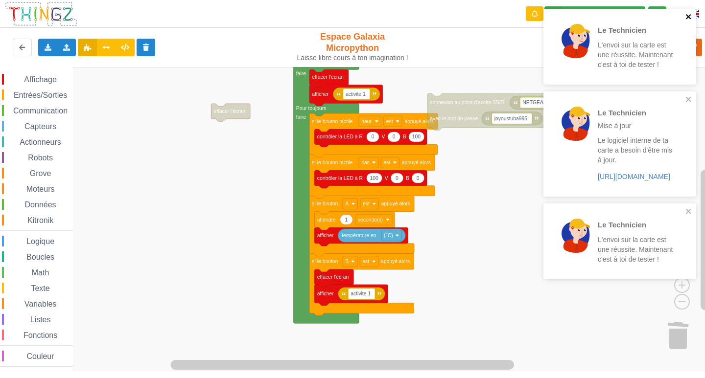
click at [690, 19] on icon "close" at bounding box center [688, 16] width 5 height 5
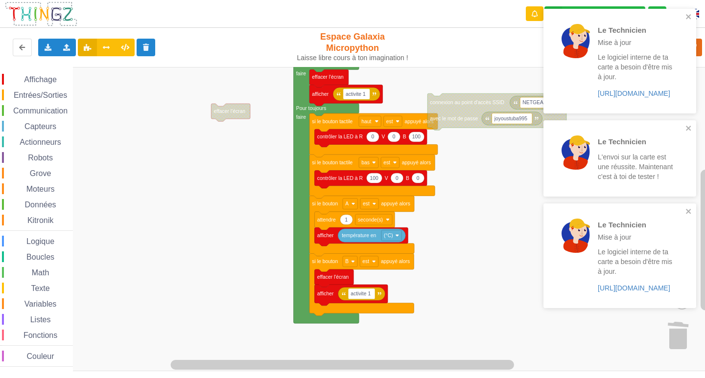
click at [685, 15] on div "Le Technicien Mise à jour Le logiciel interne de ta carte a besoin d'être mis à…" at bounding box center [616, 61] width 138 height 97
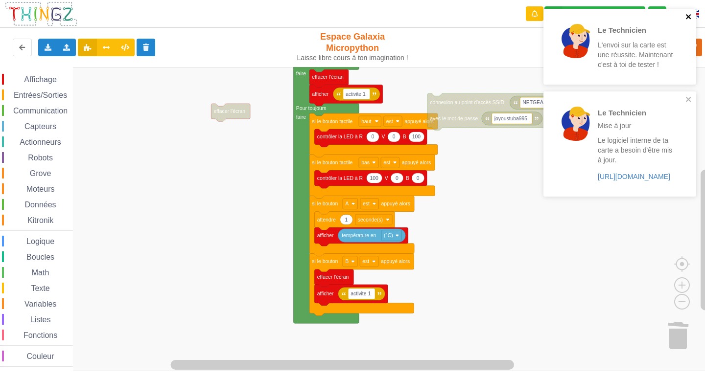
click at [685, 17] on icon "close" at bounding box center [688, 17] width 7 height 8
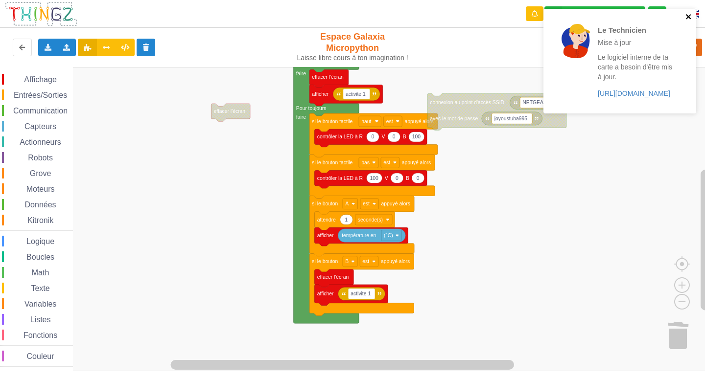
click at [686, 16] on icon "close" at bounding box center [688, 17] width 7 height 8
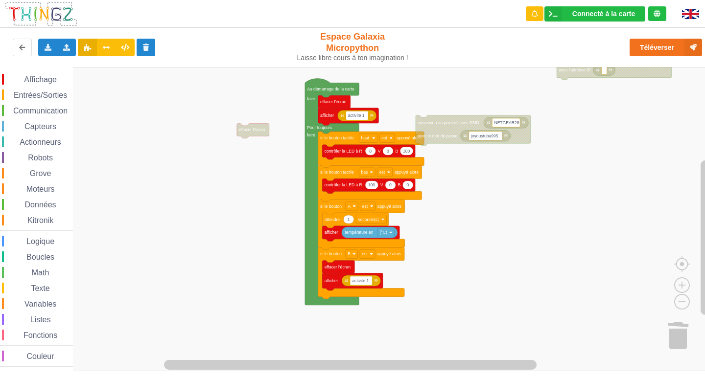
click at [400, 93] on rect "Espace de travail de Blocky" at bounding box center [355, 219] width 711 height 304
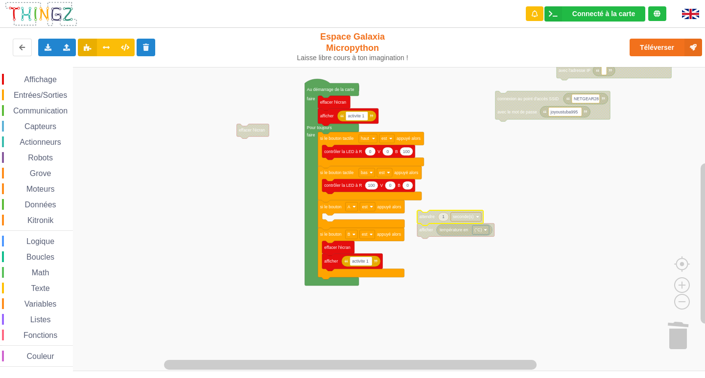
click at [25, 91] on div "Entrées/Sorties" at bounding box center [37, 95] width 71 height 11
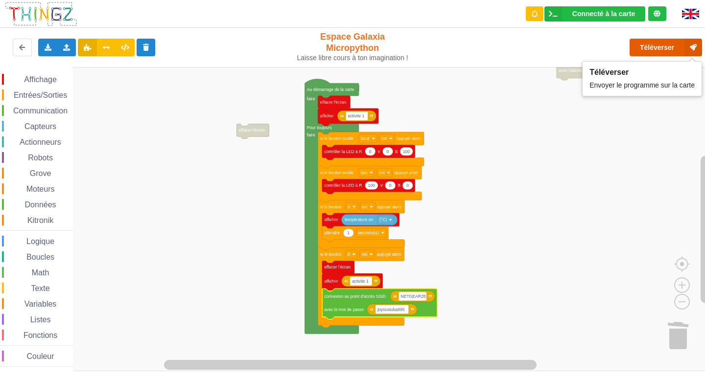
click at [638, 54] on button "Téléverser" at bounding box center [665, 48] width 72 height 18
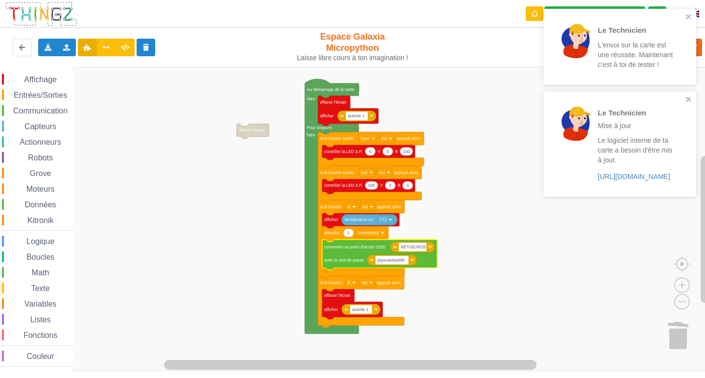
click at [479, 309] on rect "Espace de travail de Blocky" at bounding box center [355, 219] width 711 height 304
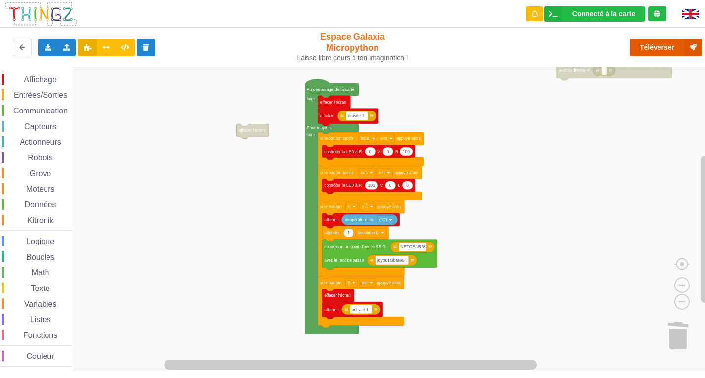
click at [675, 45] on button "Téléverser" at bounding box center [665, 48] width 72 height 18
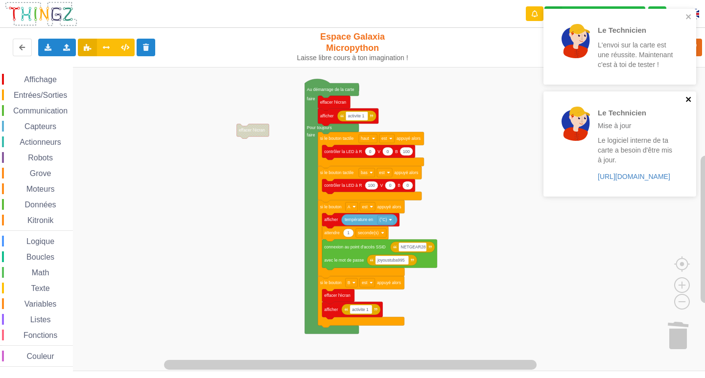
click at [686, 99] on icon "close" at bounding box center [688, 99] width 7 height 8
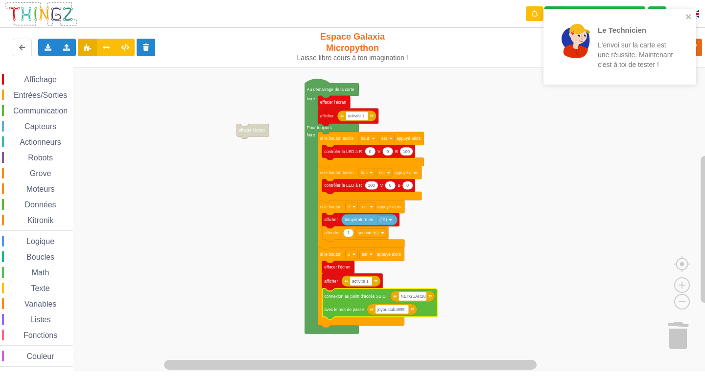
click at [39, 82] on span "Affichage" at bounding box center [40, 79] width 35 height 8
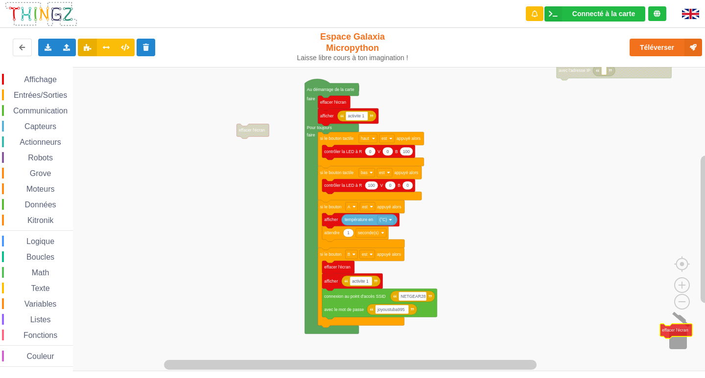
click at [670, 324] on div "Affichage Entrées/Sorties Communication Capteurs Actionneurs Robots Grove Moteu…" at bounding box center [355, 219] width 711 height 304
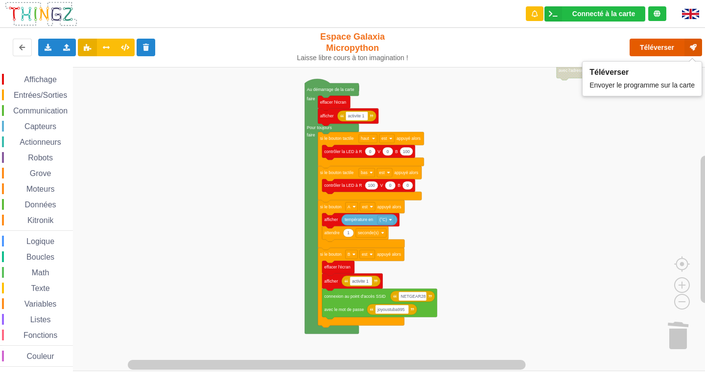
click at [674, 52] on button "Téléverser" at bounding box center [665, 48] width 72 height 18
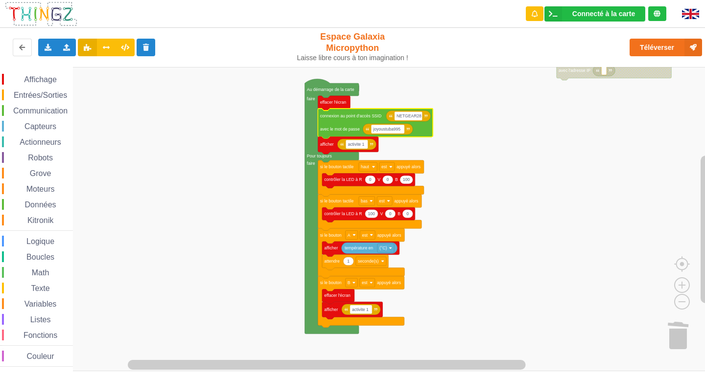
click at [441, 145] on rect "Espace de travail de Blocky" at bounding box center [355, 219] width 711 height 304
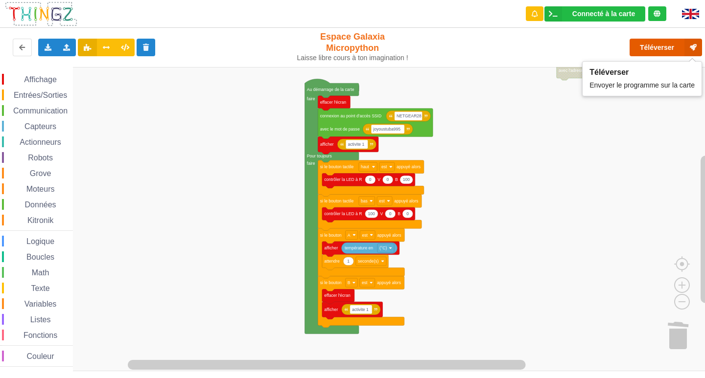
click at [647, 46] on button "Téléverser" at bounding box center [665, 48] width 72 height 18
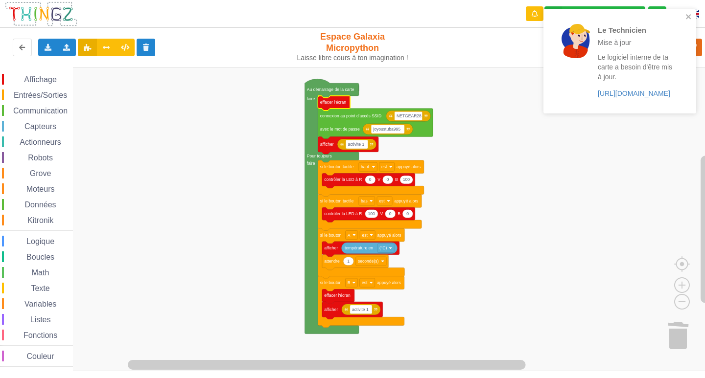
click at [356, 119] on icon "Espace de travail de Blocky" at bounding box center [375, 124] width 115 height 30
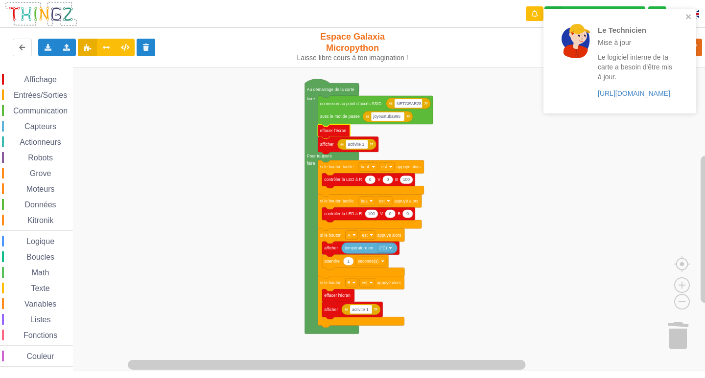
click at [683, 12] on div "Le Technicien Mise à jour Le logiciel interne de ta carte a besoin d'être mis à…" at bounding box center [619, 61] width 153 height 105
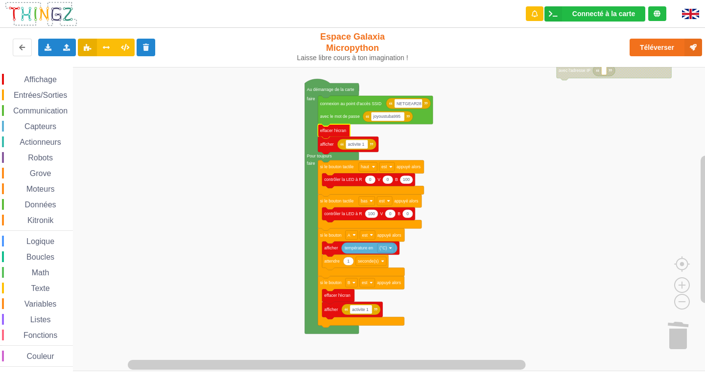
click at [684, 11] on div "Le Technicien Mise à jour Le logiciel interne de ta carte a besoin d'être mis à…" at bounding box center [619, 9] width 157 height 4
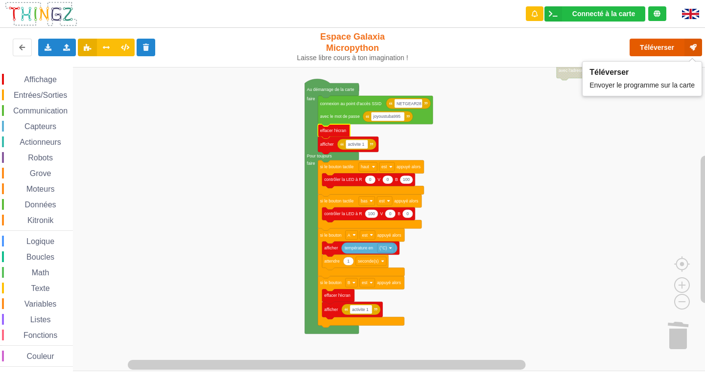
click at [676, 47] on button "Téléverser" at bounding box center [665, 48] width 72 height 18
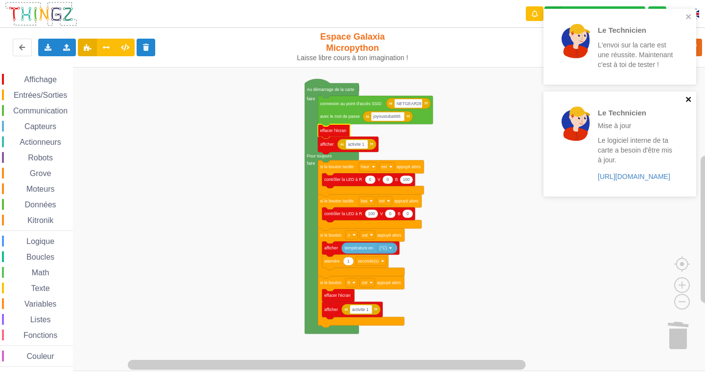
click at [691, 97] on icon "close" at bounding box center [688, 99] width 7 height 8
click at [685, 15] on div "Le Technicien L'envoi sur la carte est une réussite. Maintenant c'est à toi de …" at bounding box center [616, 47] width 138 height 68
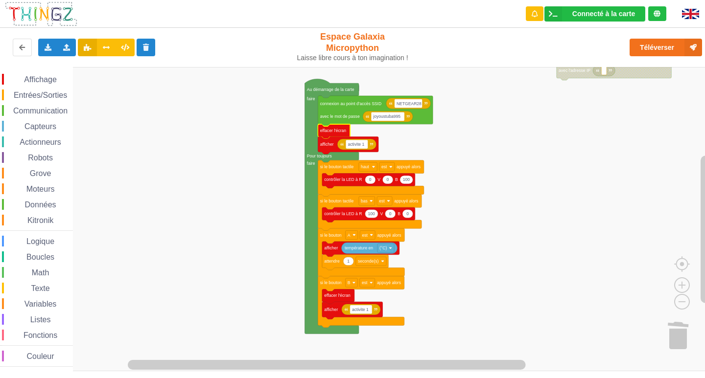
click at [688, 11] on div "Le Technicien L'envoi sur la carte est une réussite. Maintenant c'est à toi de …" at bounding box center [619, 9] width 157 height 4
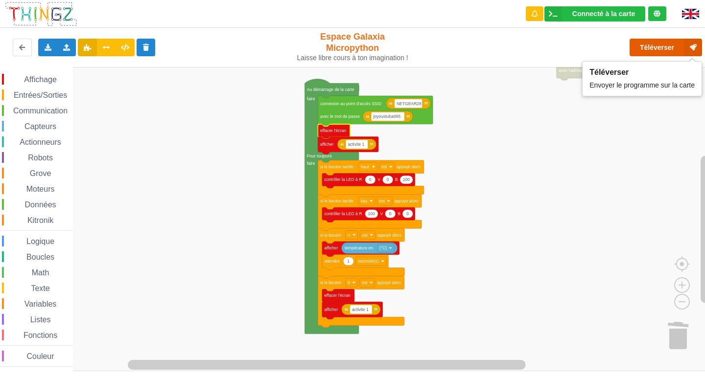
click at [676, 50] on button "Téléverser" at bounding box center [665, 48] width 72 height 18
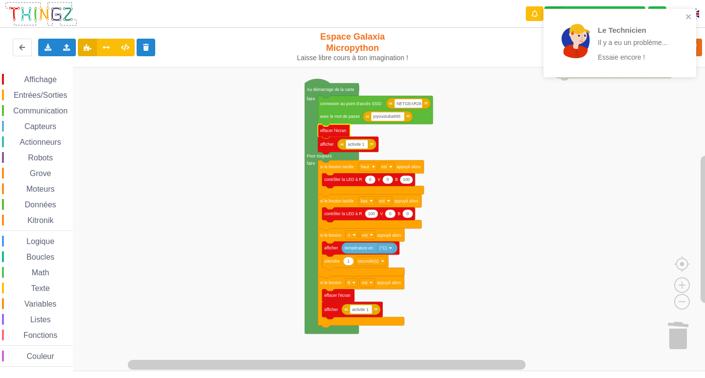
click at [52, 115] on div "Communication" at bounding box center [37, 110] width 71 height 11
click at [263, 229] on div "Affichage Entrées/Sorties Communication Capteurs Actionneurs Robots Grove Moteu…" at bounding box center [355, 219] width 711 height 304
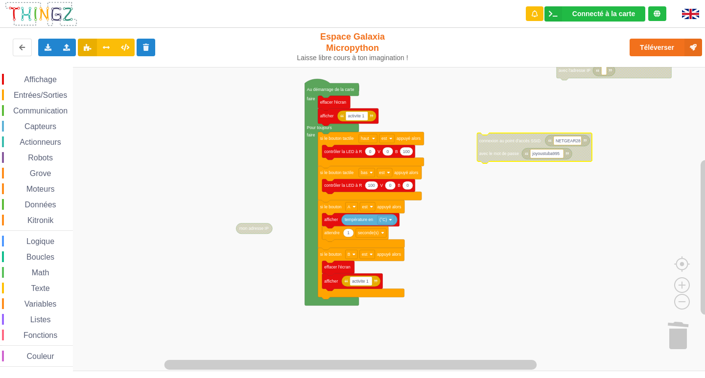
click at [45, 114] on span "Communication" at bounding box center [40, 111] width 57 height 8
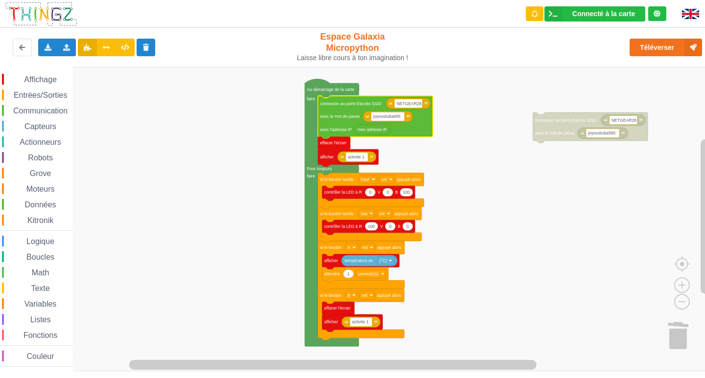
click at [478, 164] on rect "Espace de travail de Blocky" at bounding box center [355, 219] width 711 height 304
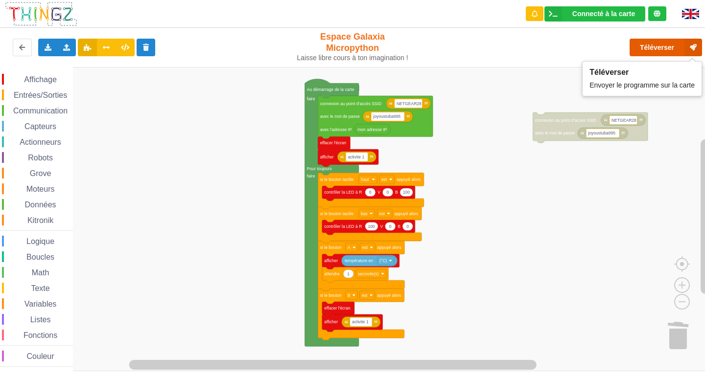
click at [661, 43] on button "Téléverser" at bounding box center [665, 48] width 72 height 18
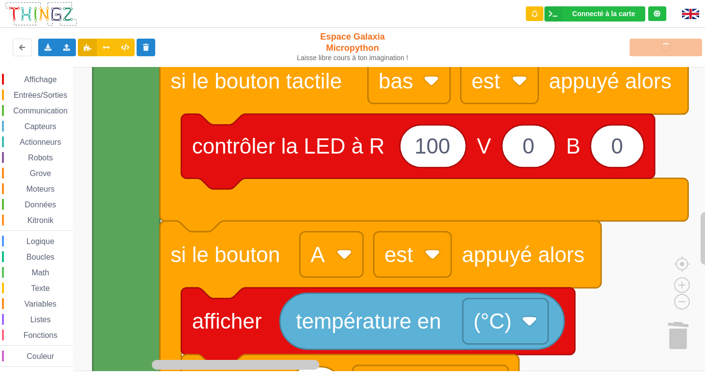
click at [677, 274] on rect "Espace de travail de Blocky" at bounding box center [355, 219] width 711 height 304
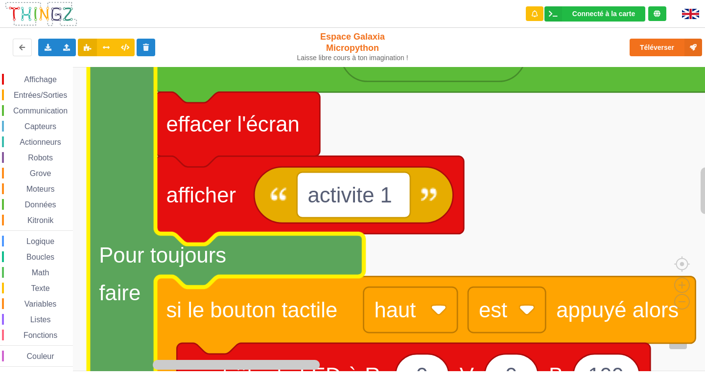
click at [58, 113] on span "Communication" at bounding box center [40, 111] width 57 height 8
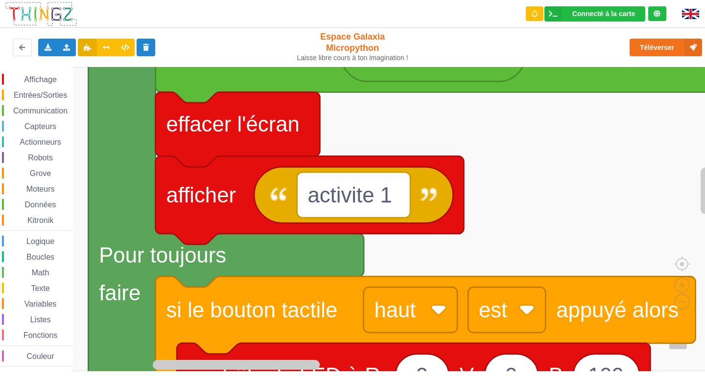
click at [0, 0] on html "Connecté à la carte Réglages Ouvrir le moniteur automatiquement Connexion autom…" at bounding box center [352, 189] width 705 height 378
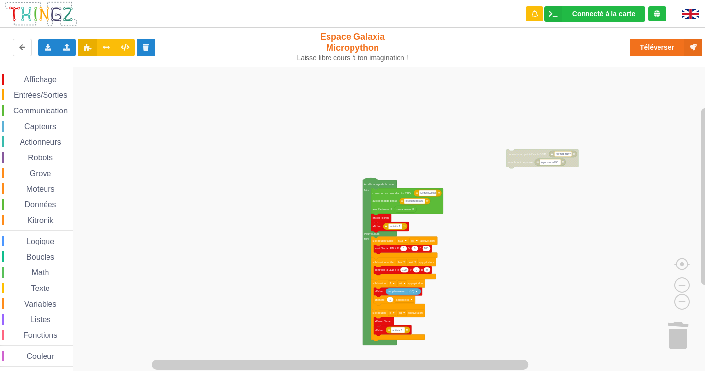
click at [502, 223] on div "Affichage Entrées/Sorties Communication Capteurs Actionneurs Robots Grove Moteu…" at bounding box center [355, 219] width 711 height 304
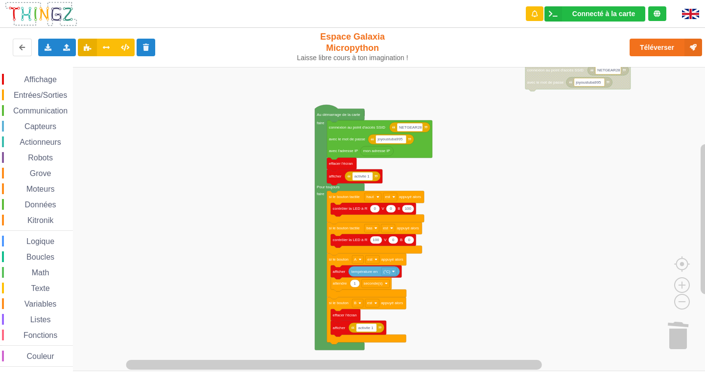
click at [455, 191] on div "Affichage Entrées/Sorties Communication Capteurs Actionneurs Robots Grove Moteu…" at bounding box center [355, 219] width 711 height 304
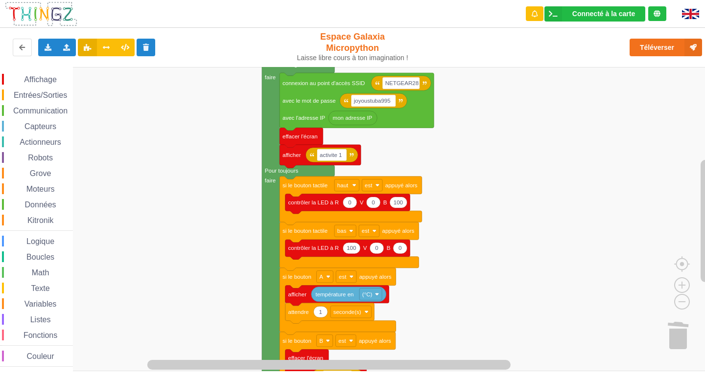
click at [466, 177] on div "Affichage Entrées/Sorties Communication Capteurs Actionneurs Robots Grove Moteu…" at bounding box center [355, 219] width 711 height 304
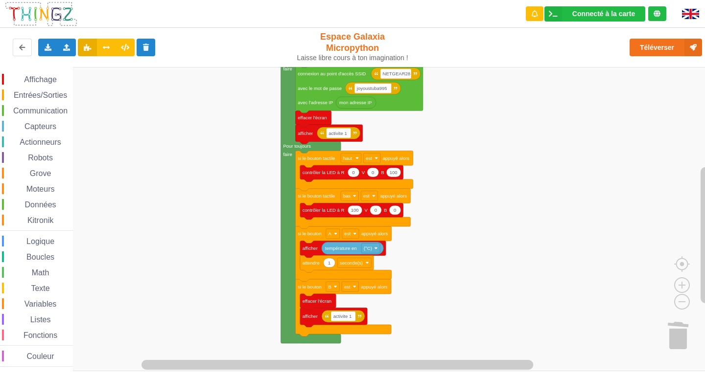
click at [448, 151] on div "Affichage Entrées/Sorties Communication Capteurs Actionneurs Robots Grove Moteu…" at bounding box center [355, 219] width 711 height 304
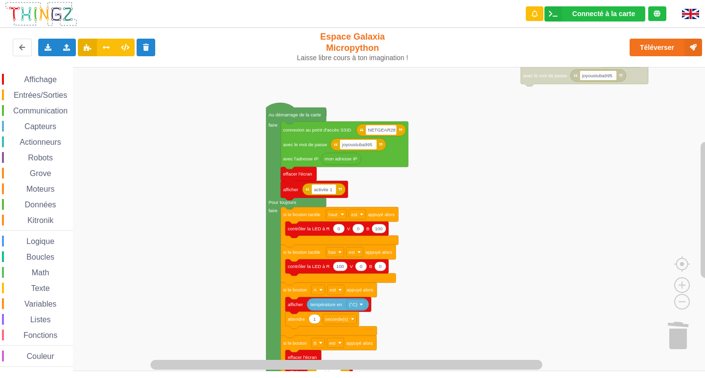
click at [429, 270] on div "Affichage Entrées/Sorties Communication Capteurs Actionneurs Robots Grove Moteu…" at bounding box center [355, 219] width 711 height 304
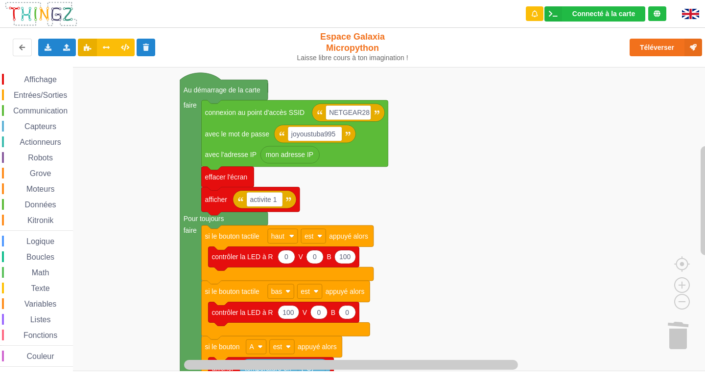
click at [434, 277] on div "Affichage Entrées/Sorties Communication Capteurs Actionneurs Robots Grove Moteu…" at bounding box center [355, 219] width 711 height 304
click at [28, 107] on span "Communication" at bounding box center [40, 111] width 57 height 8
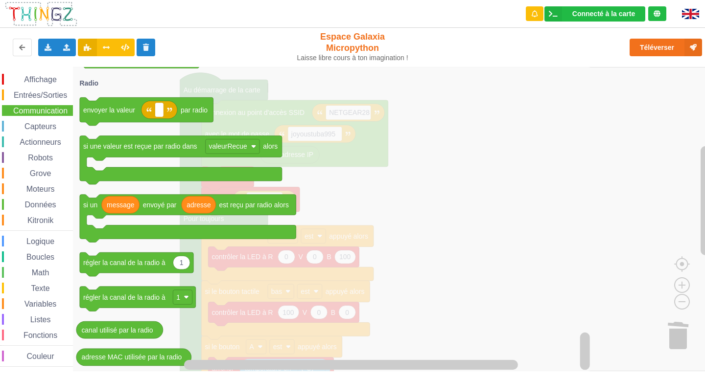
click at [485, 139] on icon "Espace de travail de Blocky" at bounding box center [332, 219] width 519 height 304
click at [279, 82] on icon "Espace de travail de Blocky" at bounding box center [332, 219] width 519 height 304
click at [21, 49] on icon at bounding box center [22, 47] width 8 height 6
click at [362, 124] on icon "Espace de travail de Blocky" at bounding box center [332, 219] width 519 height 304
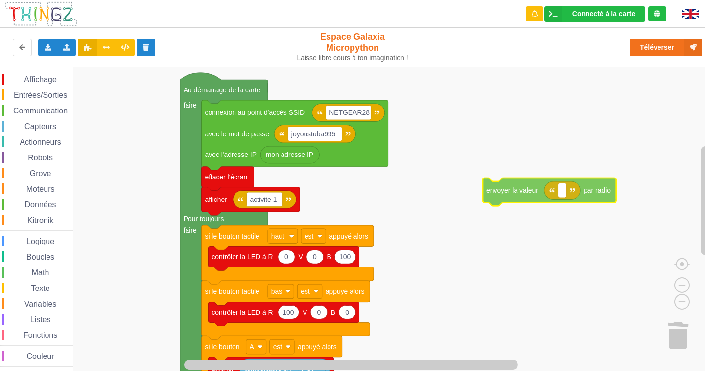
click at [546, 184] on div "Affichage Entrées/Sorties Communication Capteurs Actionneurs Robots Grove Moteu…" at bounding box center [355, 219] width 711 height 304
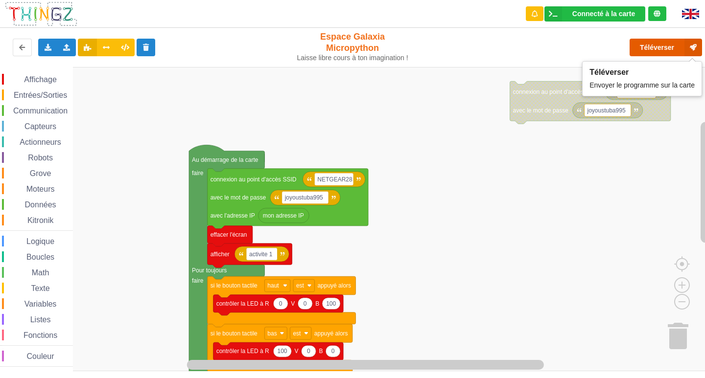
click at [642, 46] on button "Téléverser" at bounding box center [665, 48] width 72 height 18
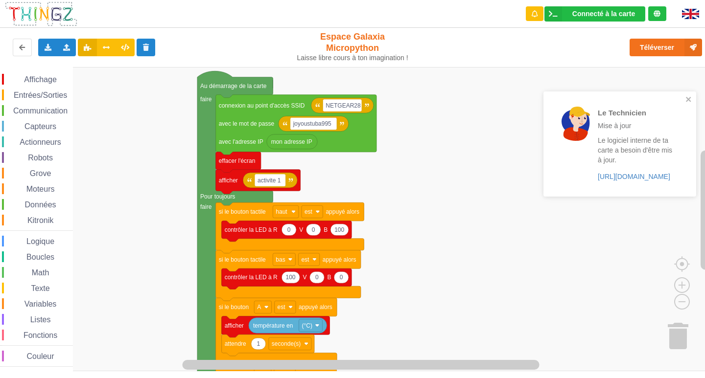
click at [447, 170] on div "Affichage Entrées/Sorties Communication Capteurs Actionneurs Robots Grove Moteu…" at bounding box center [355, 219] width 711 height 304
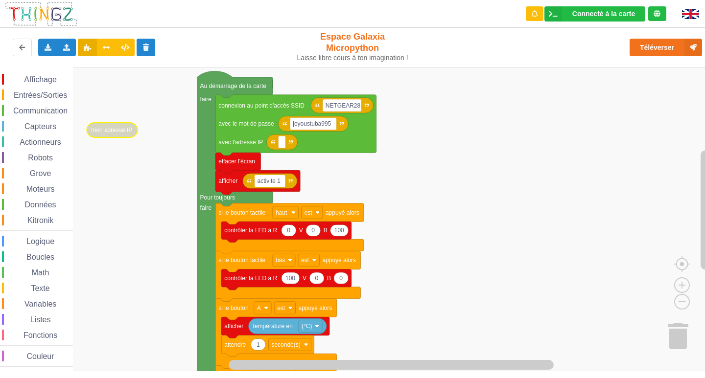
click at [11, 107] on span "Espace de travail de Blocky" at bounding box center [8, 111] width 8 height 8
click at [393, 312] on div "Affichage Entrées/Sorties Communication Capteurs Actionneurs Robots Grove Moteu…" at bounding box center [355, 219] width 711 height 304
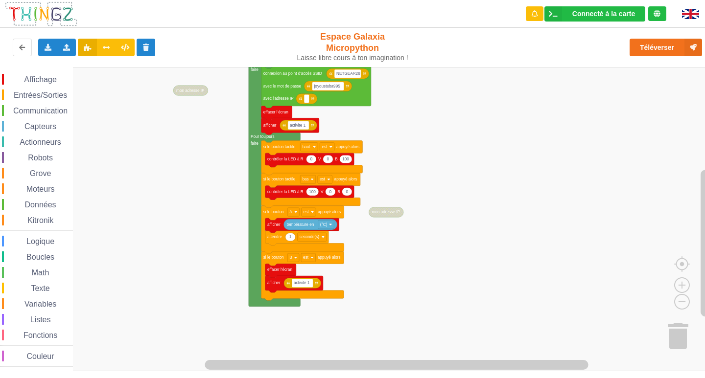
click at [436, 182] on div "Affichage Entrées/Sorties Communication Capteurs Actionneurs Robots Grove Moteu…" at bounding box center [355, 219] width 711 height 304
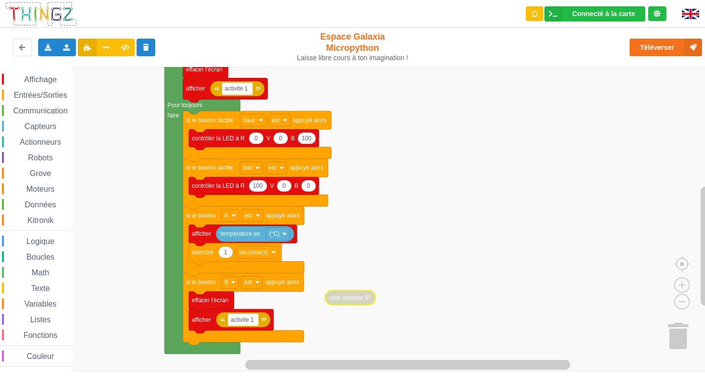
click at [326, 299] on rect "Espace de travail de Blocky" at bounding box center [355, 219] width 711 height 304
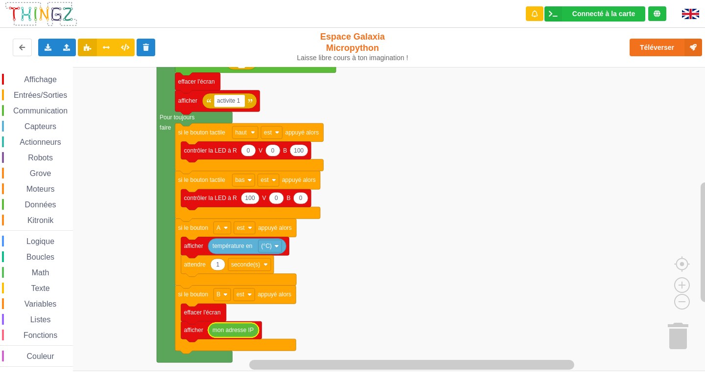
click at [329, 320] on rect "Espace de travail de Blocky" at bounding box center [355, 219] width 711 height 304
click at [643, 42] on button "Téléverser" at bounding box center [665, 48] width 72 height 18
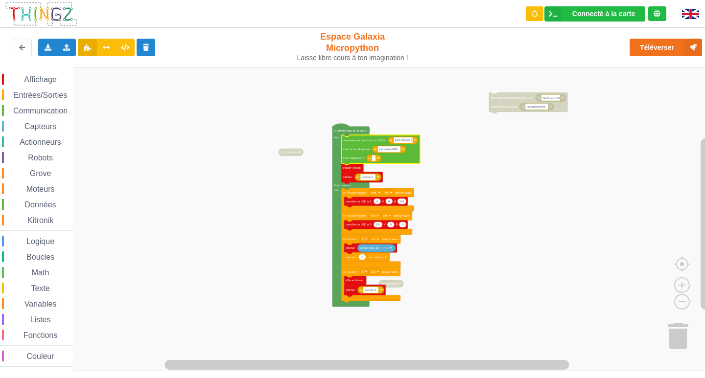
click at [234, 121] on rect "Espace de travail de Blocky" at bounding box center [355, 219] width 711 height 304
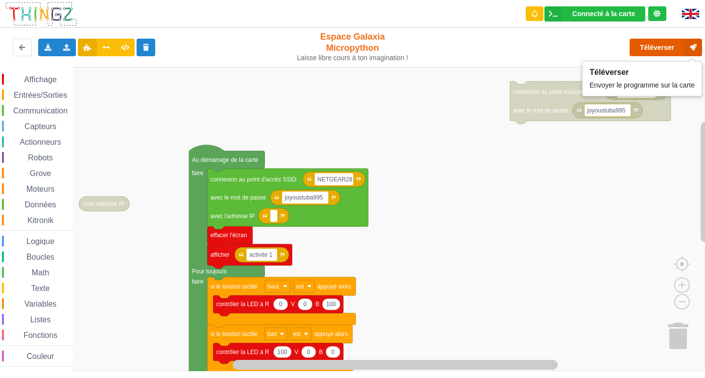
click at [679, 41] on button "Téléverser" at bounding box center [665, 48] width 72 height 18
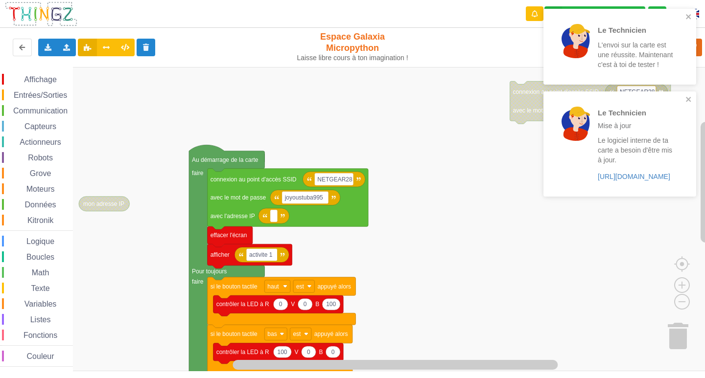
click at [473, 98] on rect "Espace de travail de Blocky" at bounding box center [355, 219] width 711 height 304
click at [692, 21] on div "Le Technicien L'envoi sur la carte est une réussite. Maintenant c'est à toi de …" at bounding box center [619, 47] width 153 height 76
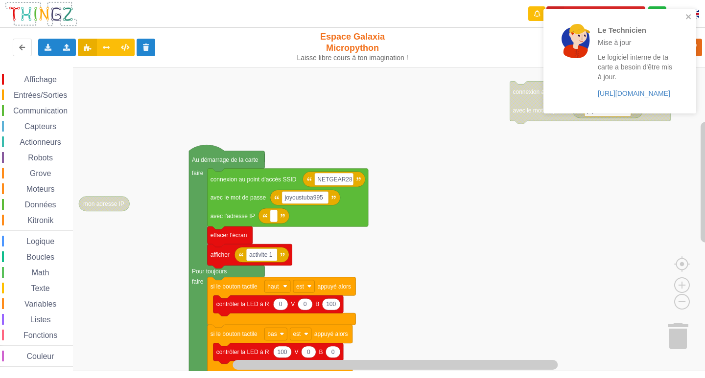
click at [684, 17] on div "Le Technicien Mise à jour Le logiciel interne de ta carte a besoin d'être mis à…" at bounding box center [616, 61] width 138 height 97
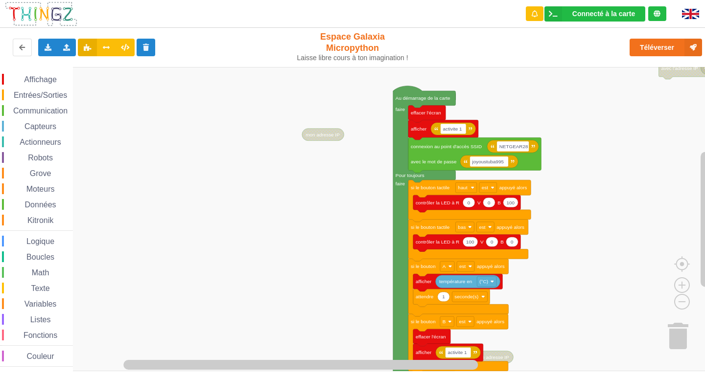
click at [573, 232] on div "Affichage Entrées/Sorties Communication Capteurs Actionneurs Robots Grove Moteu…" at bounding box center [355, 219] width 711 height 304
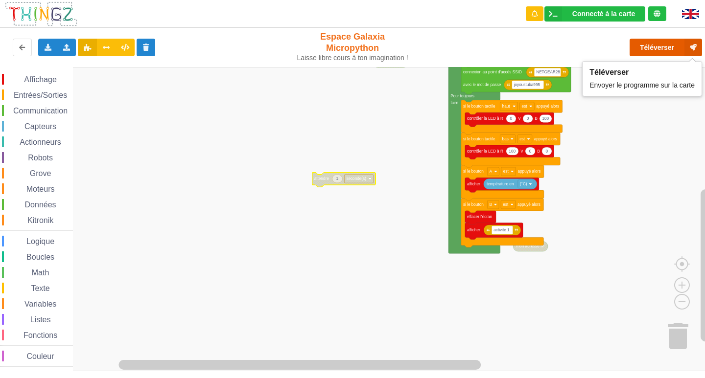
click at [650, 44] on button "Téléverser" at bounding box center [665, 48] width 72 height 18
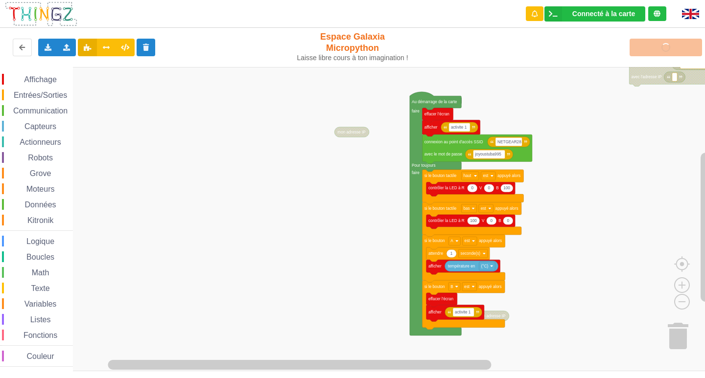
click at [608, 335] on div "Affichage Entrées/Sorties Communication Capteurs Actionneurs Robots Grove Moteu…" at bounding box center [355, 219] width 711 height 304
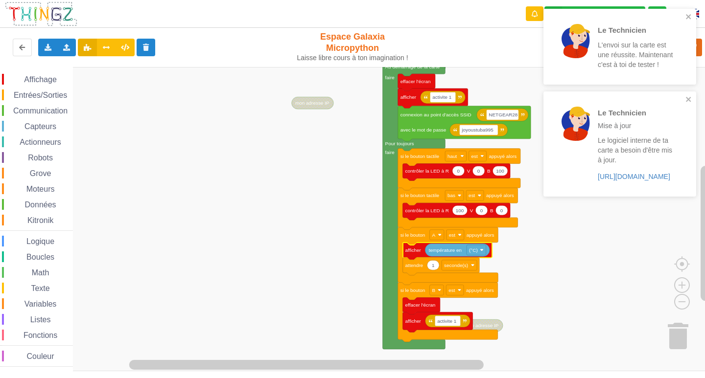
click at [685, 98] on div "Le Technicien Mise à jour Le logiciel interne de ta carte a besoin d'être mis à…" at bounding box center [616, 143] width 138 height 97
click at [536, 238] on rect "Espace de travail de Blocky" at bounding box center [355, 219] width 711 height 304
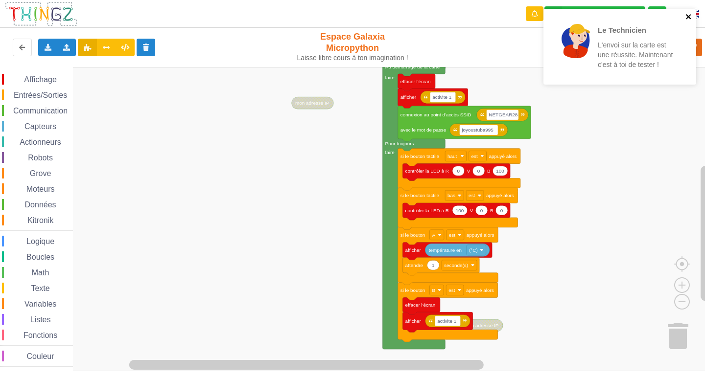
click at [687, 14] on icon "close" at bounding box center [688, 17] width 7 height 8
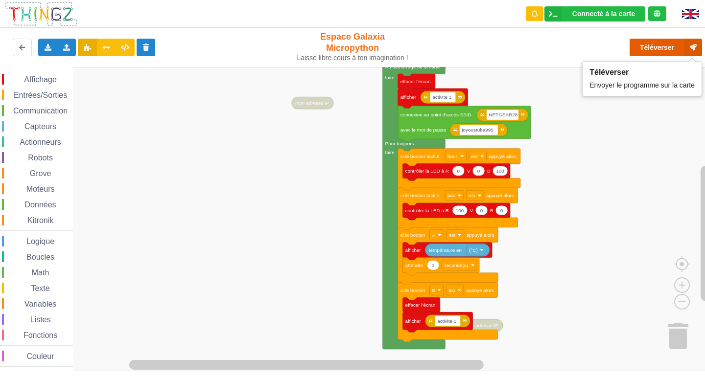
click at [664, 56] on button "Téléverser" at bounding box center [665, 48] width 72 height 18
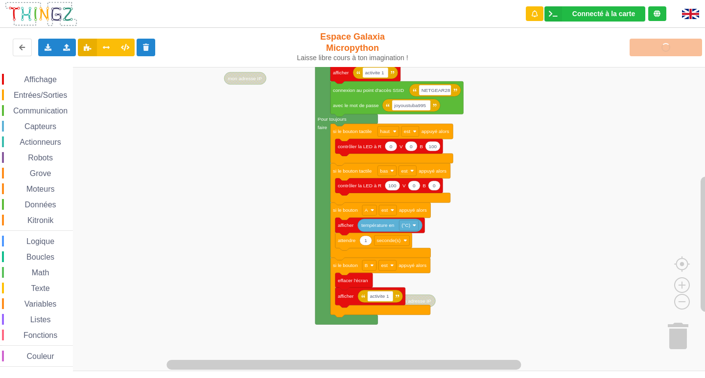
click at [529, 120] on div "Affichage Entrées/Sorties Communication Capteurs Actionneurs Robots Grove Moteu…" at bounding box center [355, 219] width 711 height 304
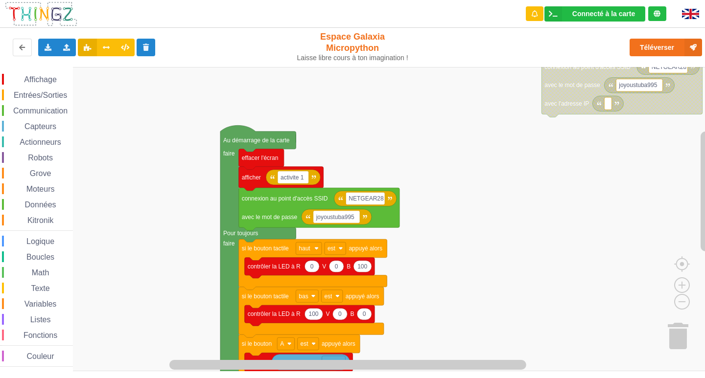
click at [439, 160] on div "Affichage Entrées/Sorties Communication Capteurs Actionneurs Robots Grove Moteu…" at bounding box center [355, 219] width 711 height 304
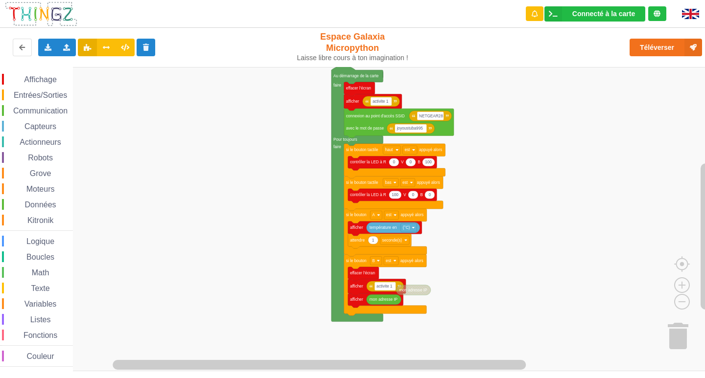
click at [547, 155] on div "Affichage Entrées/Sorties Communication Capteurs Actionneurs Robots Grove Moteu…" at bounding box center [355, 219] width 711 height 304
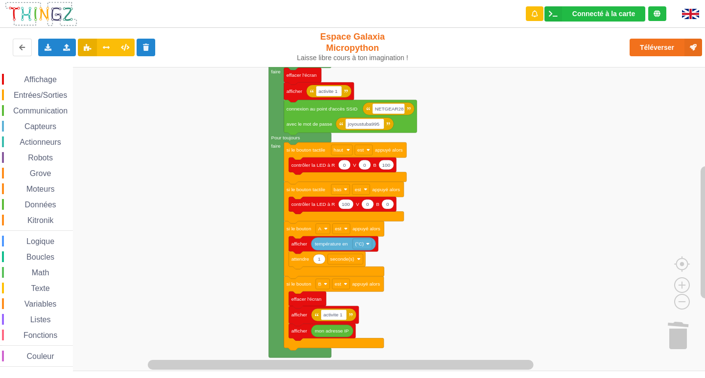
click at [540, 266] on div "Affichage Entrées/Sorties Communication Capteurs Actionneurs Robots Grove Moteu…" at bounding box center [355, 219] width 711 height 304
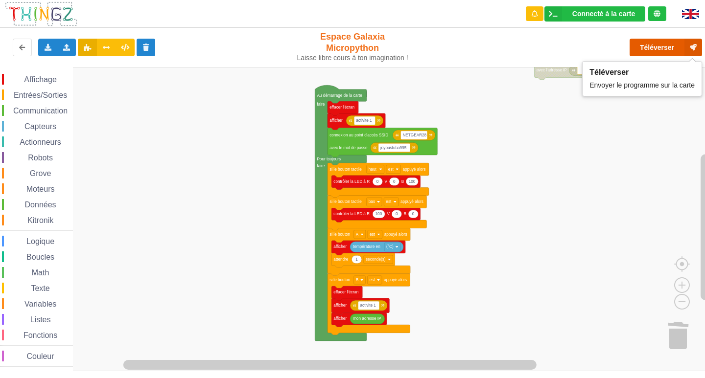
click at [671, 49] on button "Téléverser" at bounding box center [665, 48] width 72 height 18
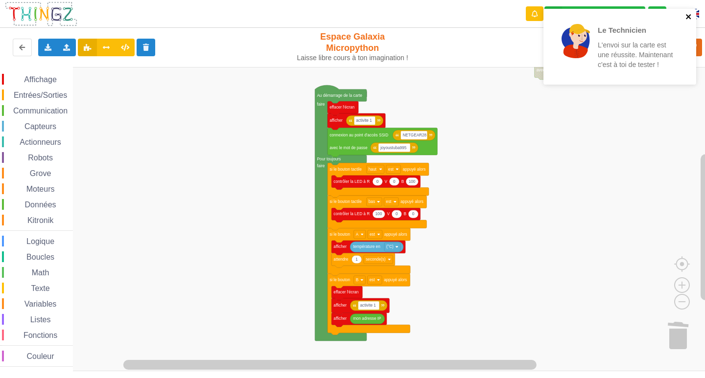
click at [687, 15] on icon "close" at bounding box center [688, 17] width 7 height 8
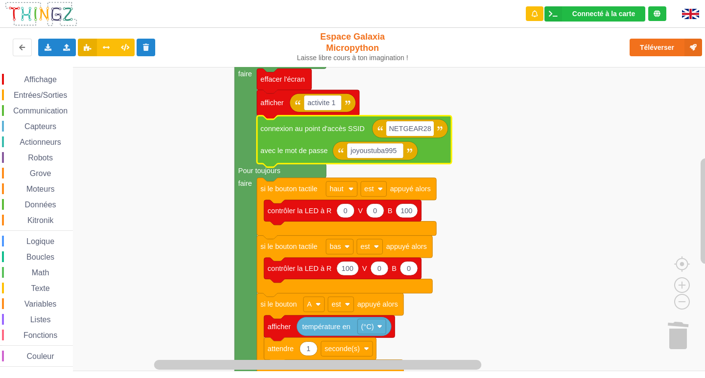
click at [426, 131] on input "NETGEAR28" at bounding box center [409, 128] width 47 height 15
type input "NETGEAR38"
click at [665, 50] on button "Téléverser" at bounding box center [665, 48] width 72 height 18
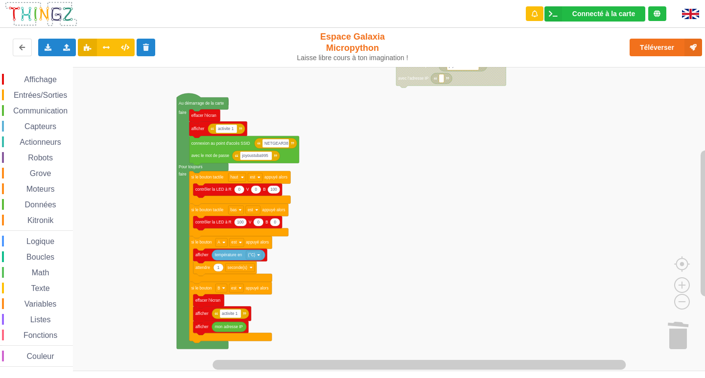
click at [342, 230] on div "Affichage Entrées/Sorties Communication Capteurs Actionneurs Robots Grove Moteu…" at bounding box center [355, 219] width 711 height 304
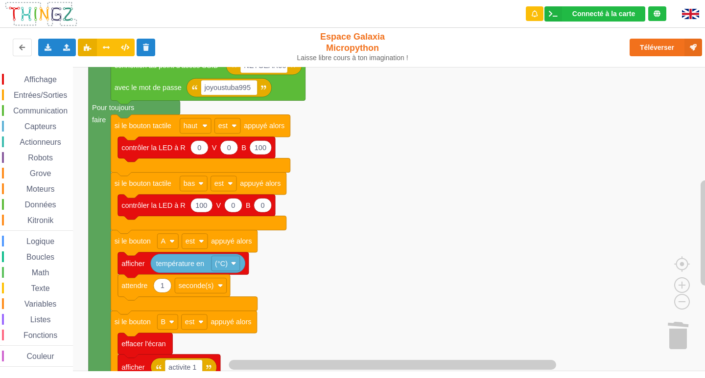
click at [371, 221] on rect "Espace de travail de Blocky" at bounding box center [355, 219] width 711 height 304
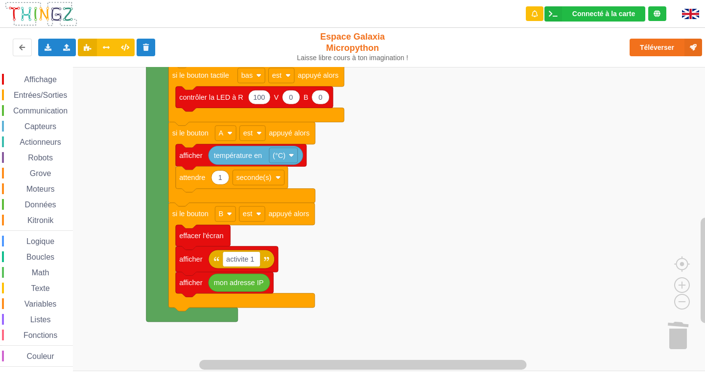
click at [463, 114] on rect "Espace de travail de Blocky" at bounding box center [355, 219] width 711 height 304
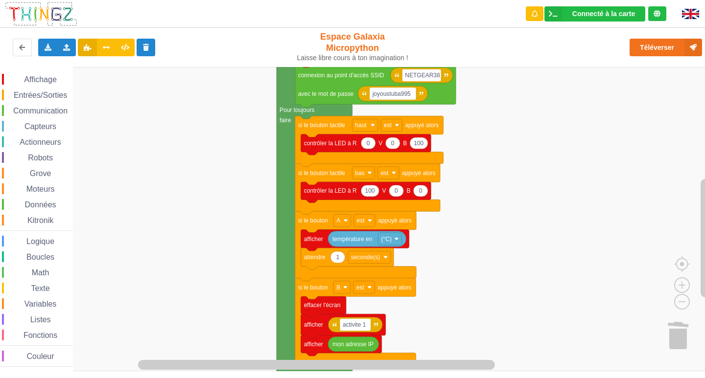
click at [528, 322] on rect "Espace de travail de Blocky" at bounding box center [355, 219] width 711 height 304
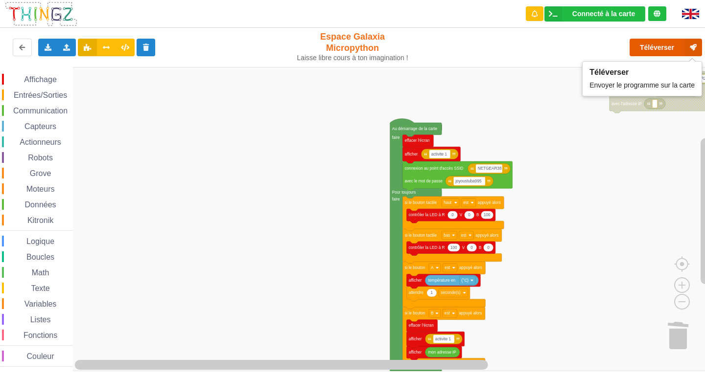
click at [662, 50] on button "Téléverser" at bounding box center [665, 48] width 72 height 18
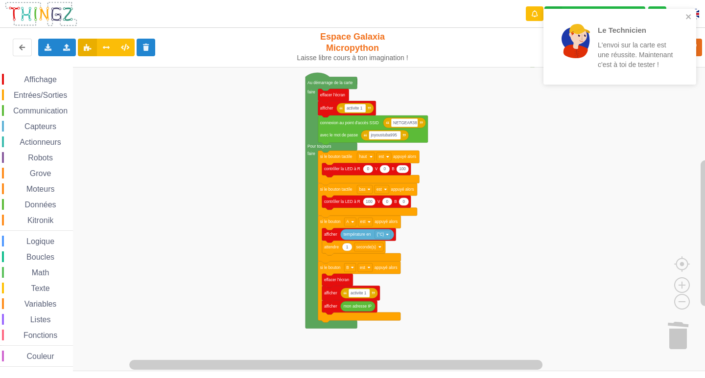
click at [490, 212] on div "Affichage Entrées/Sorties Communication Capteurs Actionneurs Robots Grove Moteu…" at bounding box center [355, 219] width 711 height 304
